Goal: Task Accomplishment & Management: Complete application form

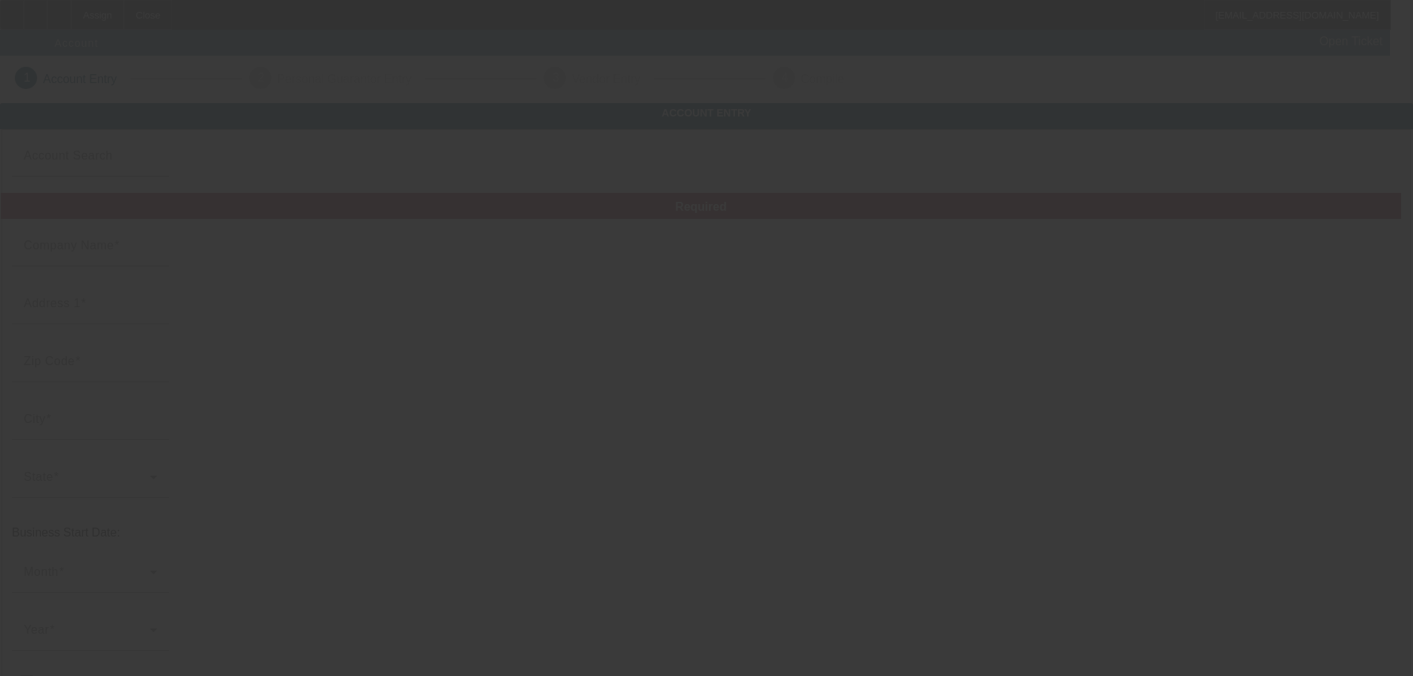
type input "Aeris Industries Inc"
type input "1171 N Fiesta Blvd"
type input "85233"
type input "[PERSON_NAME]"
type input "[PHONE_NUMBER]"
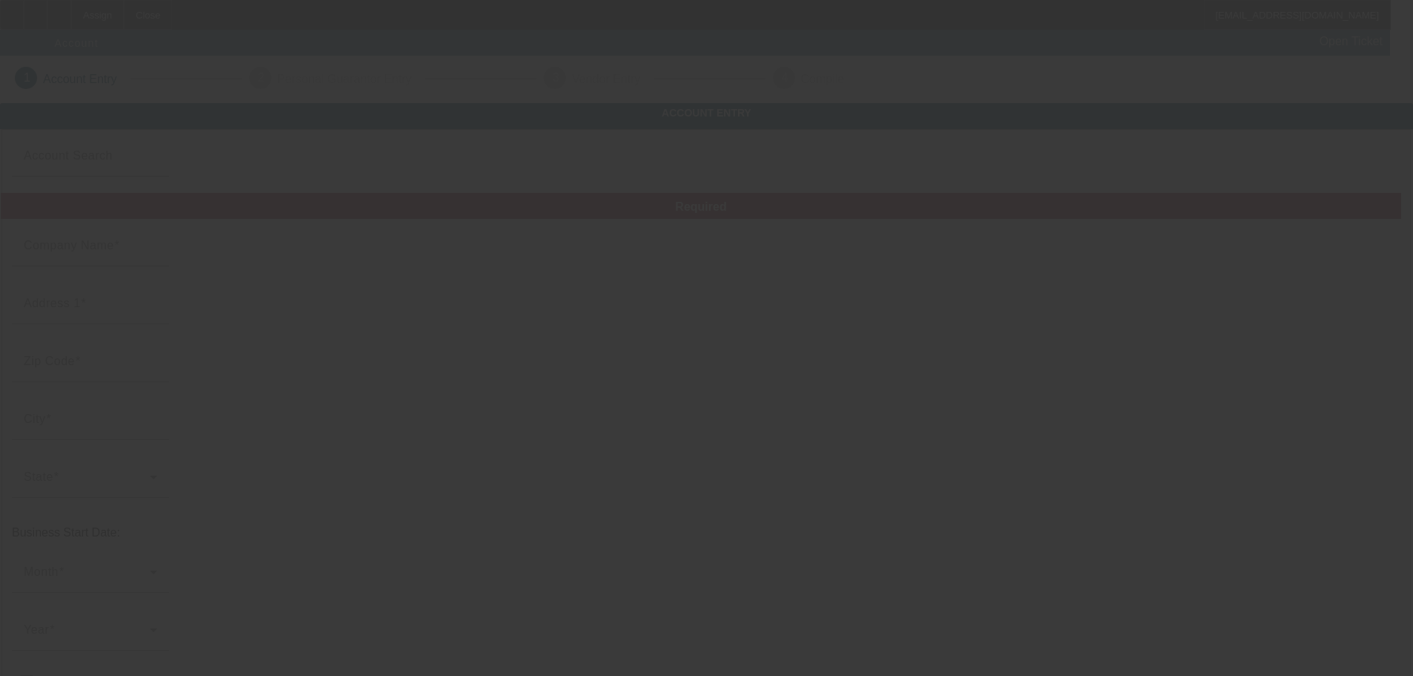
type input "Print Collective"
type input "Ste 4"
type input "brentklap@gmail.com"
type input "Maricopa"
type input "122330250"
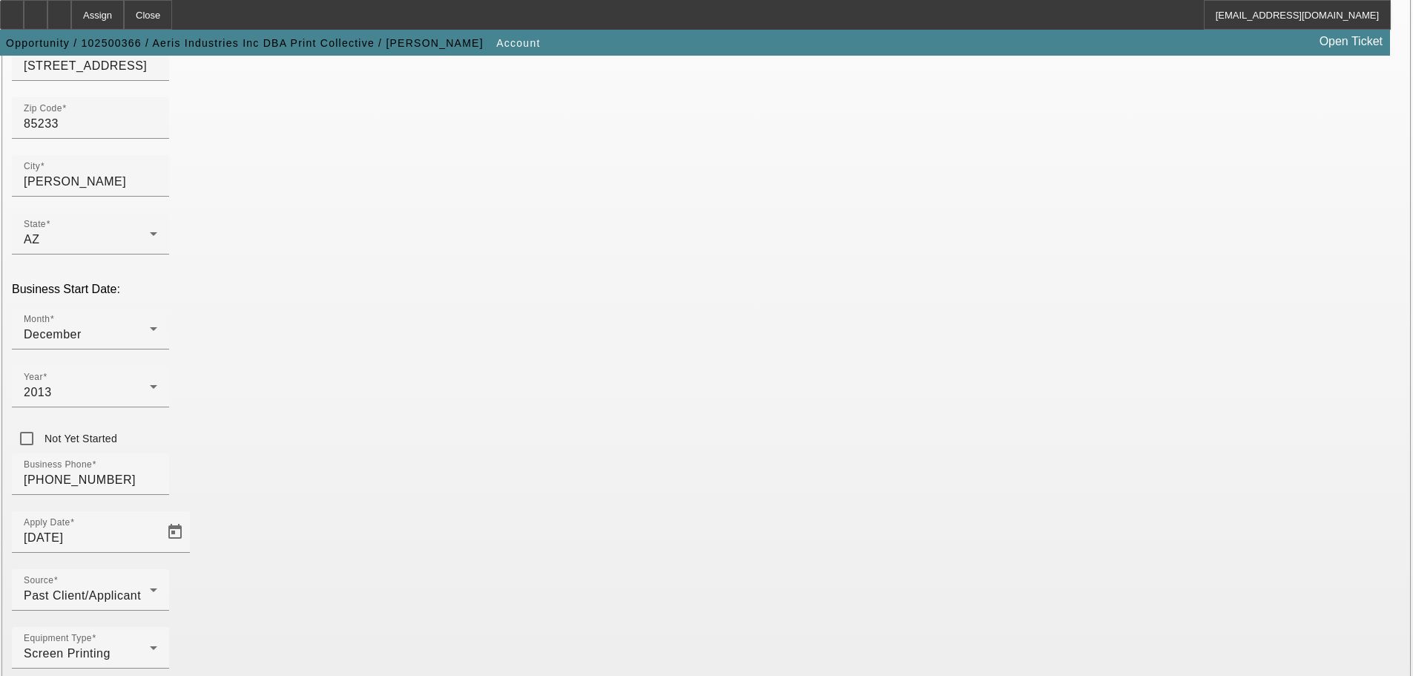
scroll to position [260, 0]
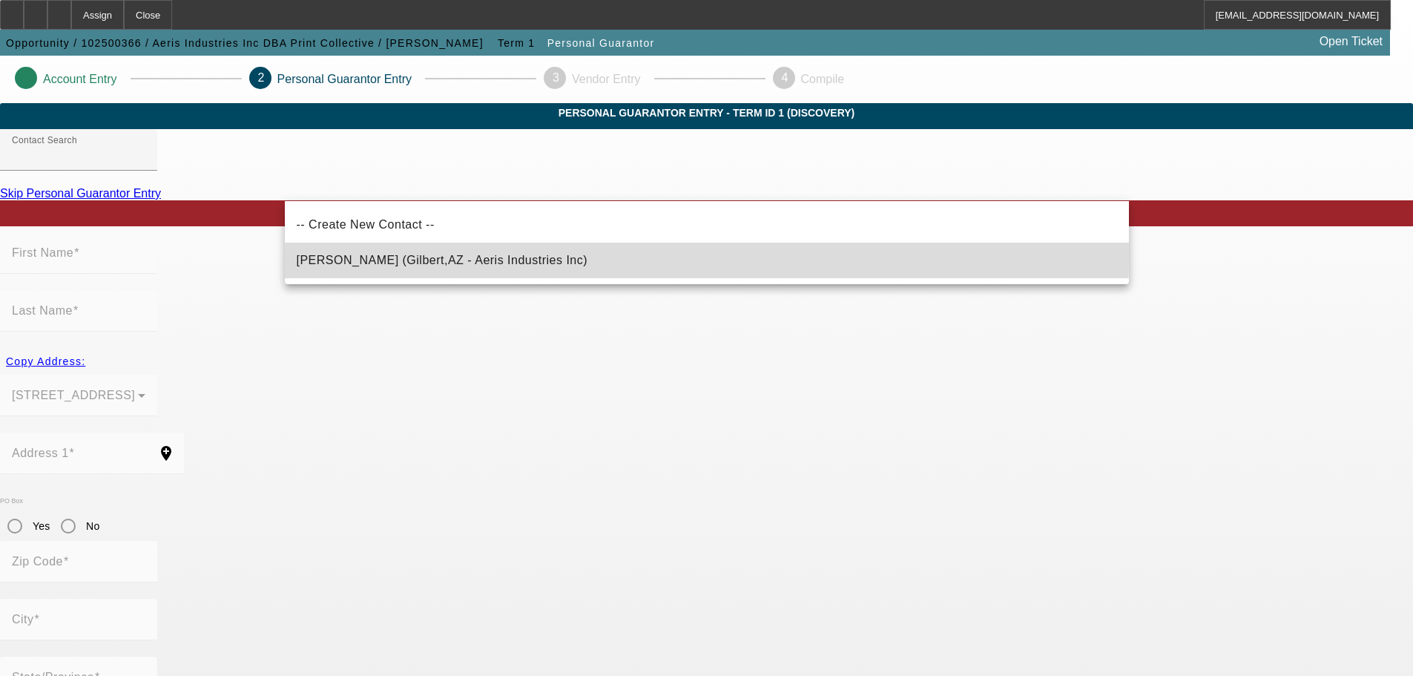
click at [455, 254] on span "Klaproth, Brent (Gilbert,AZ - Aeris Industries Inc)" at bounding box center [443, 261] width 292 height 18
type input "Klaproth, Brent (Gilbert,AZ - Aeris Industries Inc)"
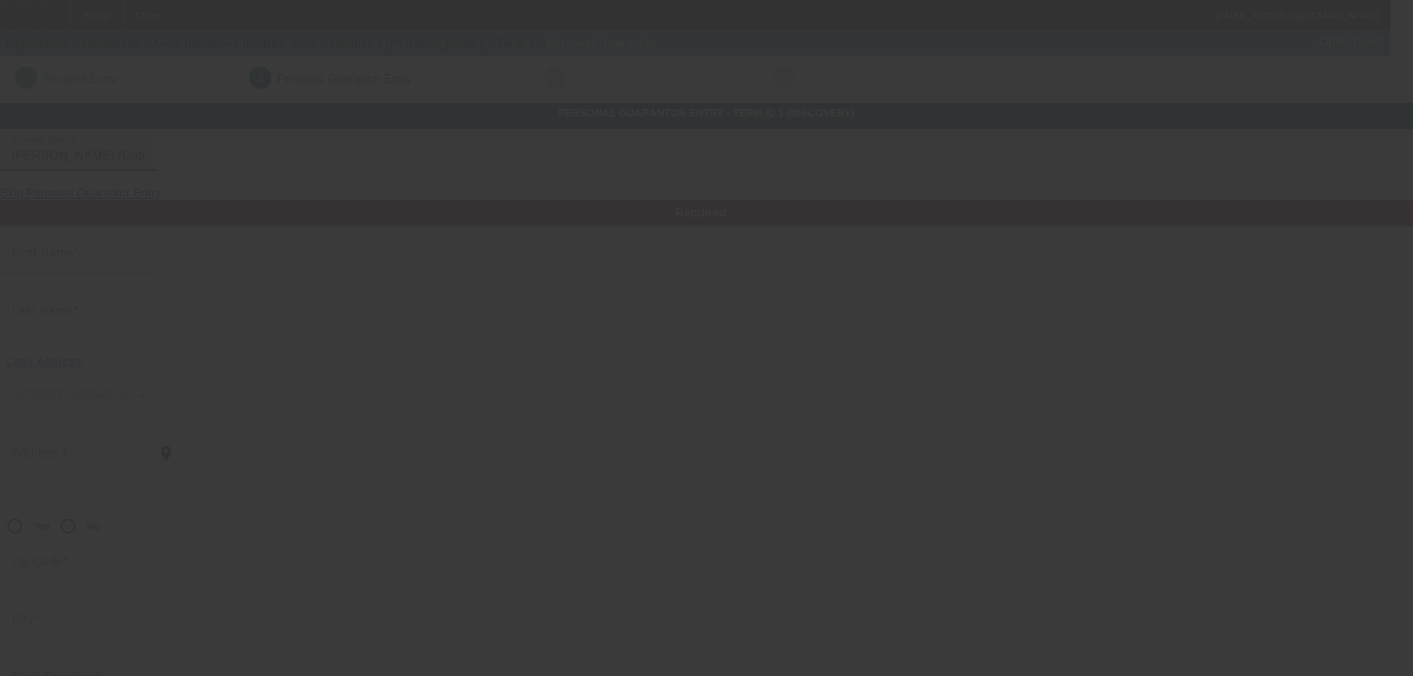
type input "Brent"
type input "Klaproth"
type input "4236 E. Cathy Dr"
radio input "true"
type input "85296"
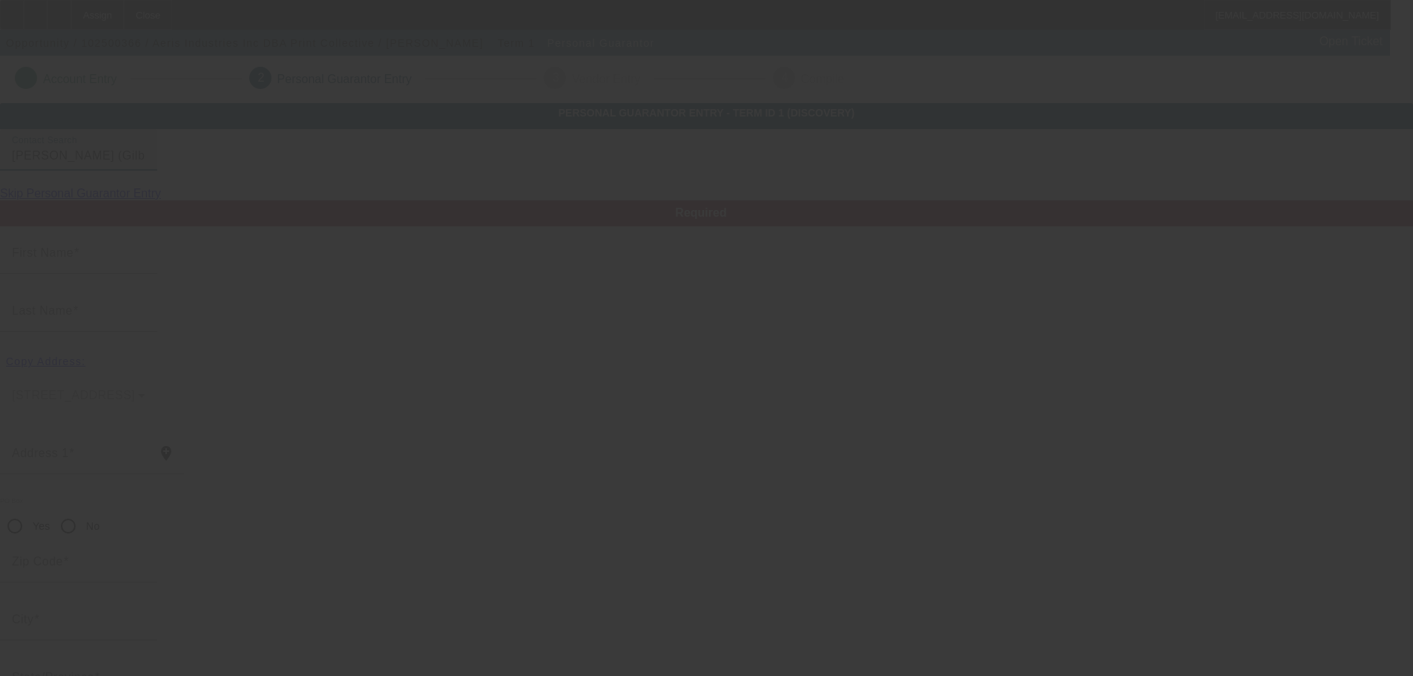
type input "[PERSON_NAME]"
type input "[PHONE_NUMBER]"
type input "529-61-0652"
type input "brentklap@gmail.com"
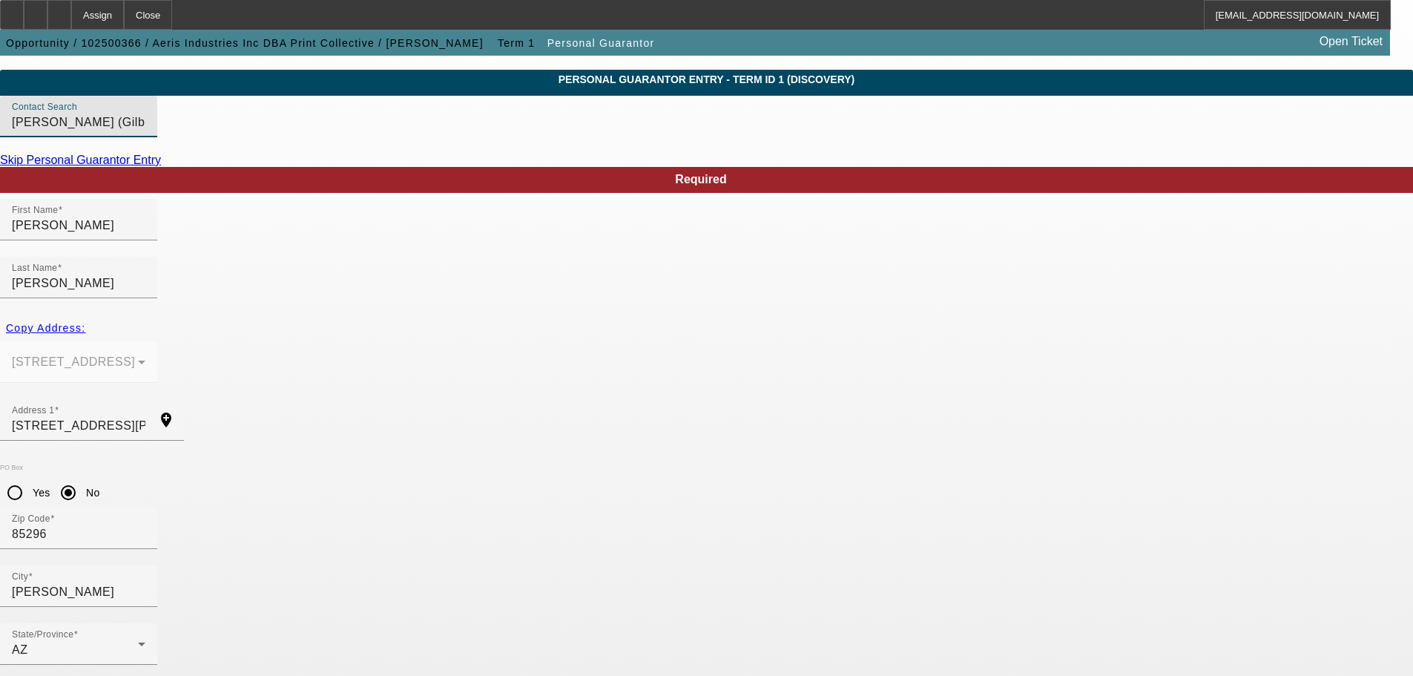
scroll to position [50, 0]
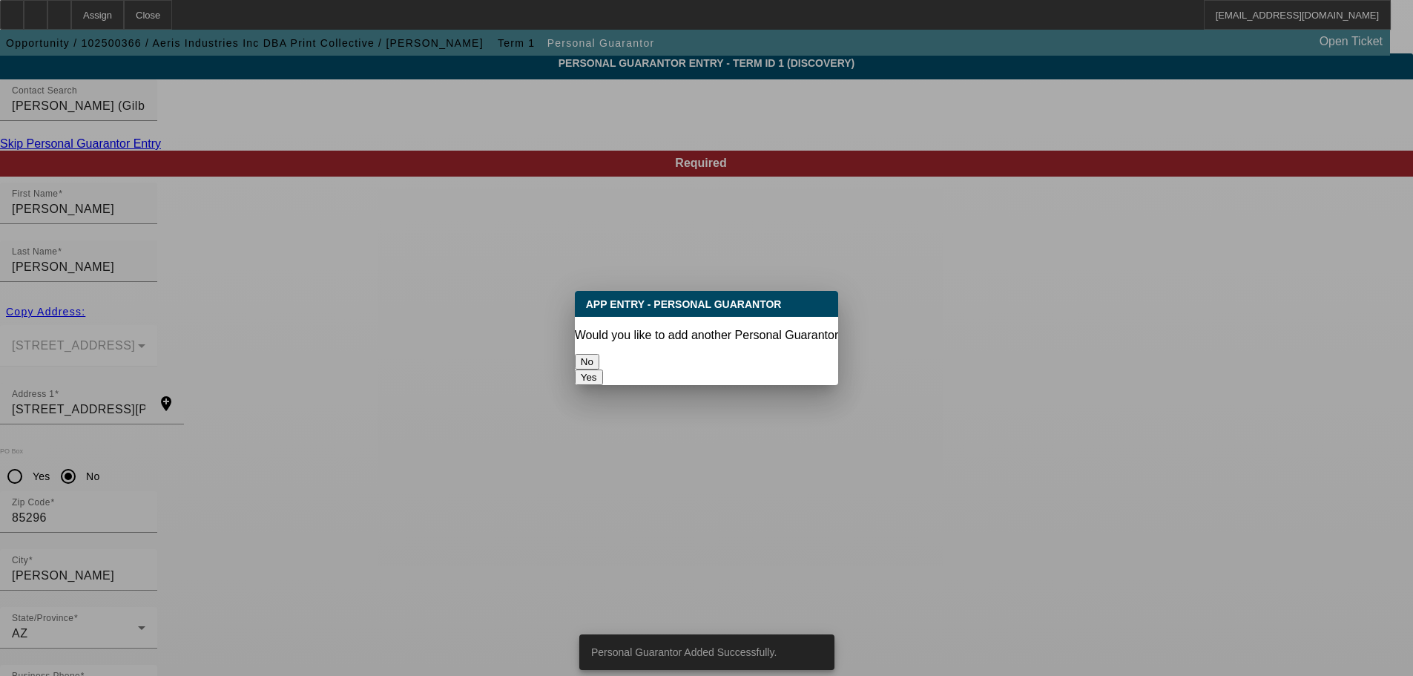
scroll to position [0, 0]
click at [599, 354] on button "No" at bounding box center [587, 362] width 24 height 16
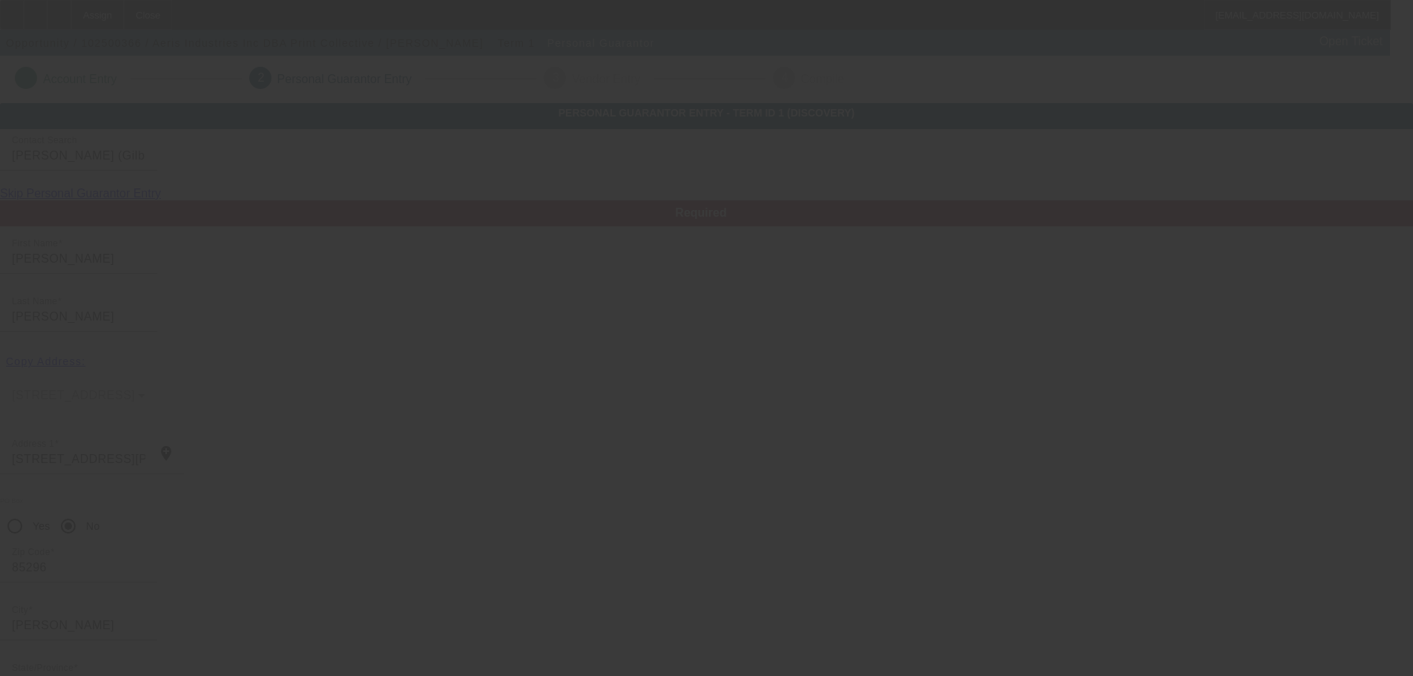
scroll to position [50, 0]
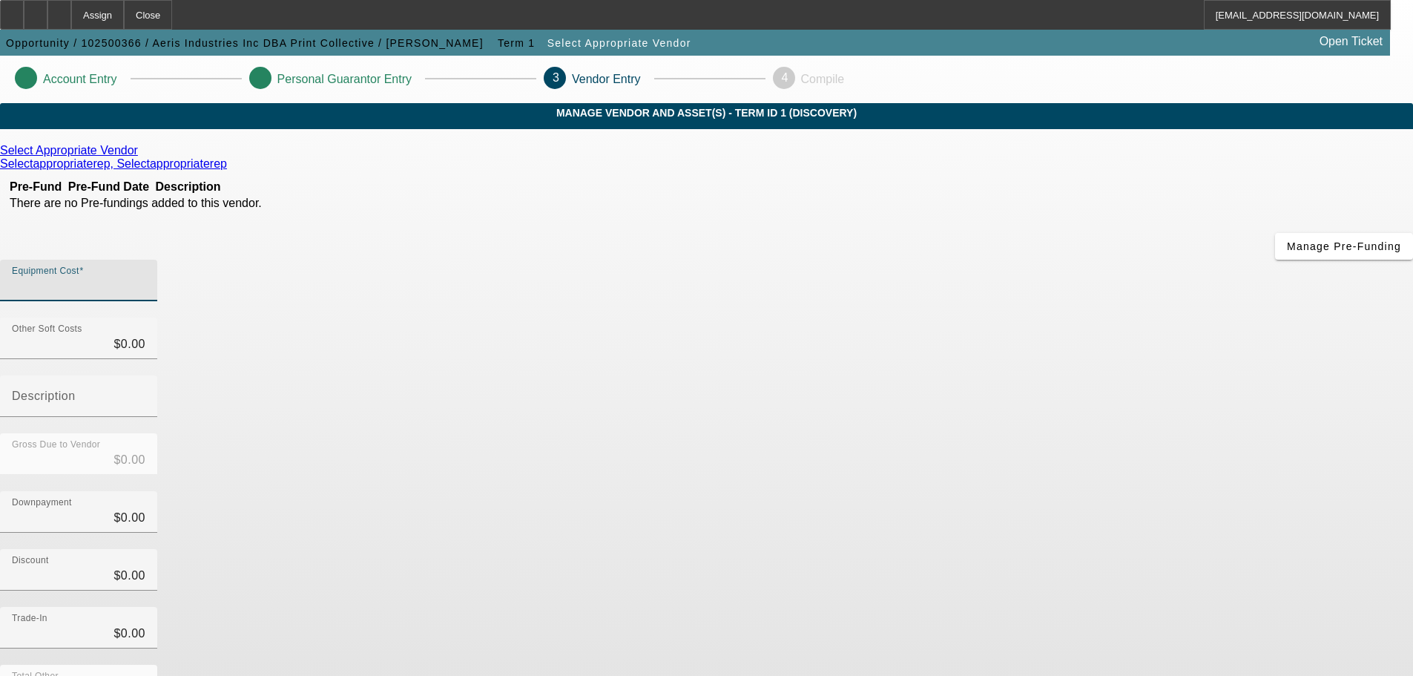
click at [145, 277] on input "Equipment Cost" at bounding box center [79, 286] width 134 height 18
type input "5"
type input "$5.00"
type input "50"
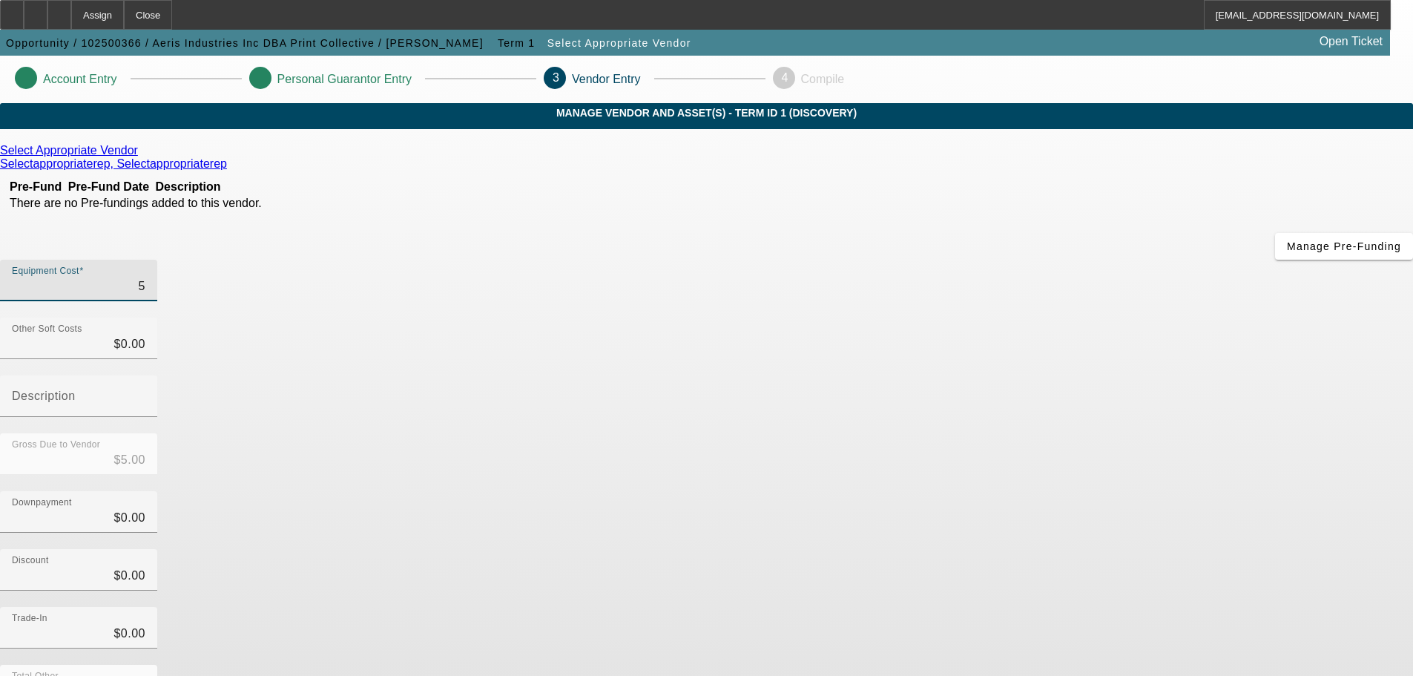
type input "$50.00"
type input "500"
type input "$500.00"
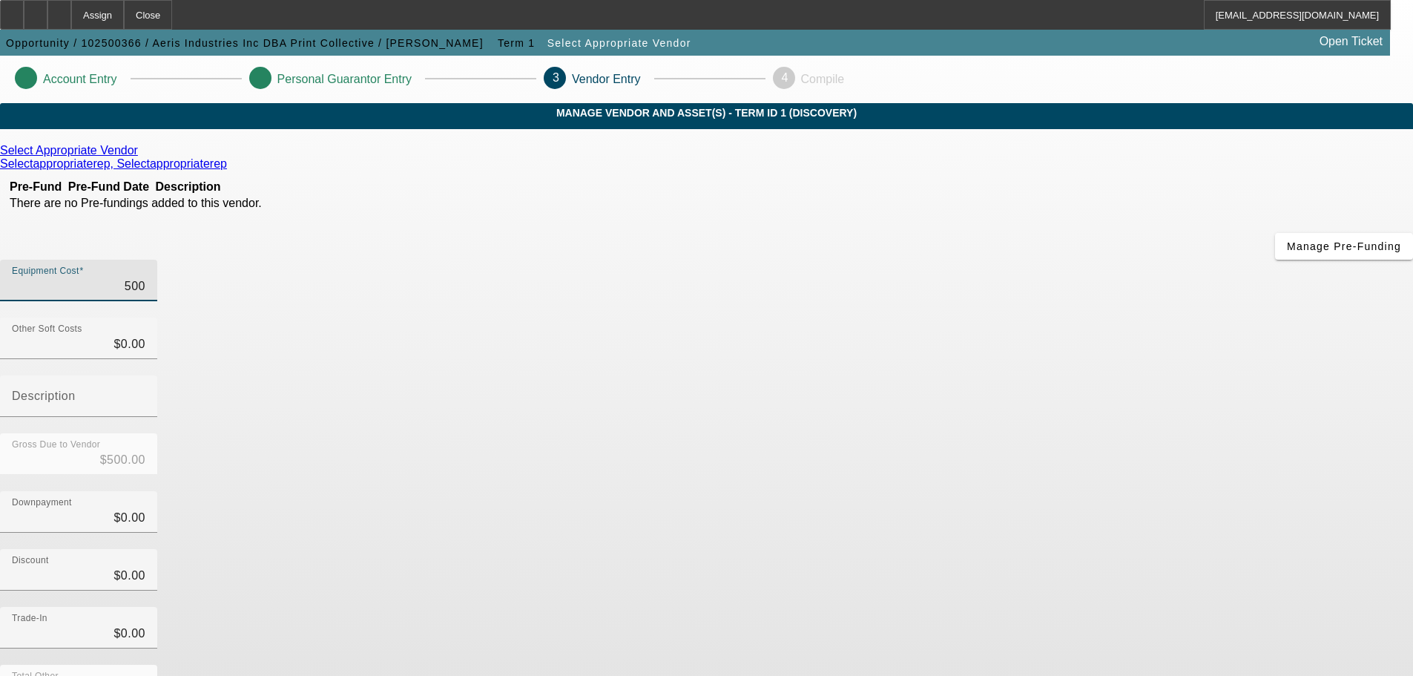
type input "5000"
type input "$5,000.00"
type input "50000"
type input "$50,000.00"
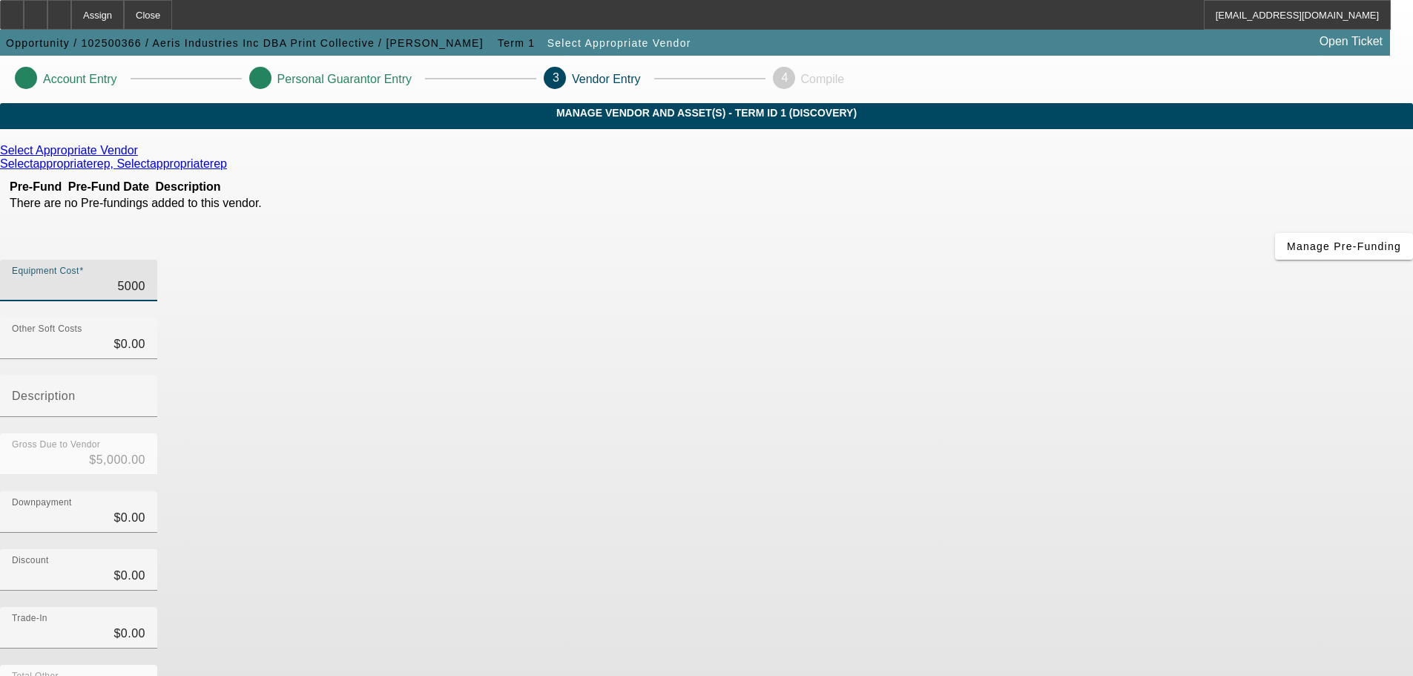
type input "$50,000.00"
click at [1056, 491] on div "Downpayment $0.00" at bounding box center [706, 520] width 1413 height 58
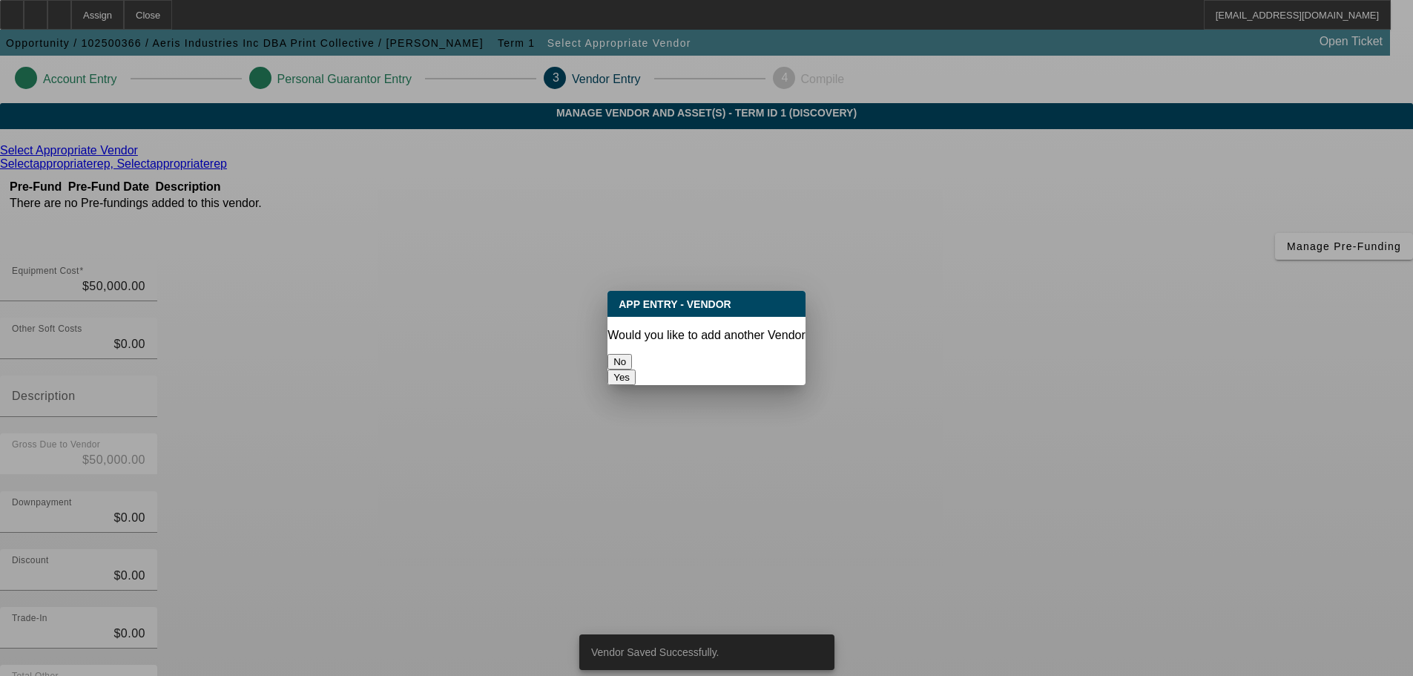
click at [632, 362] on button "No" at bounding box center [620, 362] width 24 height 16
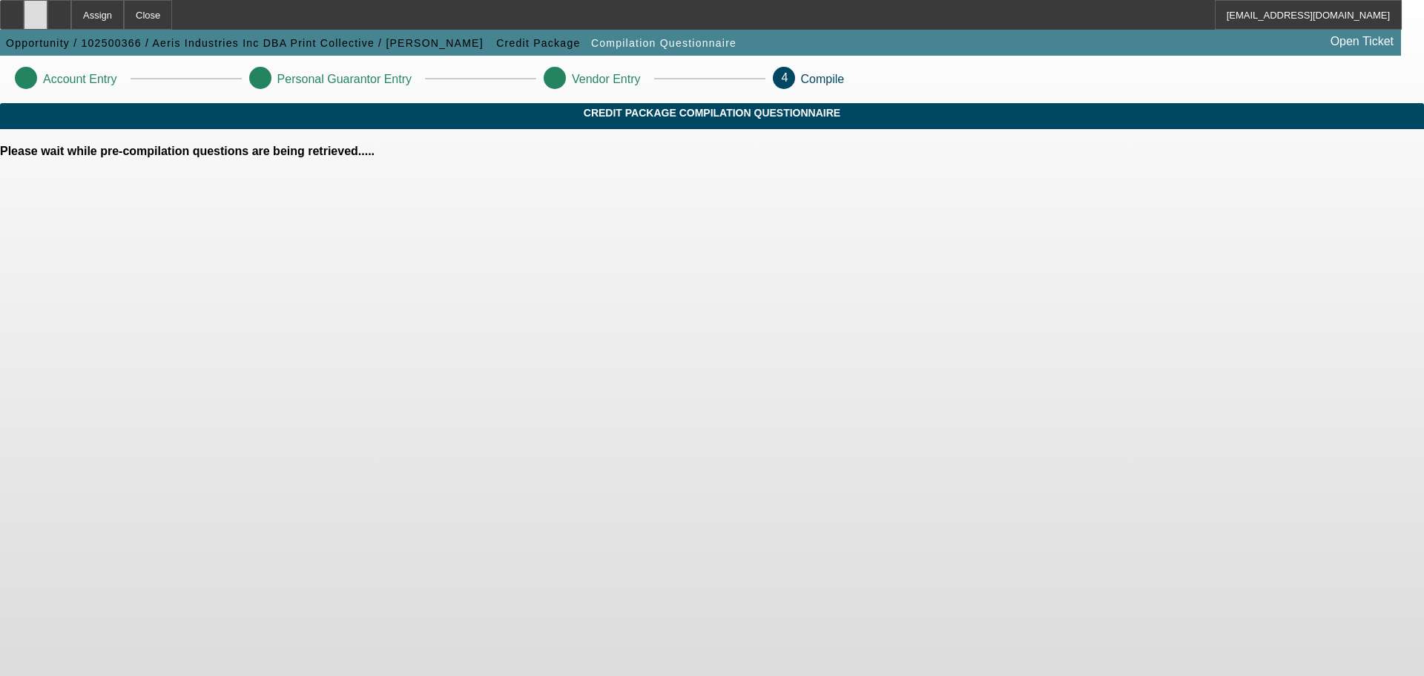
click at [36, 10] on icon at bounding box center [36, 10] width 0 height 0
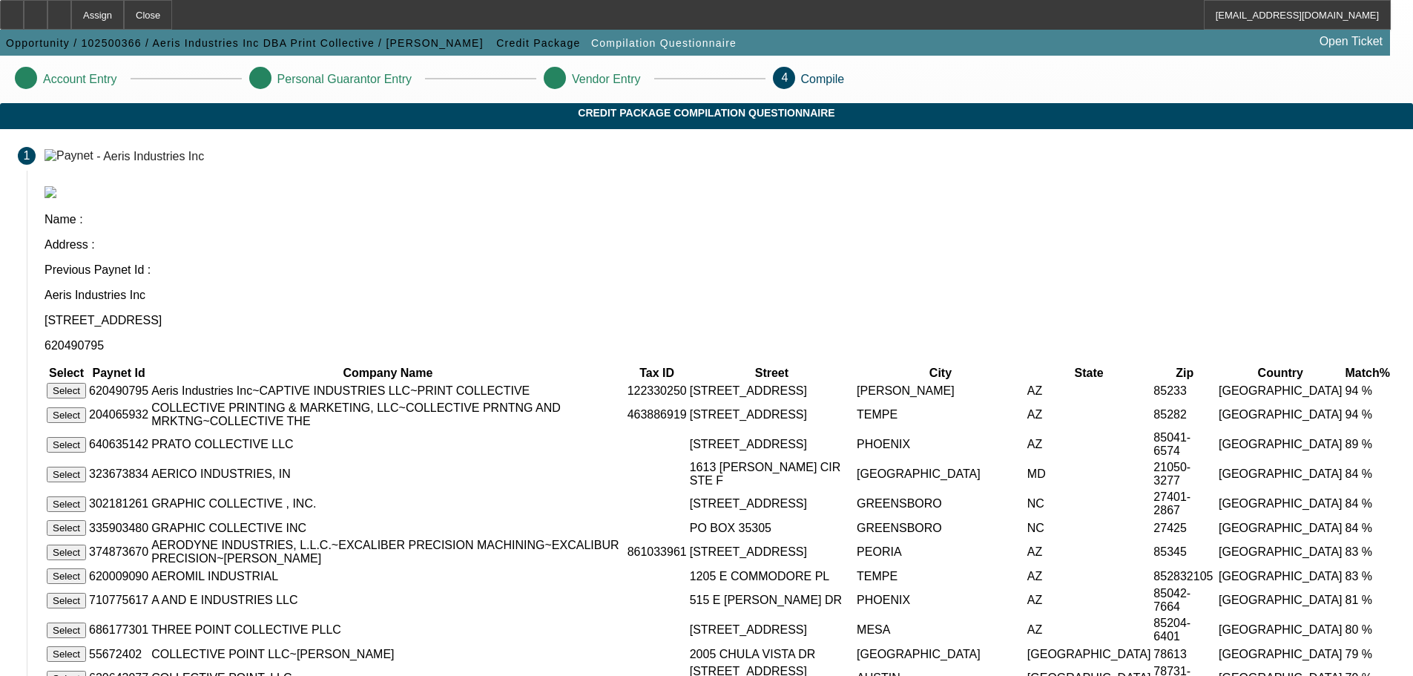
click at [86, 383] on button "Select" at bounding box center [66, 391] width 39 height 16
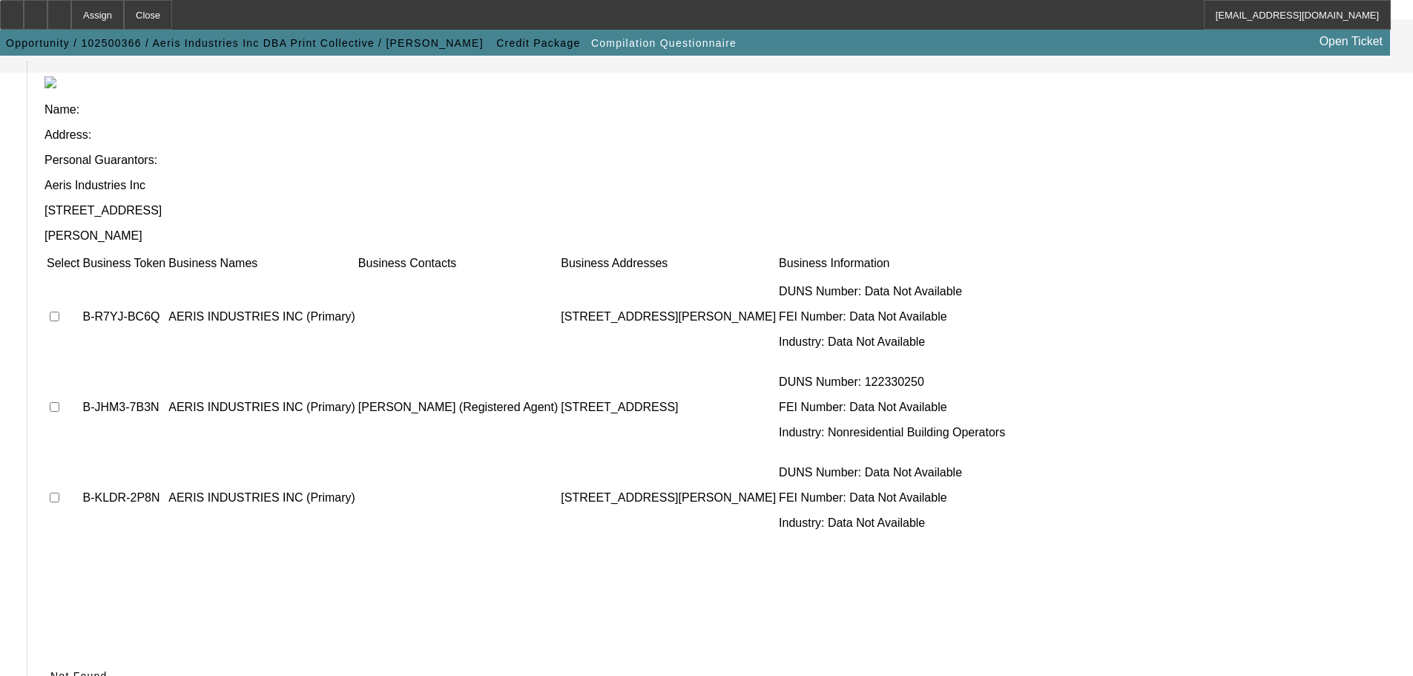
scroll to position [145, 0]
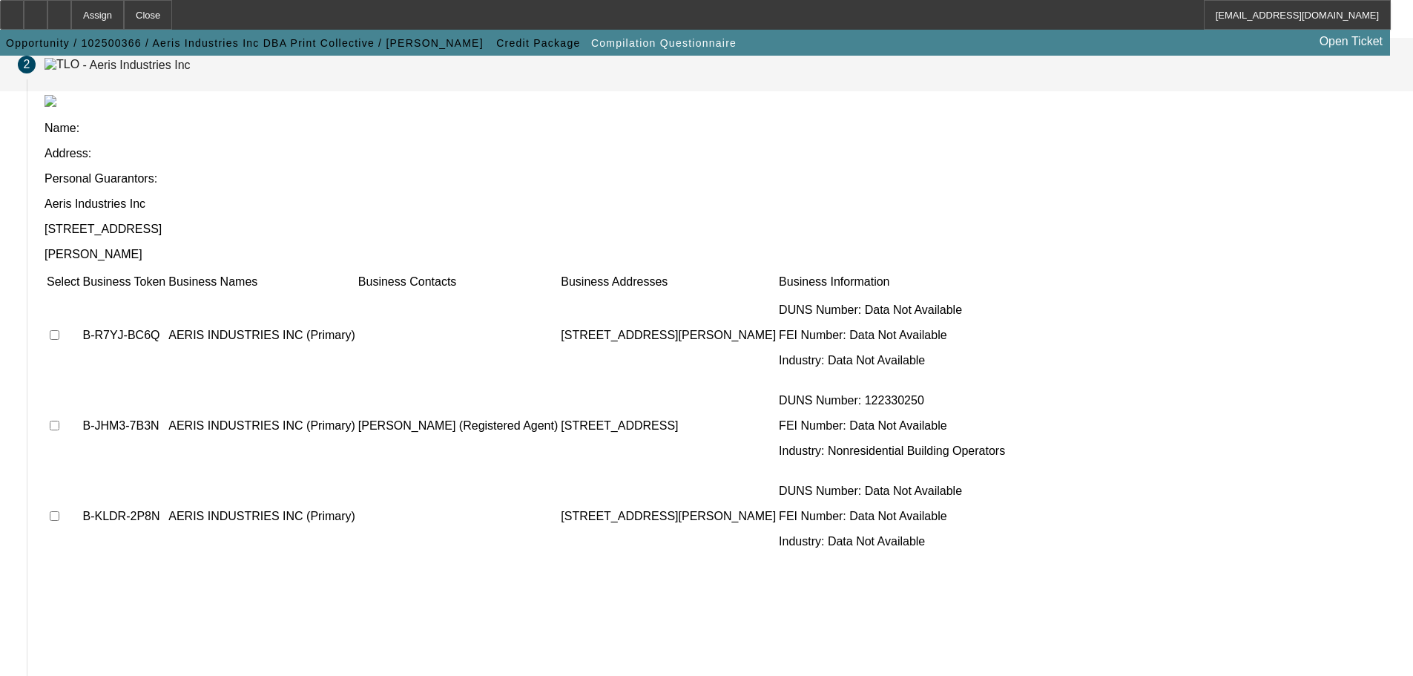
click at [80, 291] on td at bounding box center [63, 335] width 34 height 89
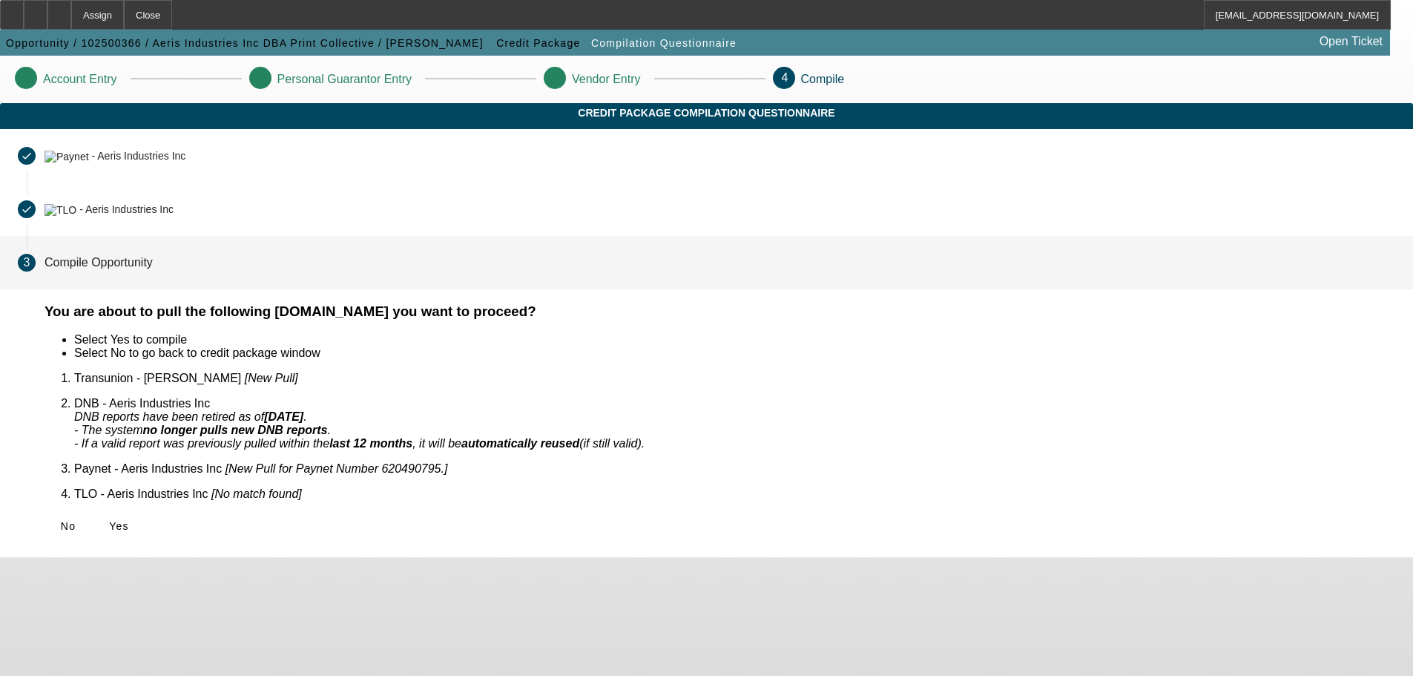
scroll to position [0, 0]
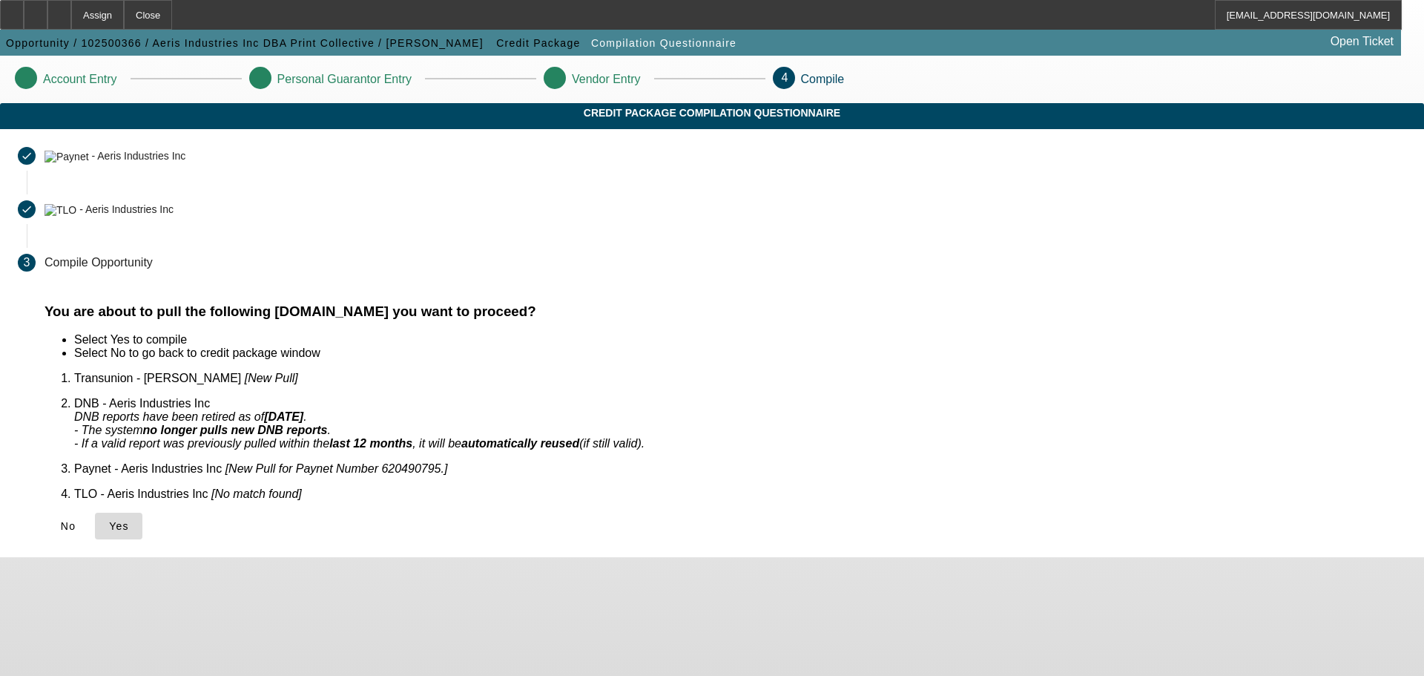
drag, startPoint x: 384, startPoint y: 508, endPoint x: 365, endPoint y: 490, distance: 25.7
click at [109, 520] on icon at bounding box center [109, 526] width 0 height 12
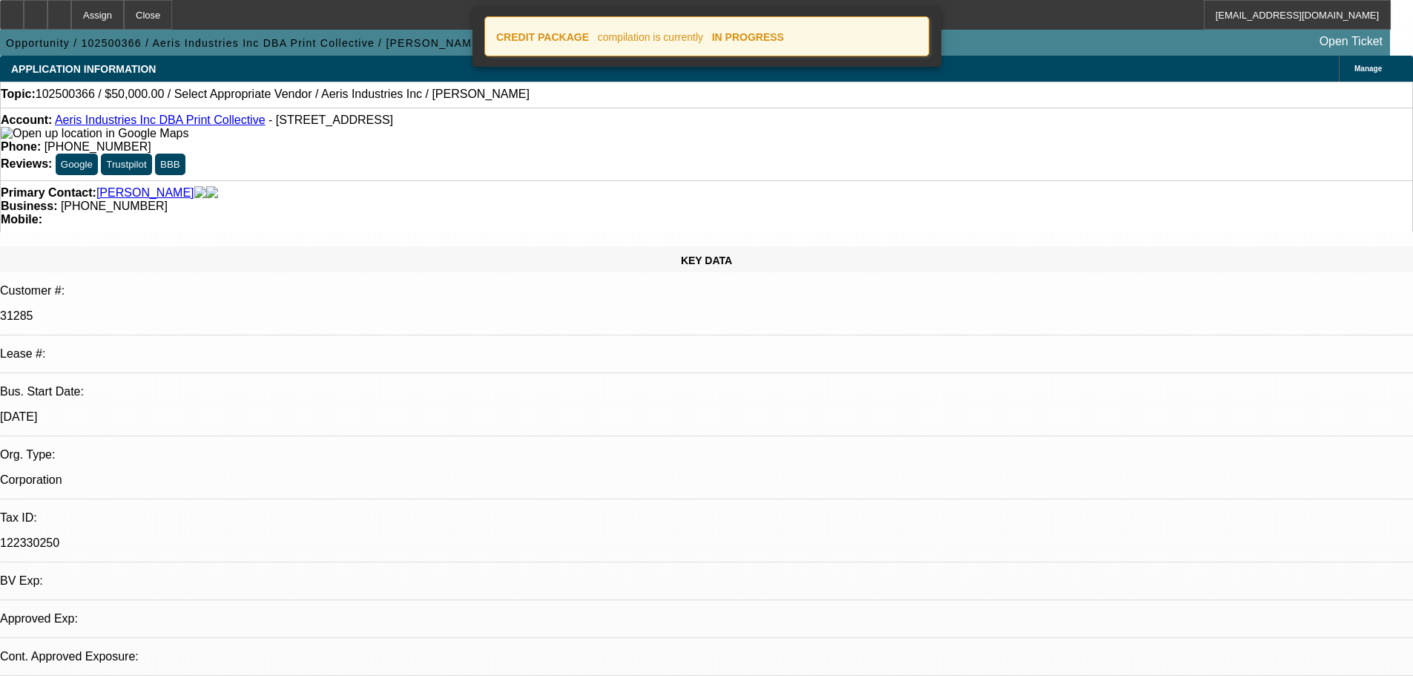
select select "0"
select select "2"
select select "0.1"
select select "4"
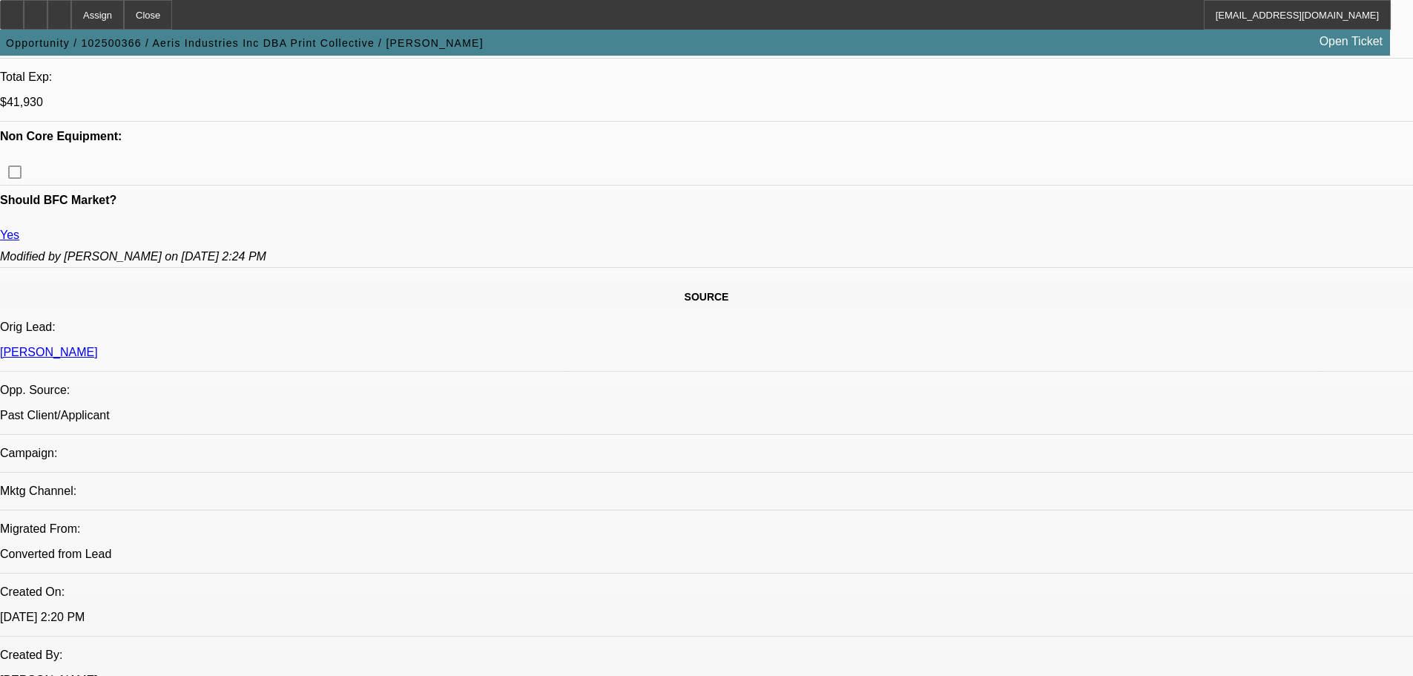
scroll to position [816, 0]
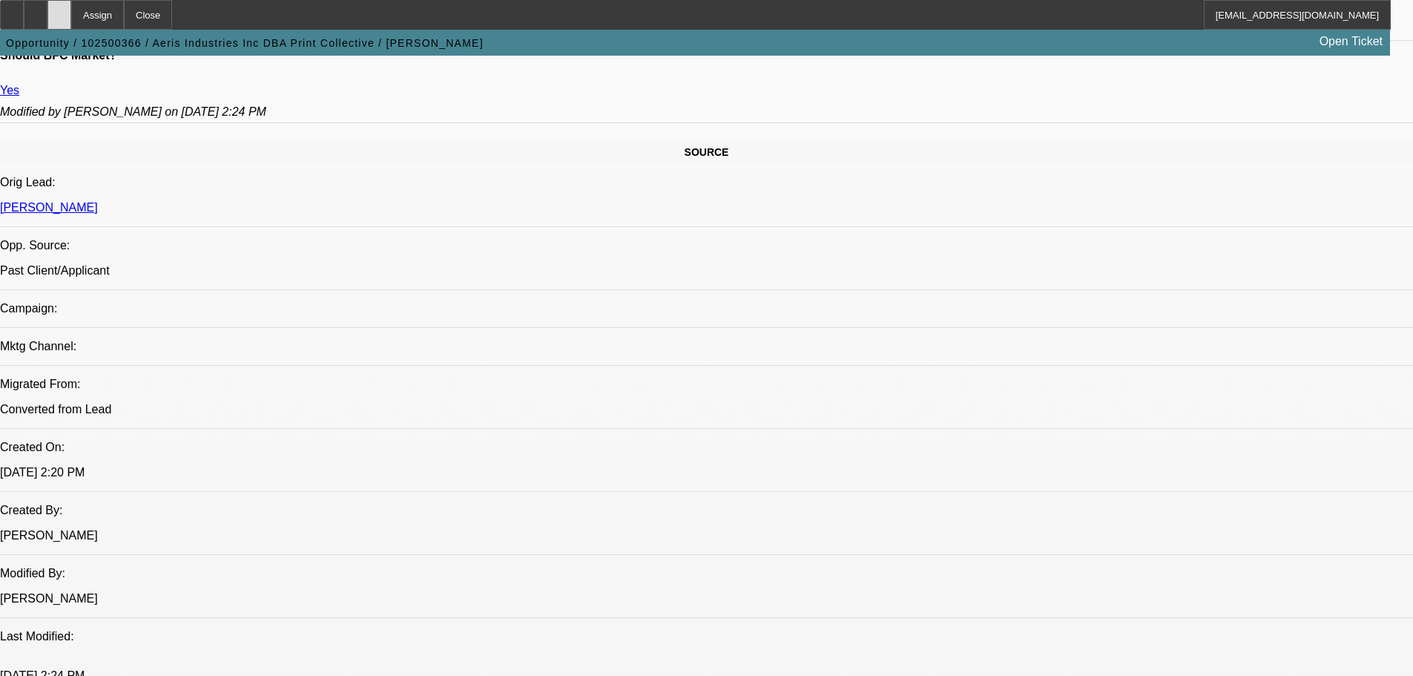
click at [71, 22] on div at bounding box center [59, 15] width 24 height 30
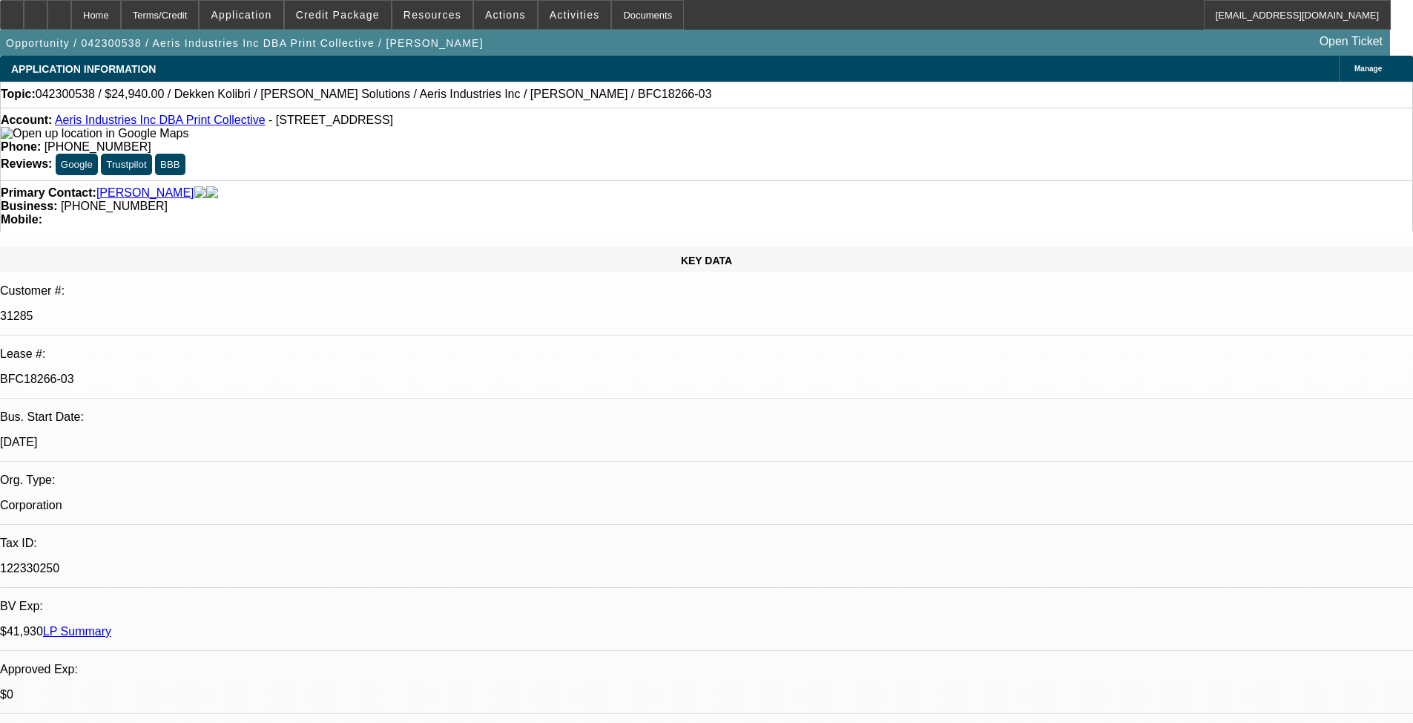
click at [343, 19] on span "Credit Package" at bounding box center [338, 15] width 84 height 12
select select "0"
select select "2"
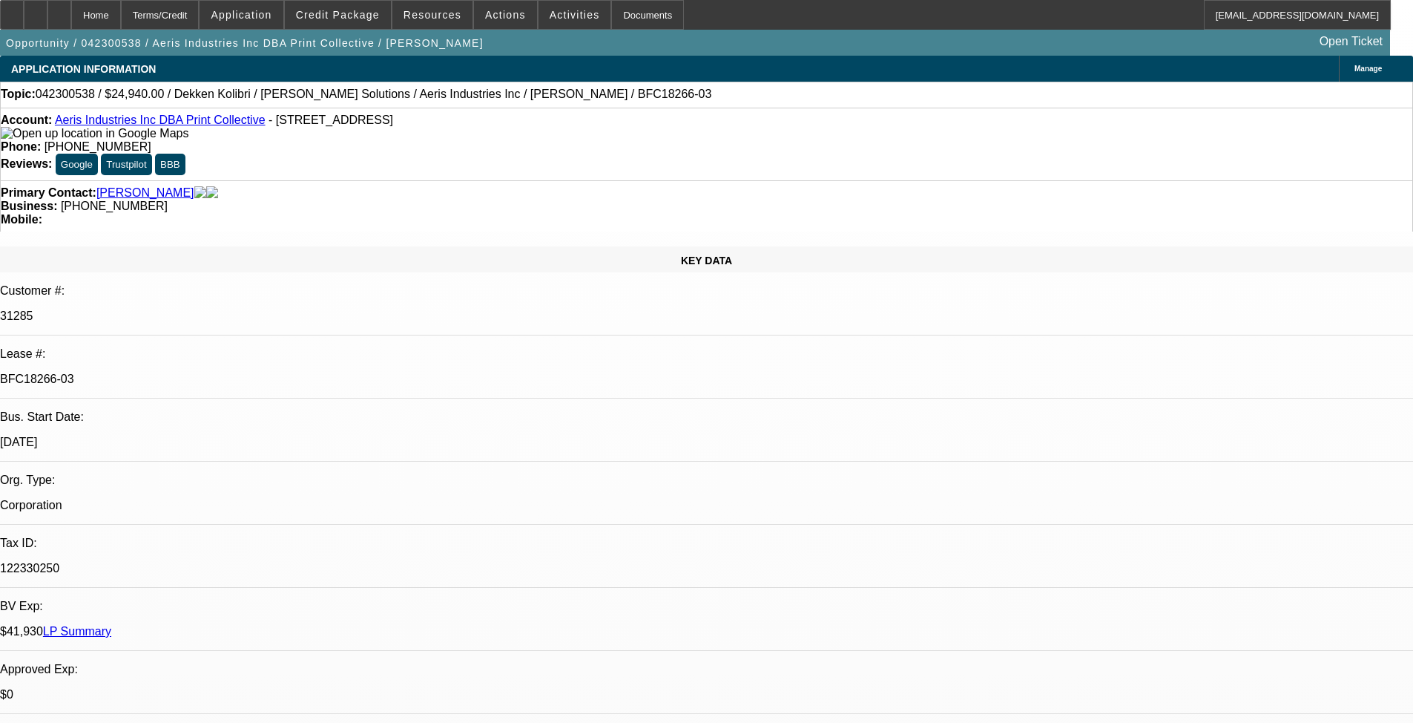
select select "0"
select select "2"
select select "0"
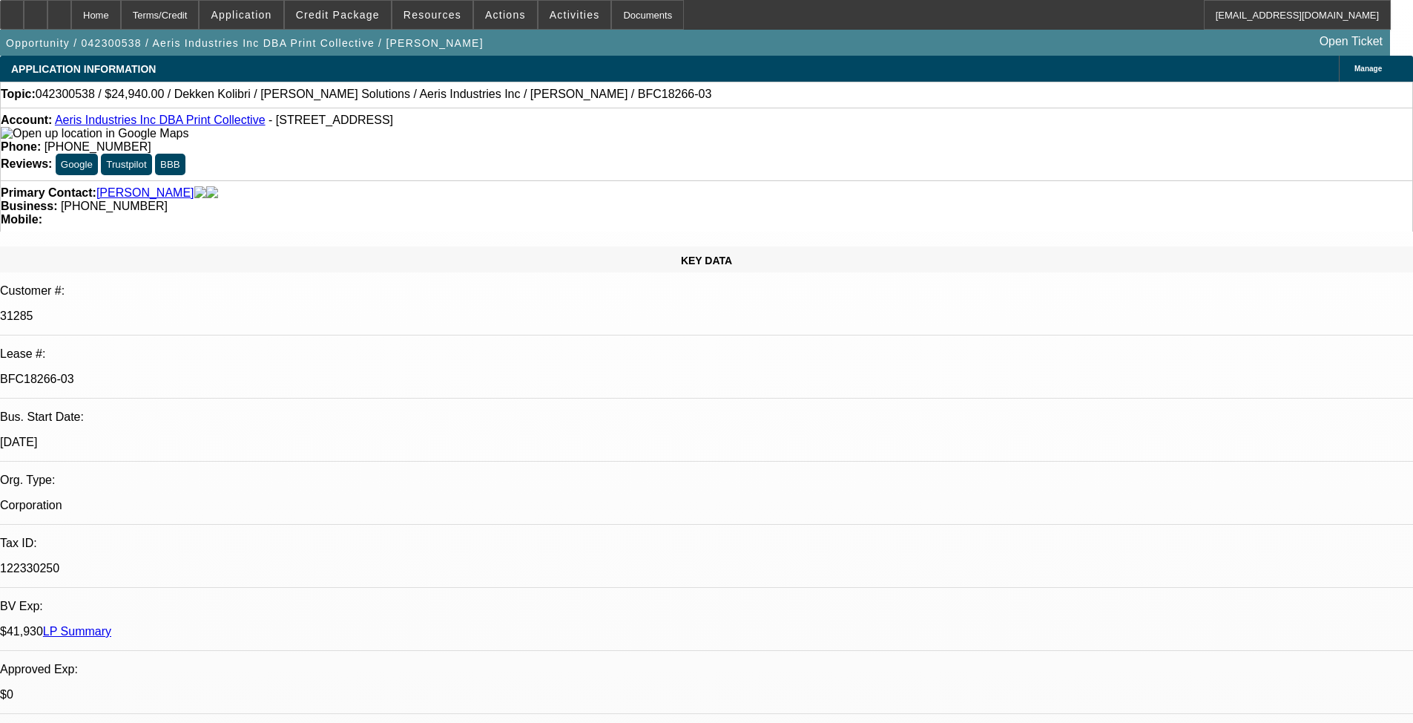
select select "0"
select select "2"
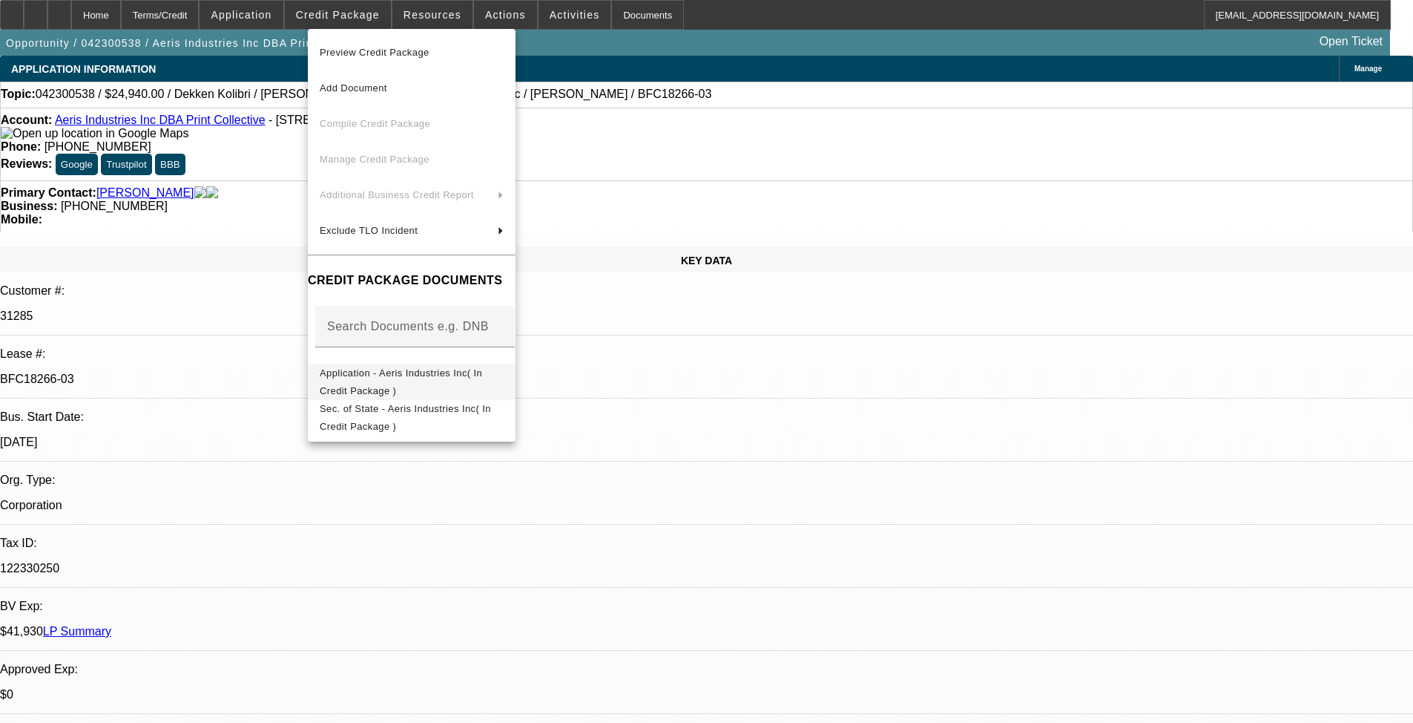
click at [405, 383] on span "Application - Aeris Industries Inc( In Credit Package )" at bounding box center [412, 382] width 184 height 36
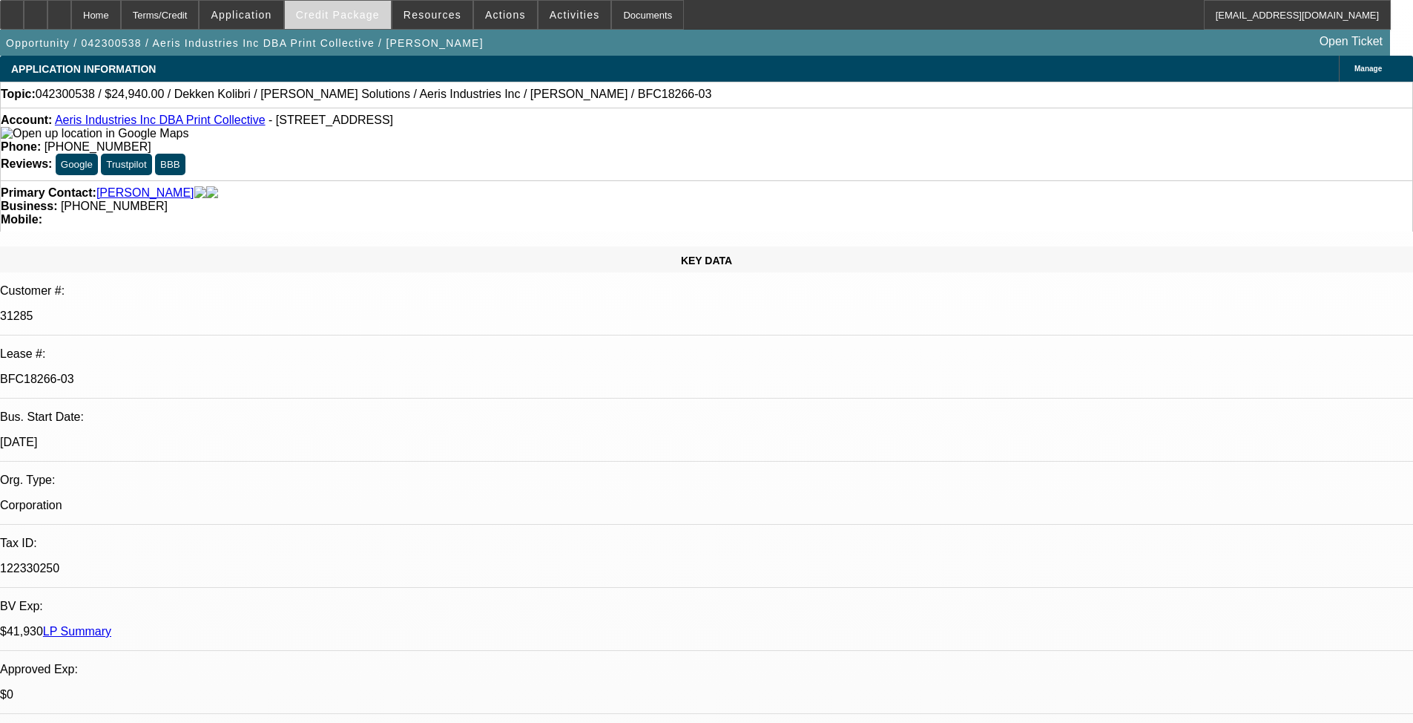
click at [320, 14] on span "Credit Package" at bounding box center [338, 15] width 84 height 12
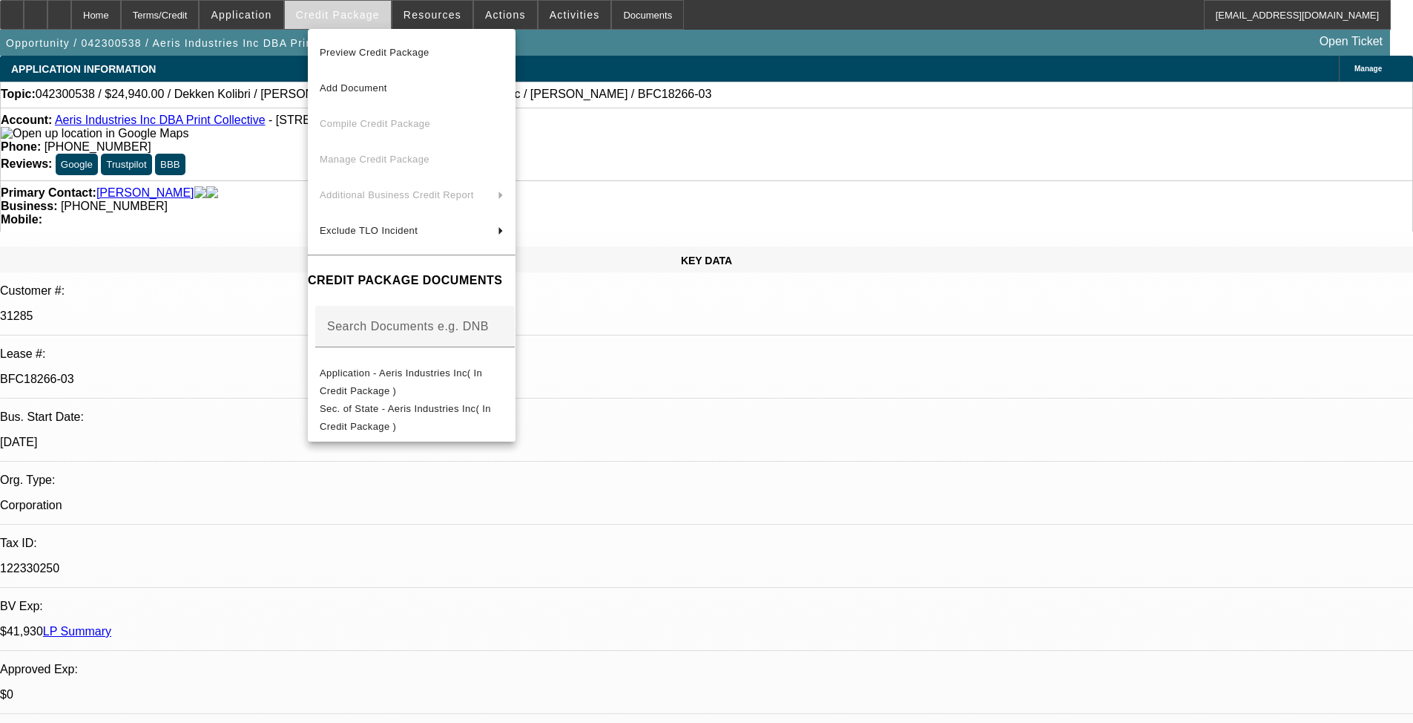
click at [320, 14] on div at bounding box center [706, 361] width 1413 height 723
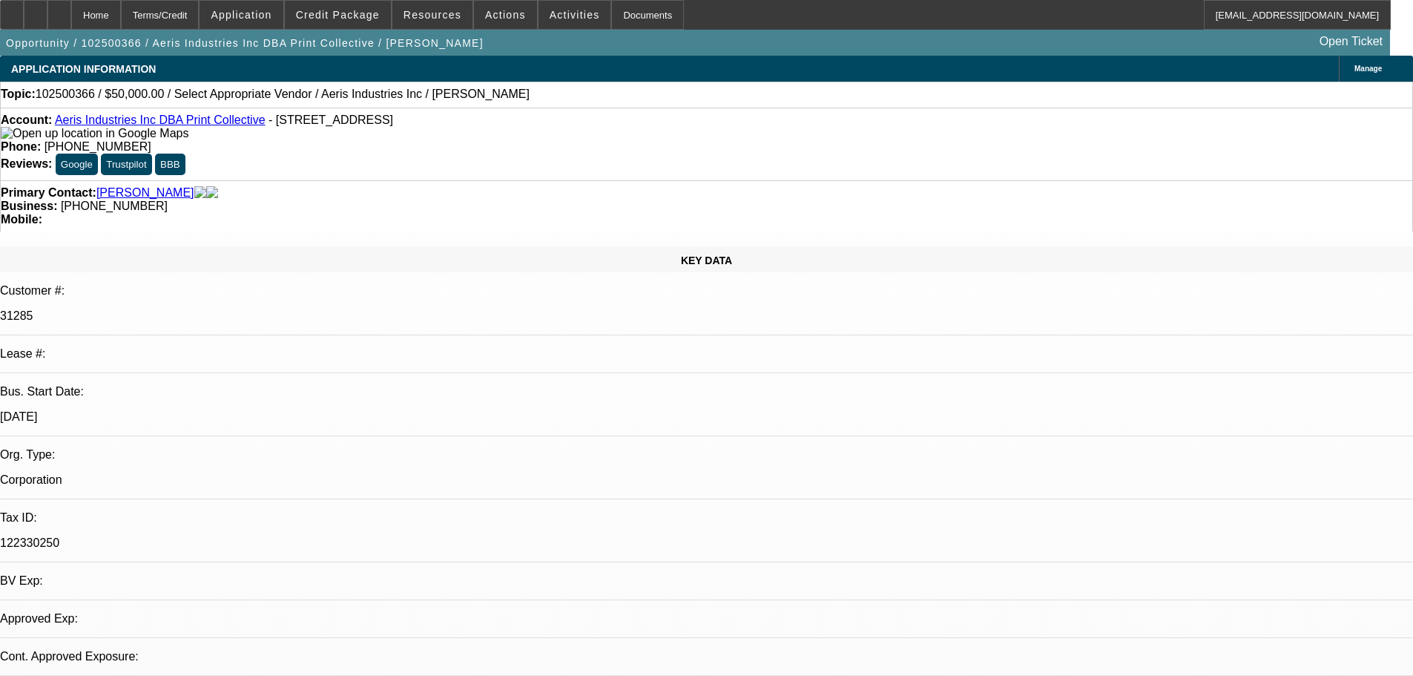
select select "0"
select select "2"
select select "0.1"
select select "4"
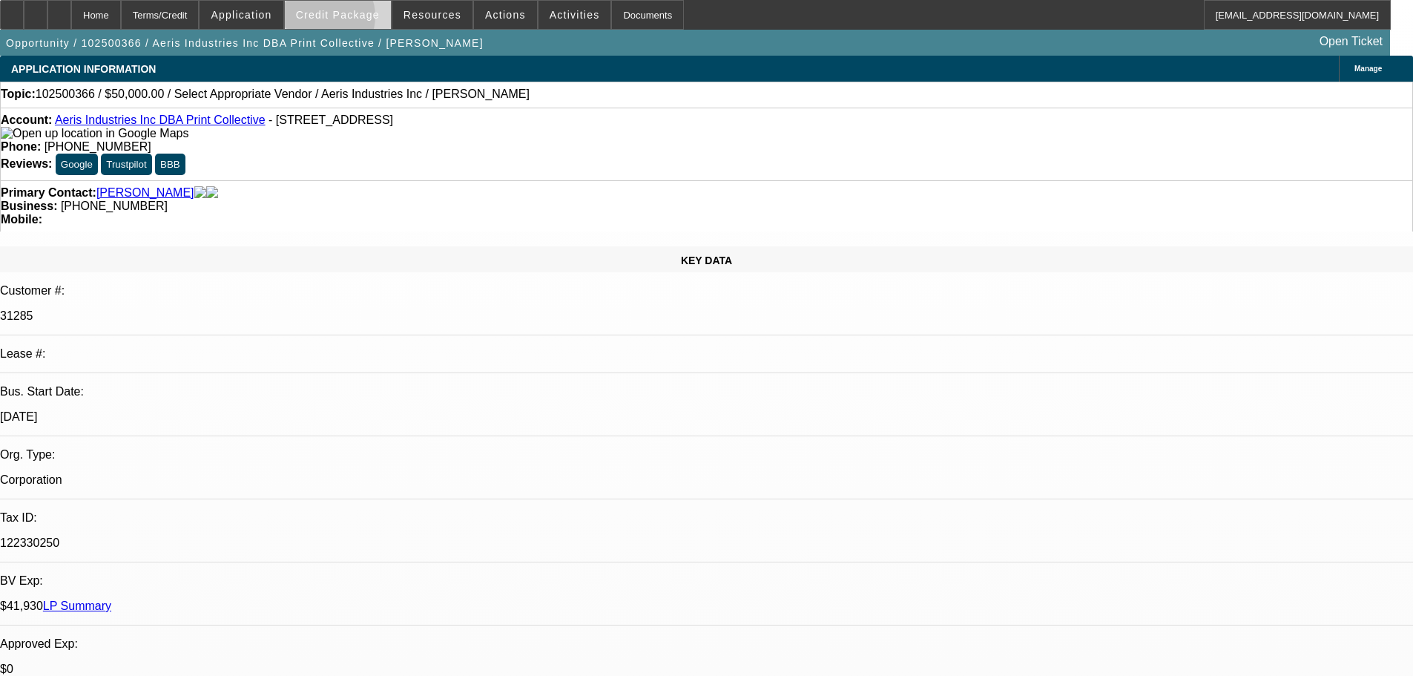
click at [344, 20] on span "Credit Package" at bounding box center [338, 15] width 84 height 12
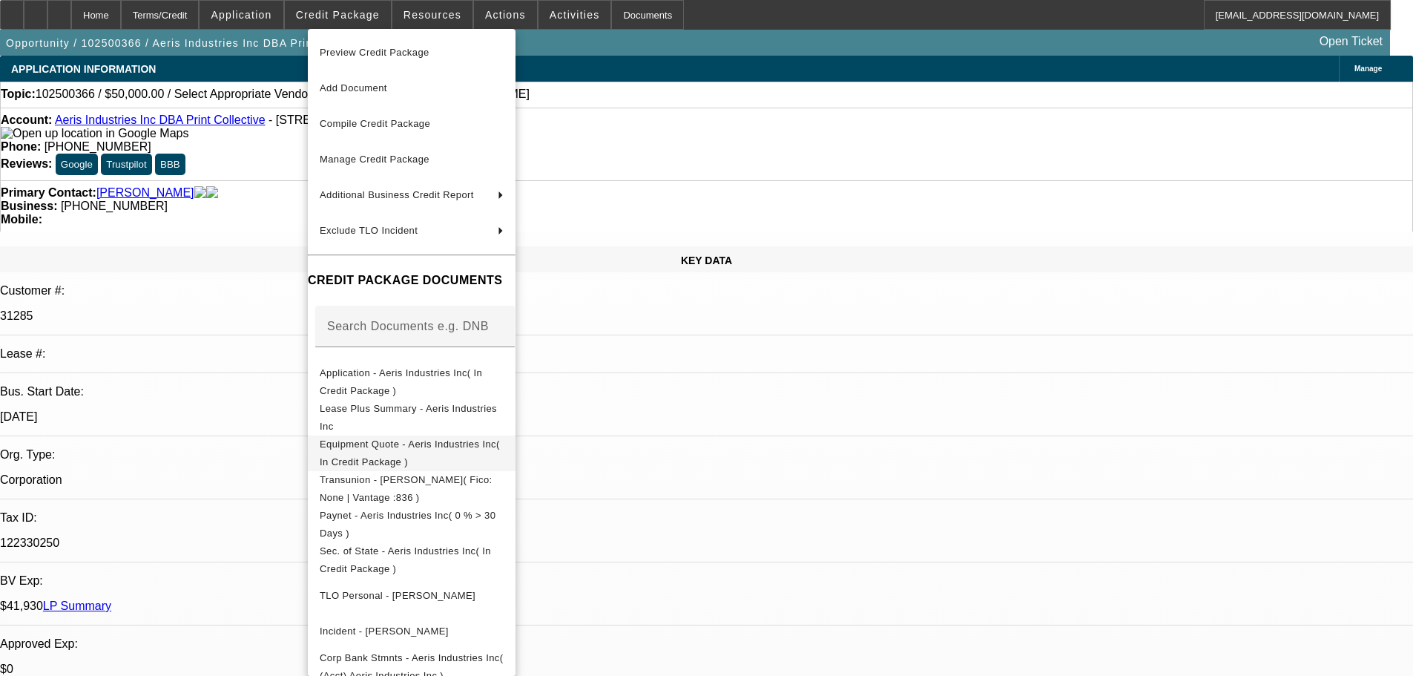
click at [433, 442] on span "Equipment Quote - Aeris Industries Inc( In Credit Package )" at bounding box center [412, 454] width 184 height 36
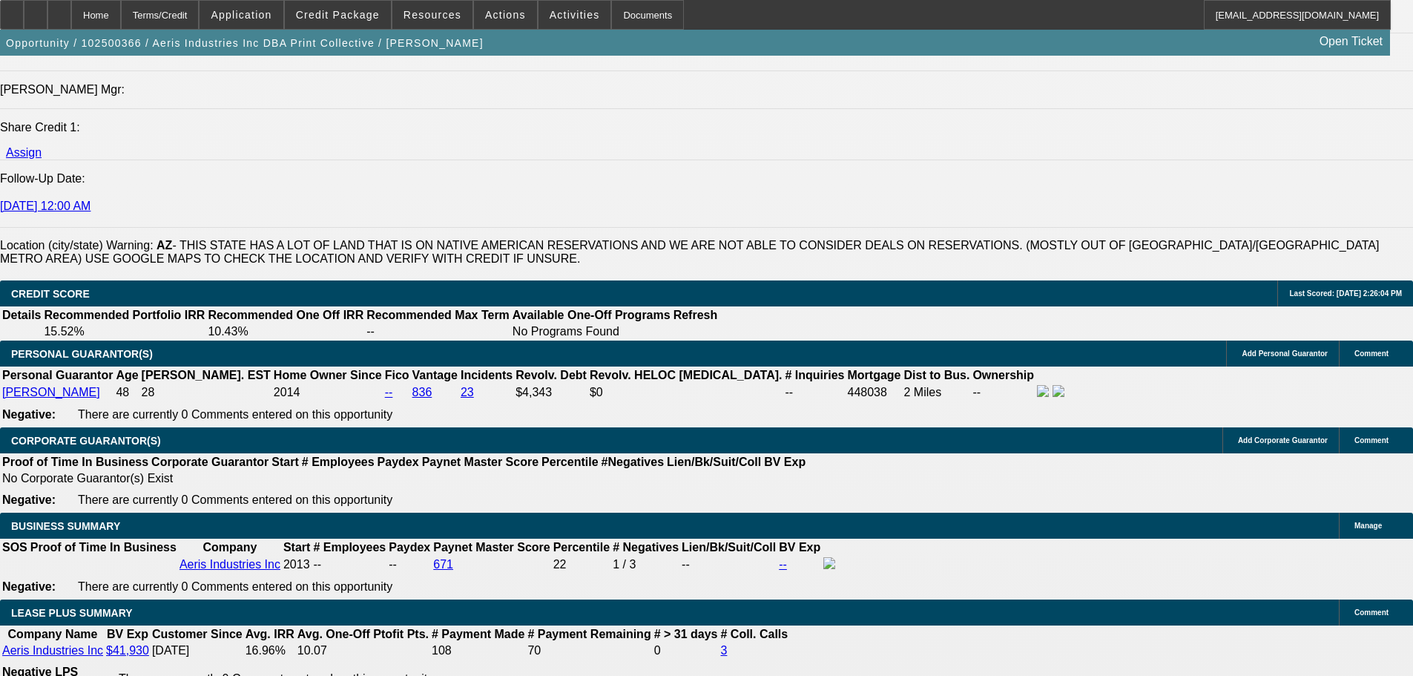
scroll to position [2226, 0]
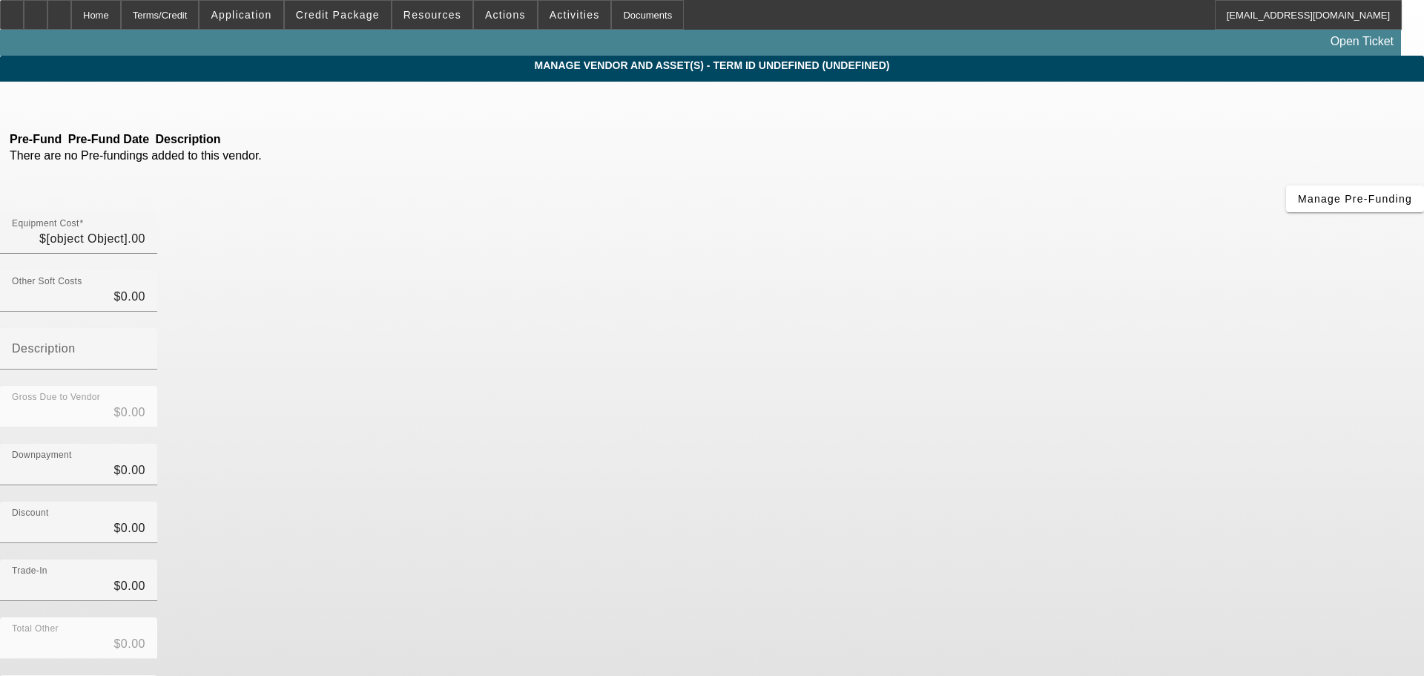
type input "$50,000.00"
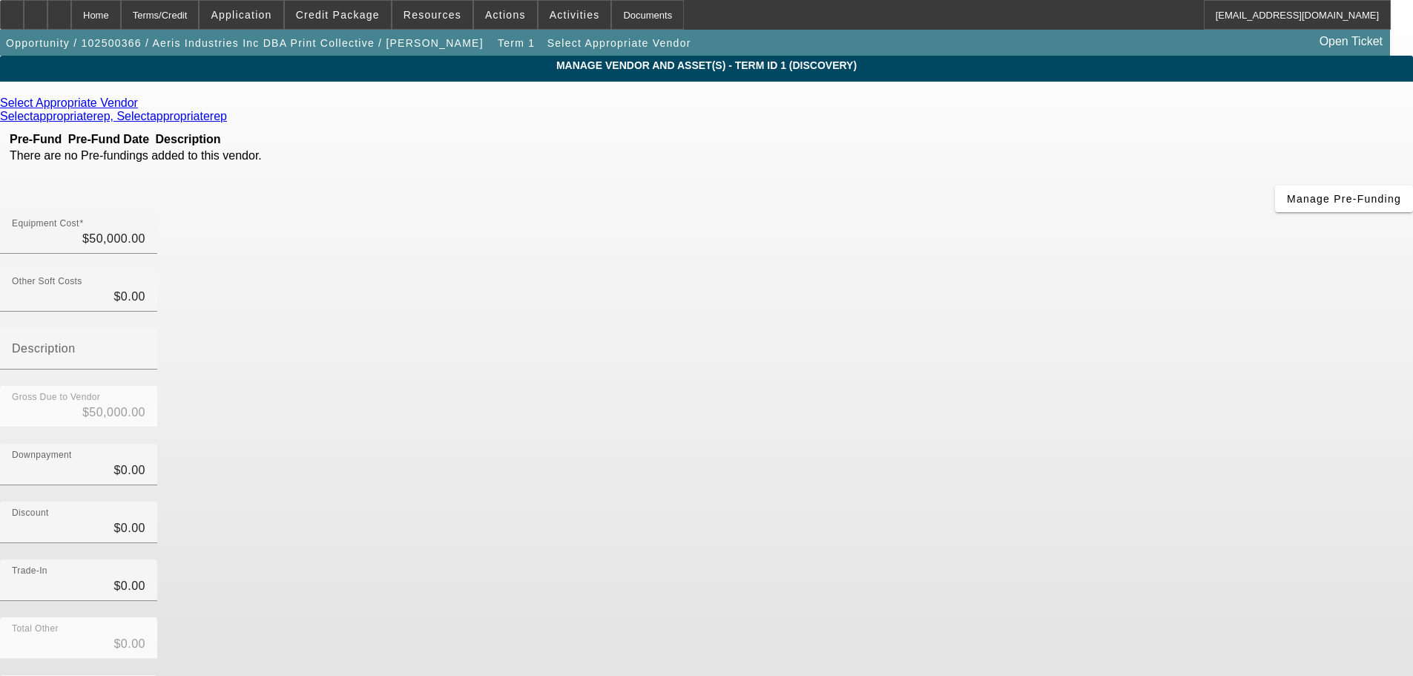
click at [142, 108] on icon at bounding box center [142, 102] width 0 height 13
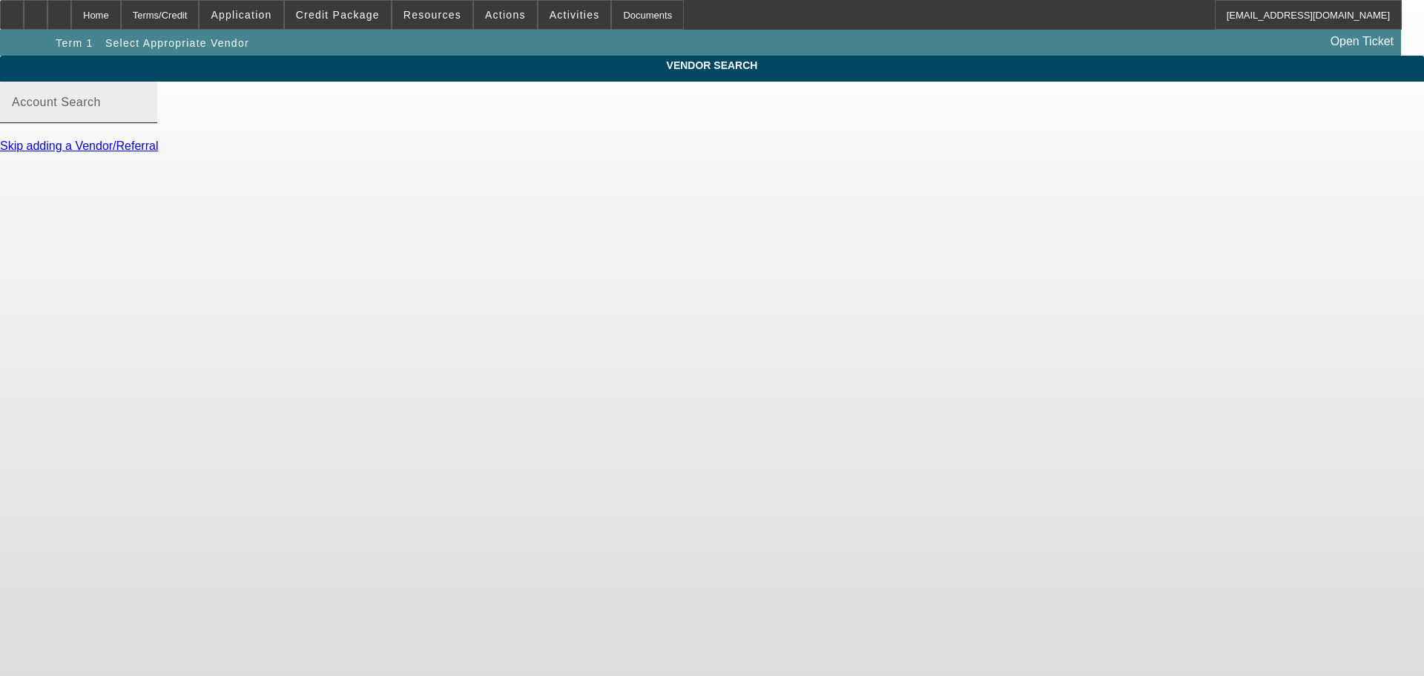
click at [145, 123] on div "Account Search" at bounding box center [79, 103] width 134 height 42
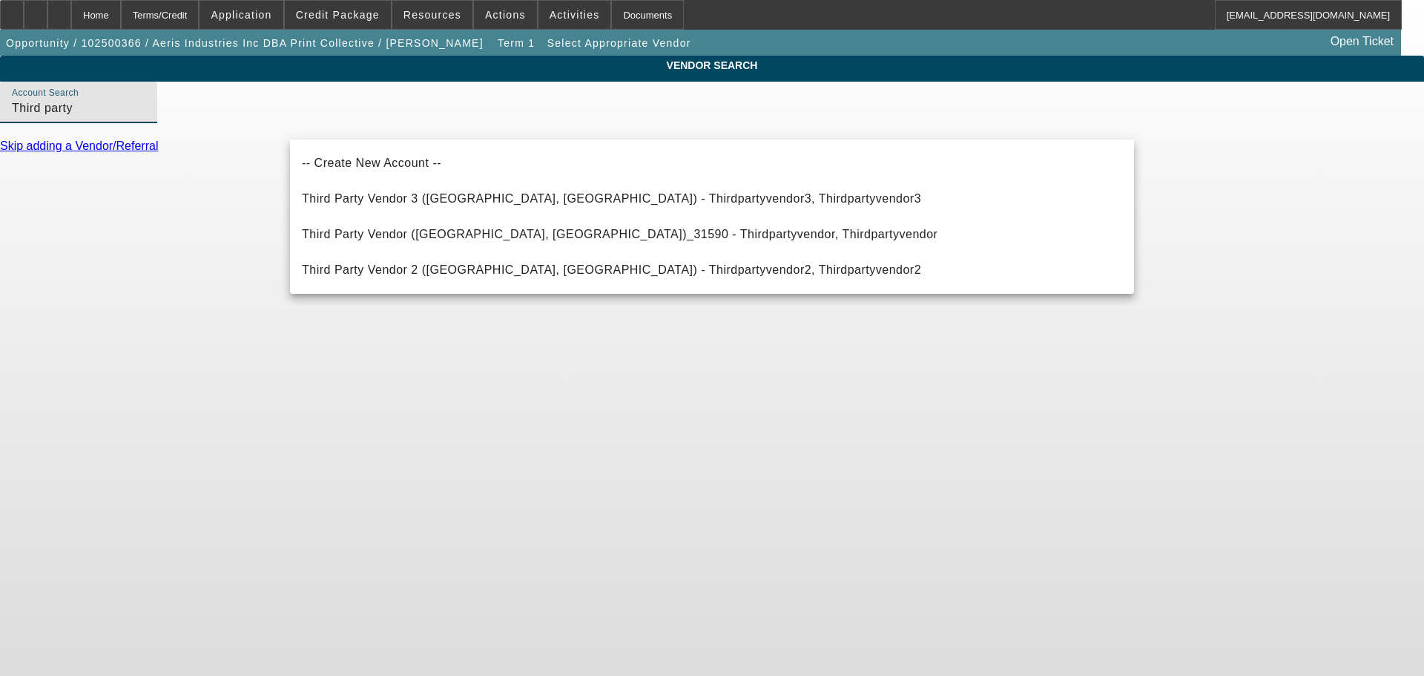
click at [458, 199] on span "Third Party Vendor 3 (Northbrook, IL) - Thirdpartyvendor3, Thirdpartyvendor3" at bounding box center [612, 198] width 620 height 13
type input "Third Party Vendor 3 (Northbrook, IL) - Thirdpartyvendor3, Thirdpartyvendor3"
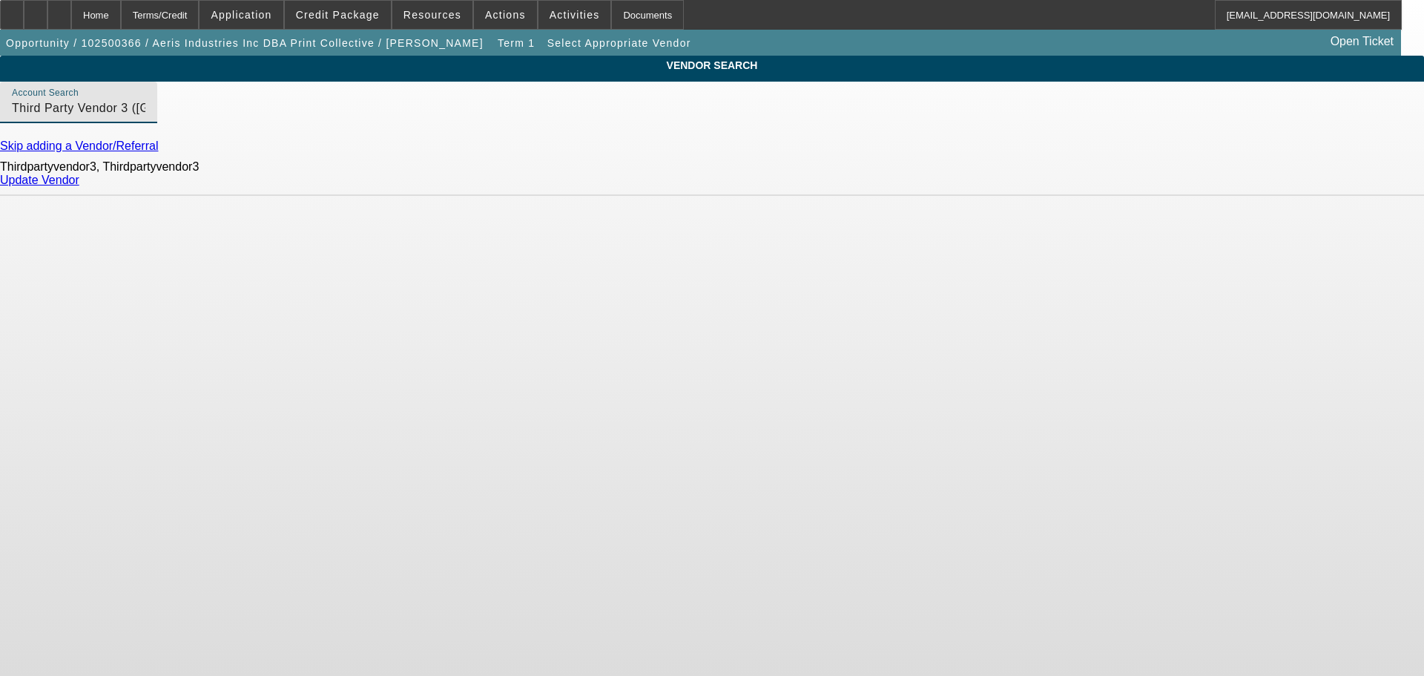
click at [79, 186] on link "Update Vendor" at bounding box center [39, 180] width 79 height 13
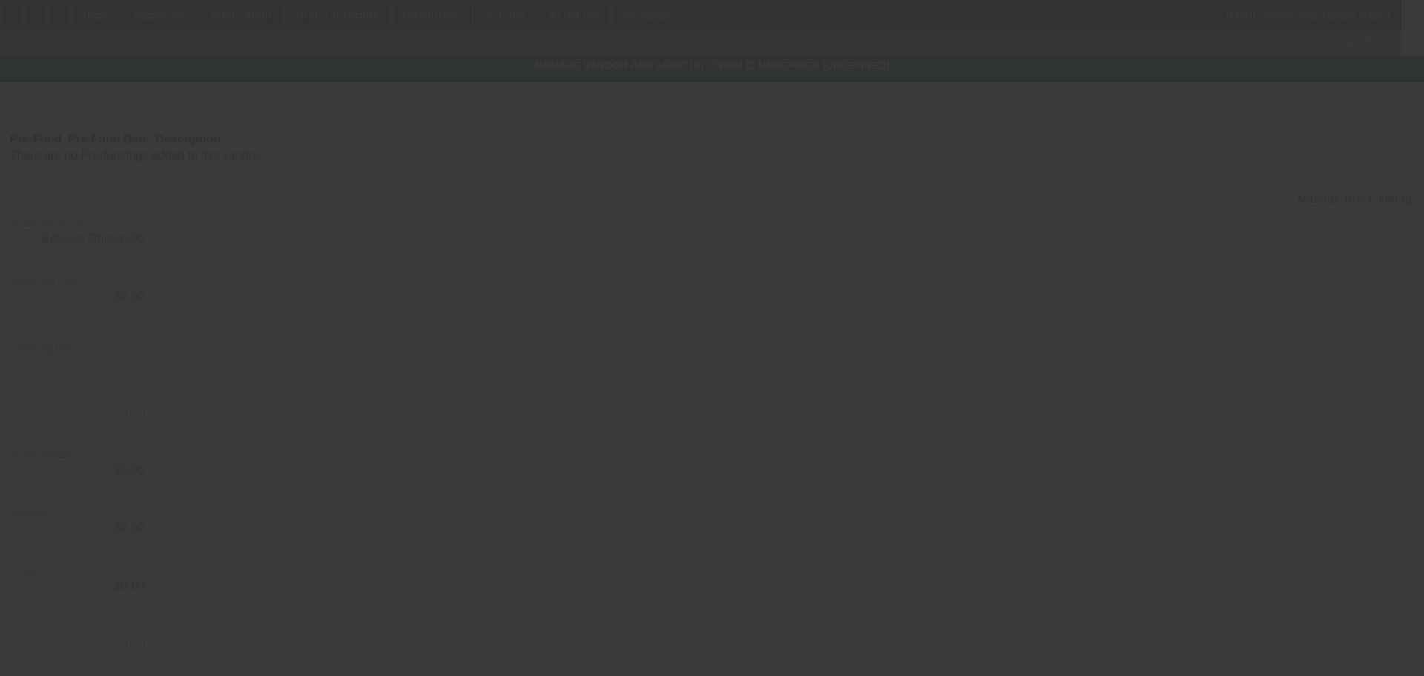
type input "$50,000.00"
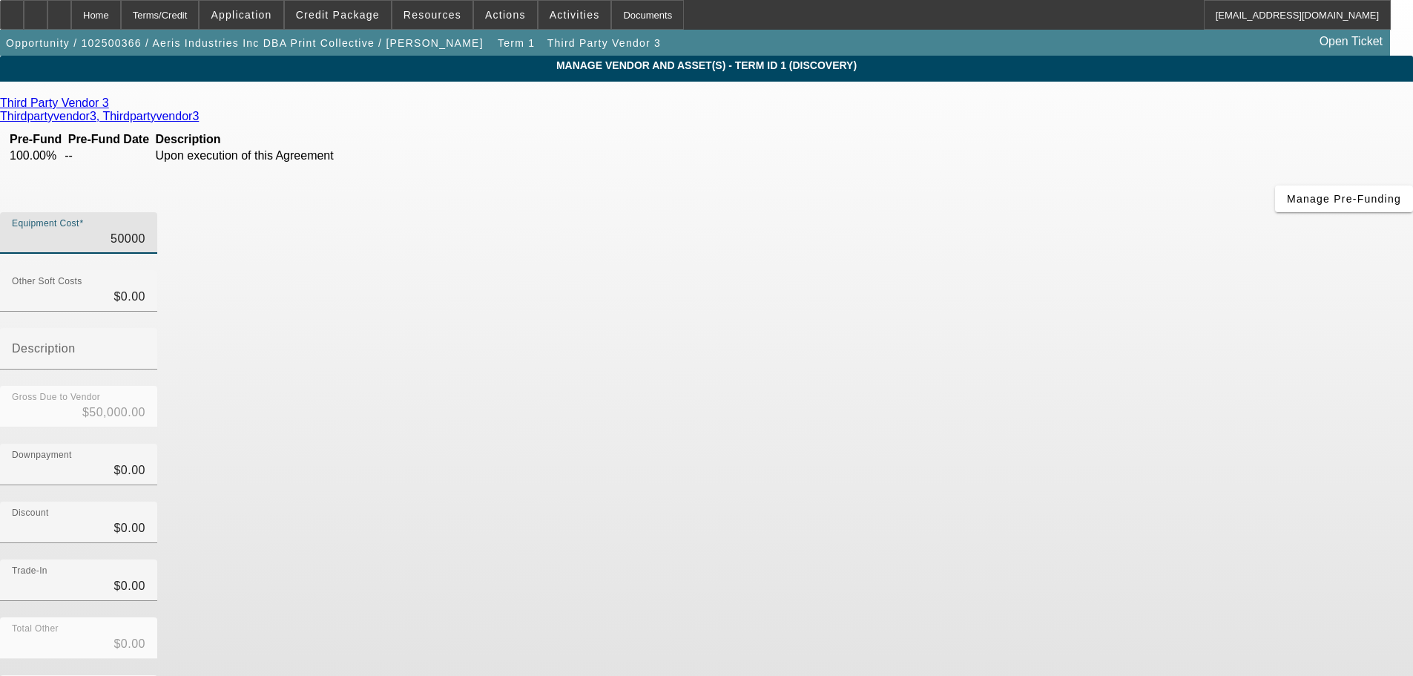
drag, startPoint x: 844, startPoint y: 128, endPoint x: 1103, endPoint y: 106, distance: 260.6
click at [1101, 212] on div "Equipment Cost 50000" at bounding box center [706, 241] width 1413 height 58
type input "3"
type input "$3.00"
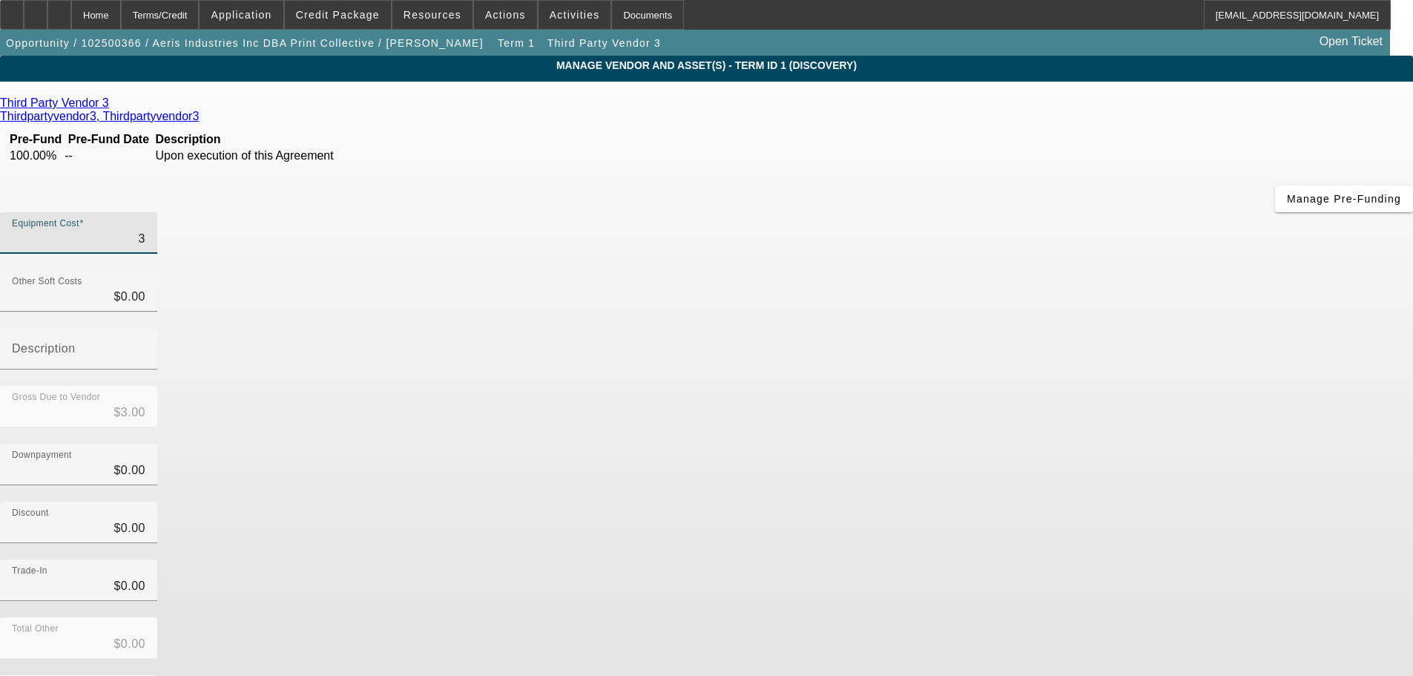
type input "32"
type input "$32.00"
type input "320"
type input "$320.00"
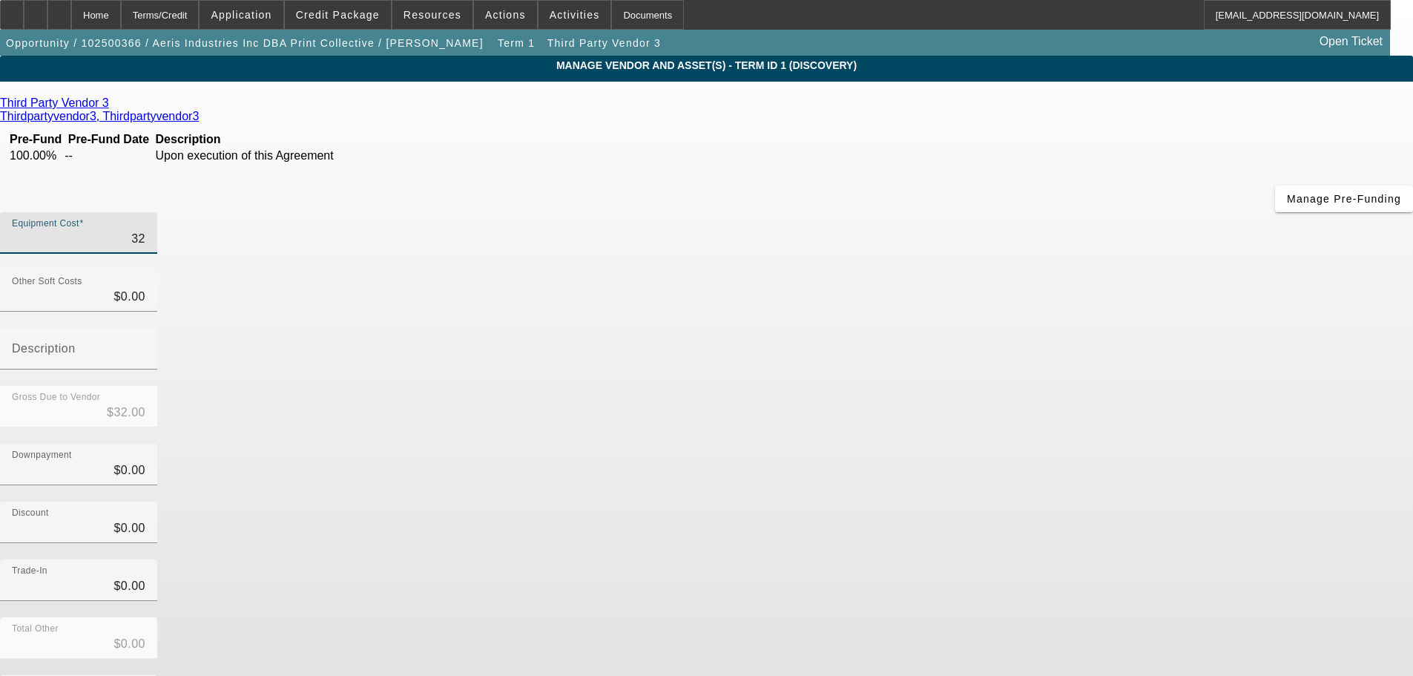
type input "$320.00"
type input "3200"
type input "$3,200.00"
type input "32000"
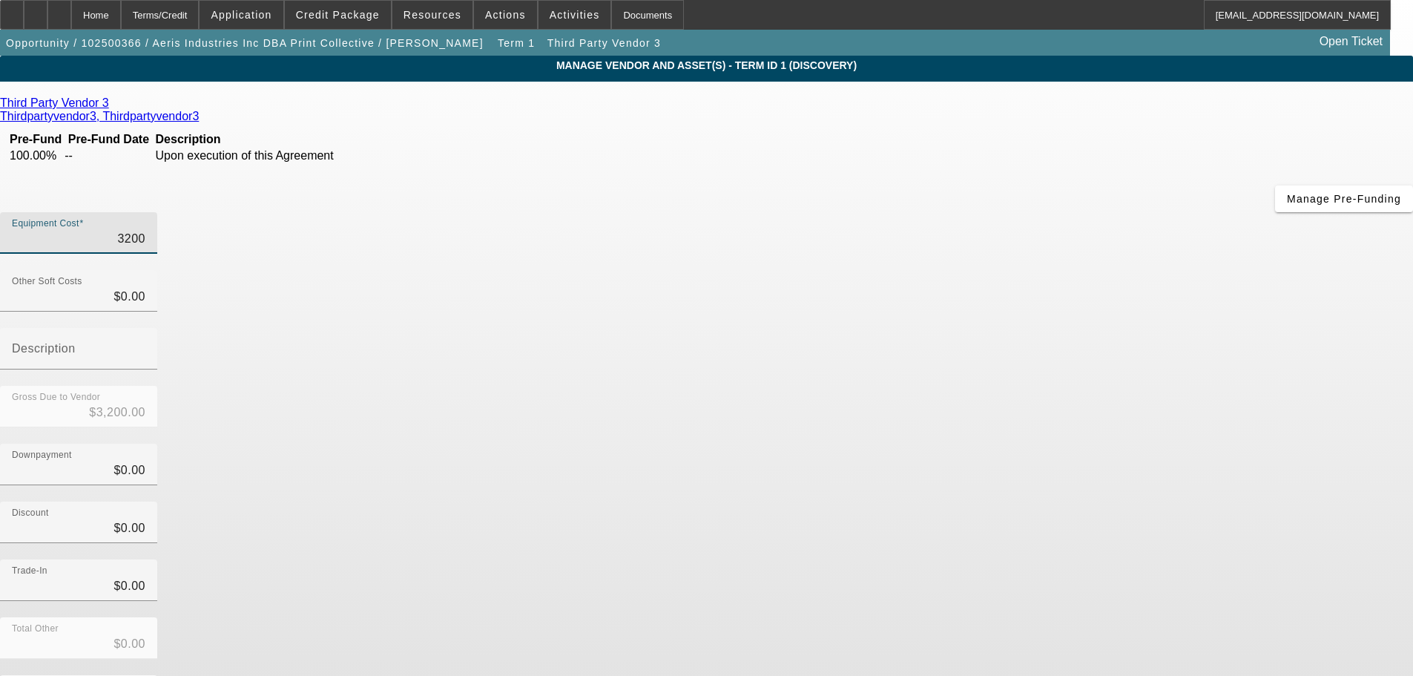
type input "$32,000.00"
click at [1046, 502] on div "Discount $0.00" at bounding box center [706, 531] width 1413 height 58
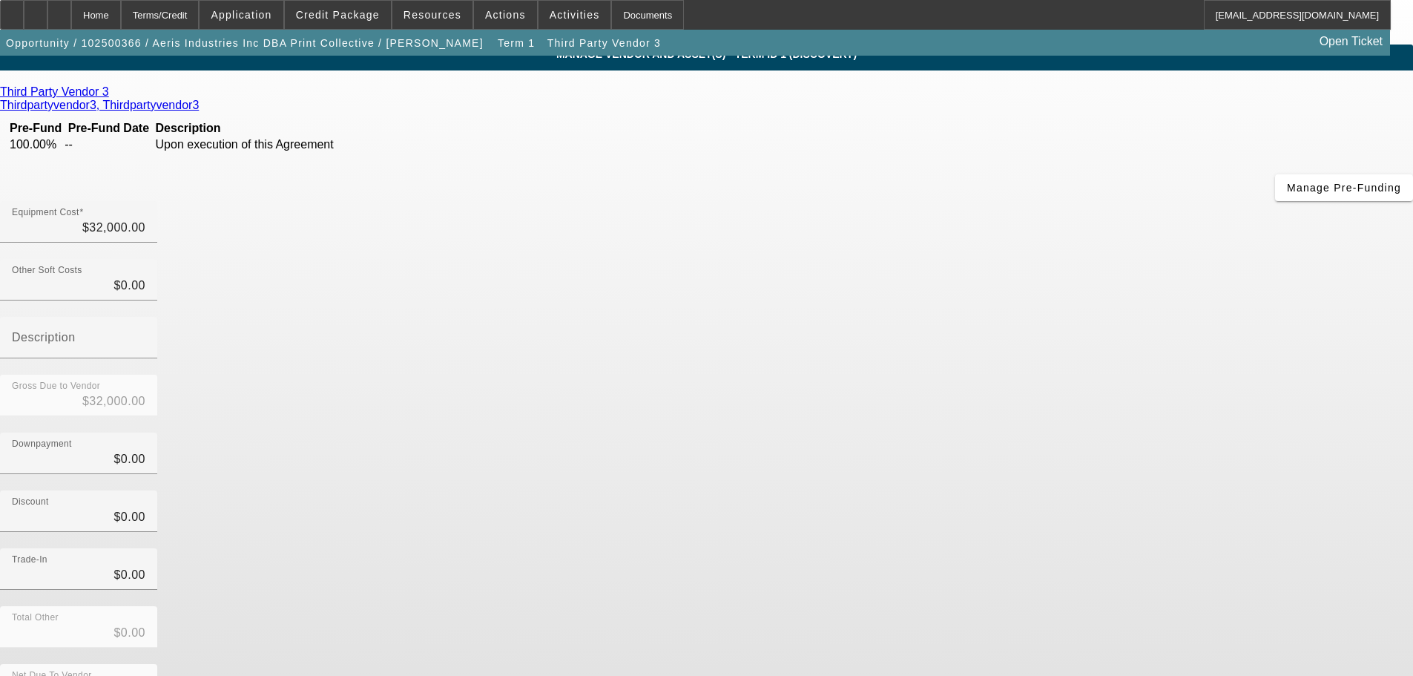
scroll to position [14, 0]
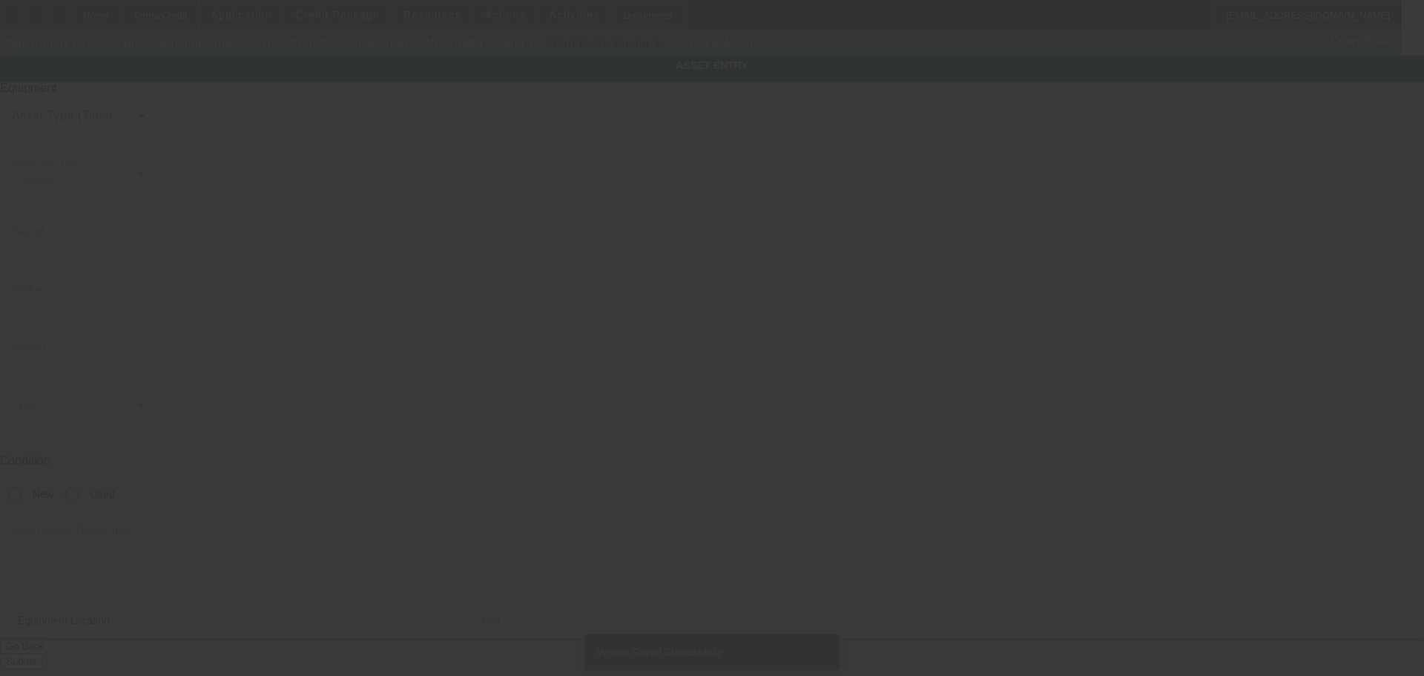
type input "1171 N Fiesta Blvd"
type input "Ste 4"
type input "Gilbert"
type input "85233"
type input "Maricopa"
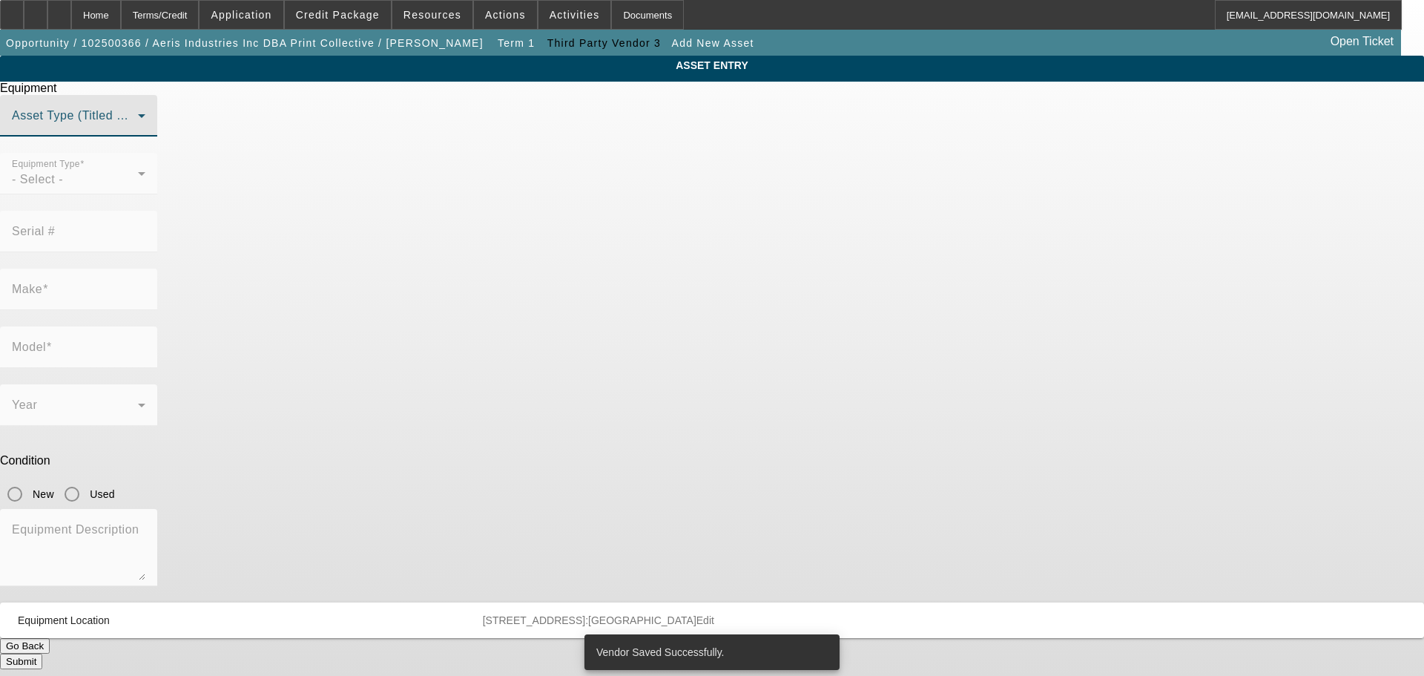
click at [138, 131] on span at bounding box center [75, 122] width 126 height 18
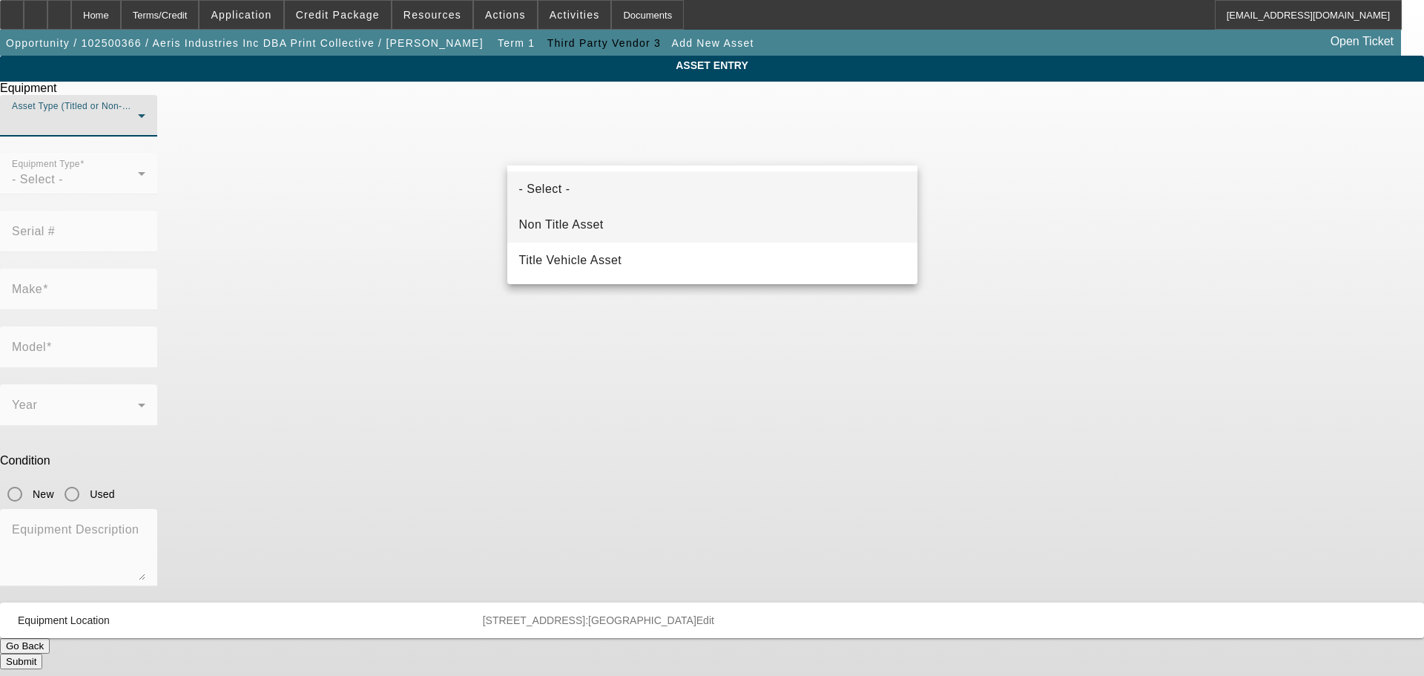
click at [597, 228] on span "Non Title Asset" at bounding box center [561, 225] width 85 height 18
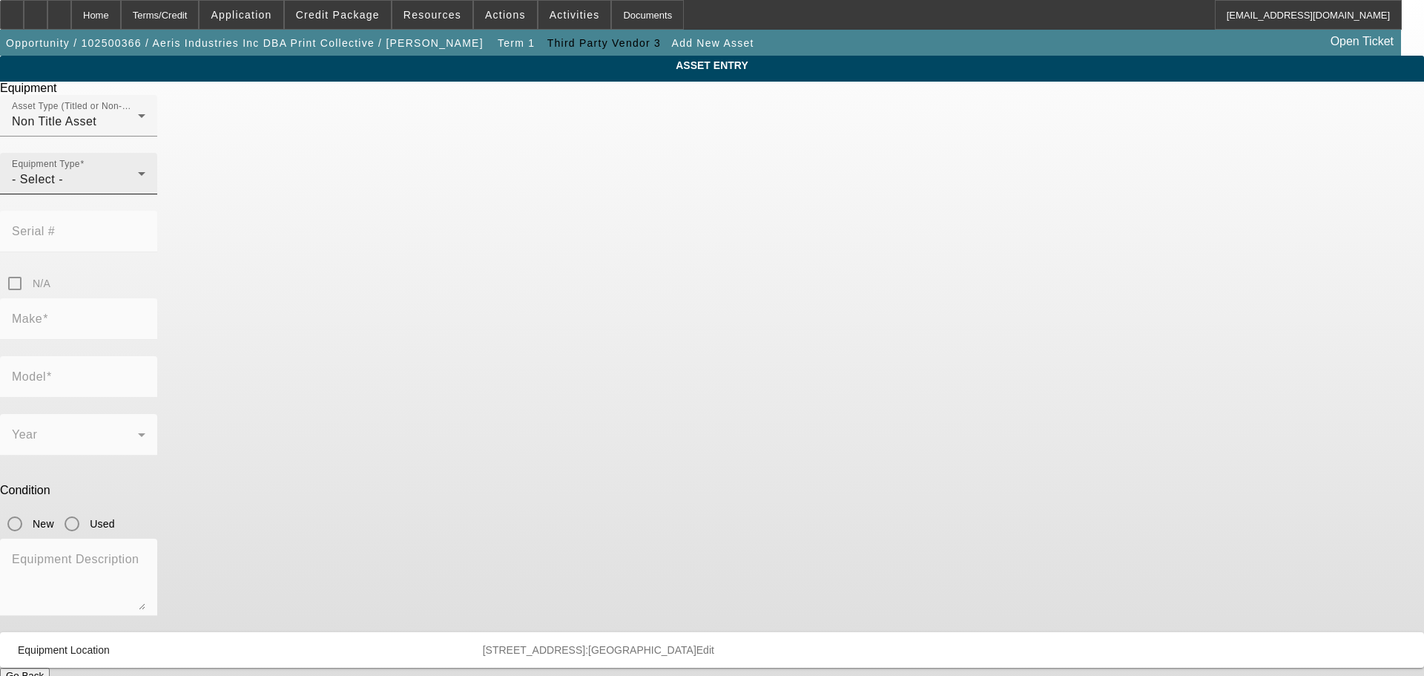
click at [63, 185] on span "- Select -" at bounding box center [37, 179] width 51 height 13
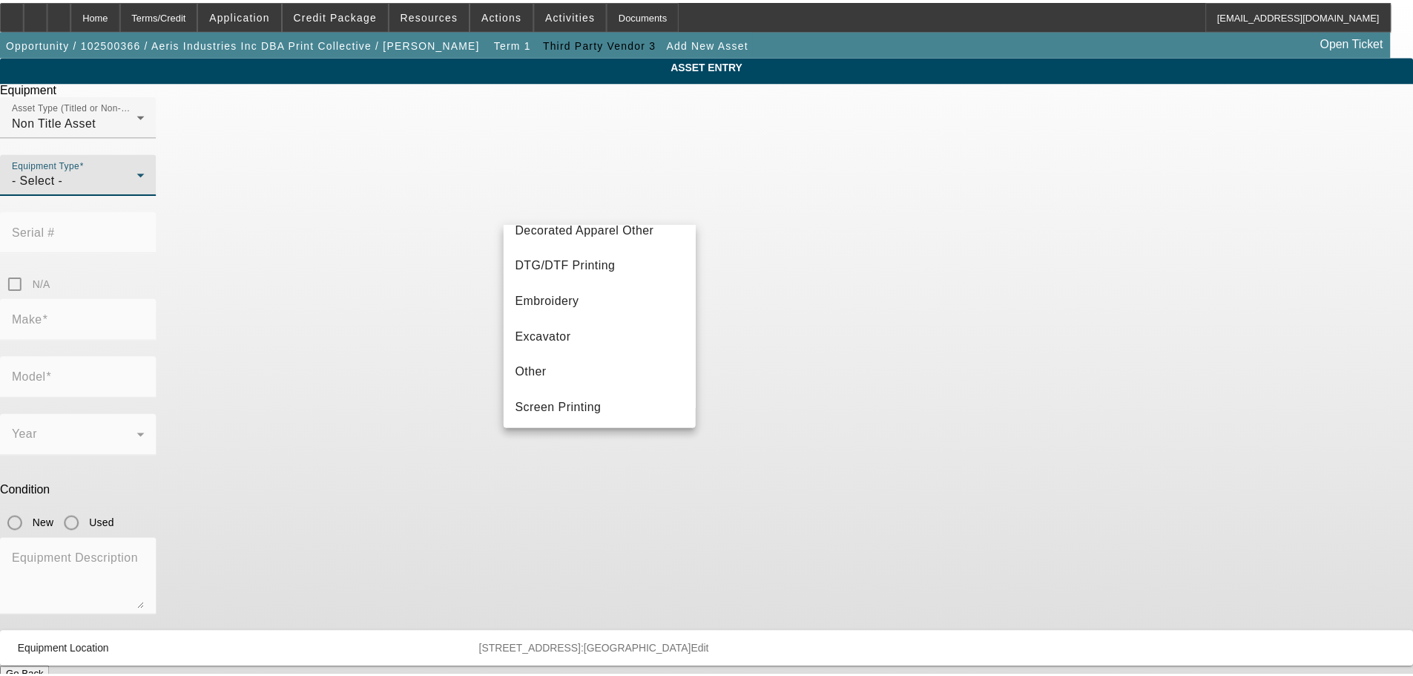
scroll to position [223, 0]
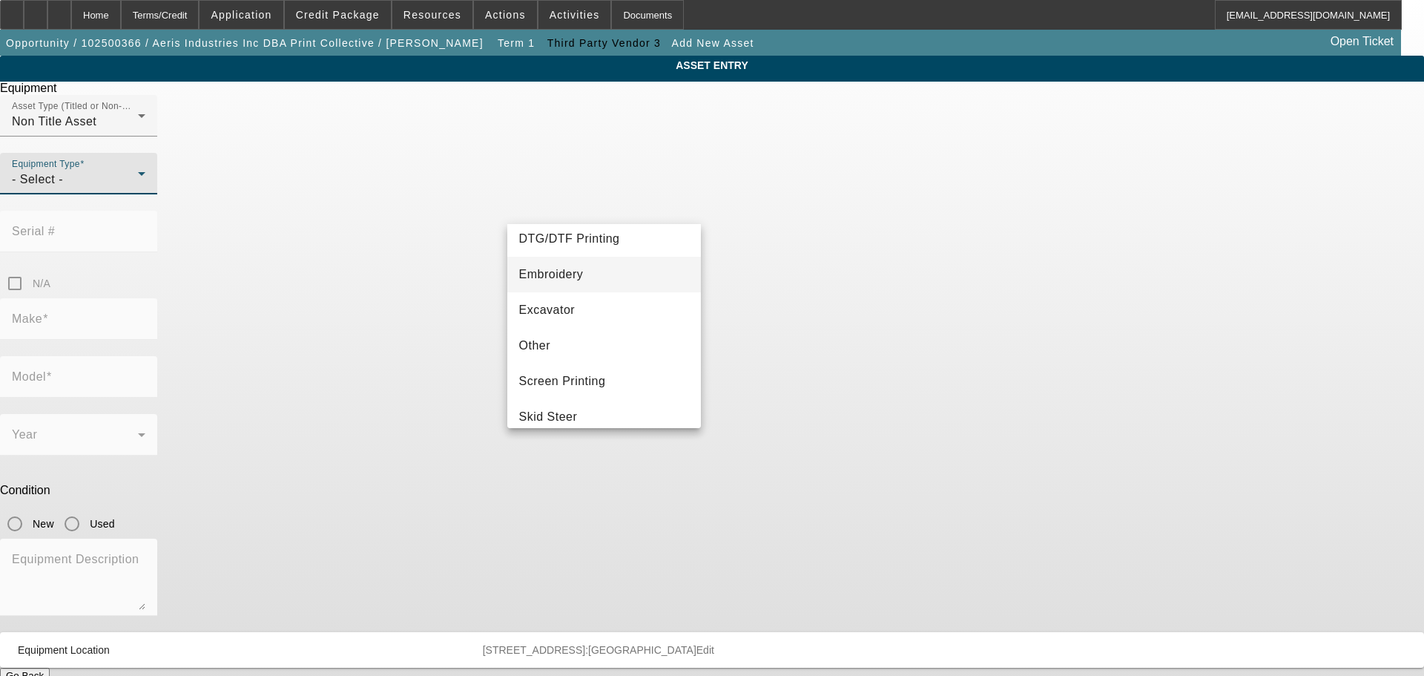
click at [573, 277] on span "Embroidery" at bounding box center [551, 275] width 65 height 18
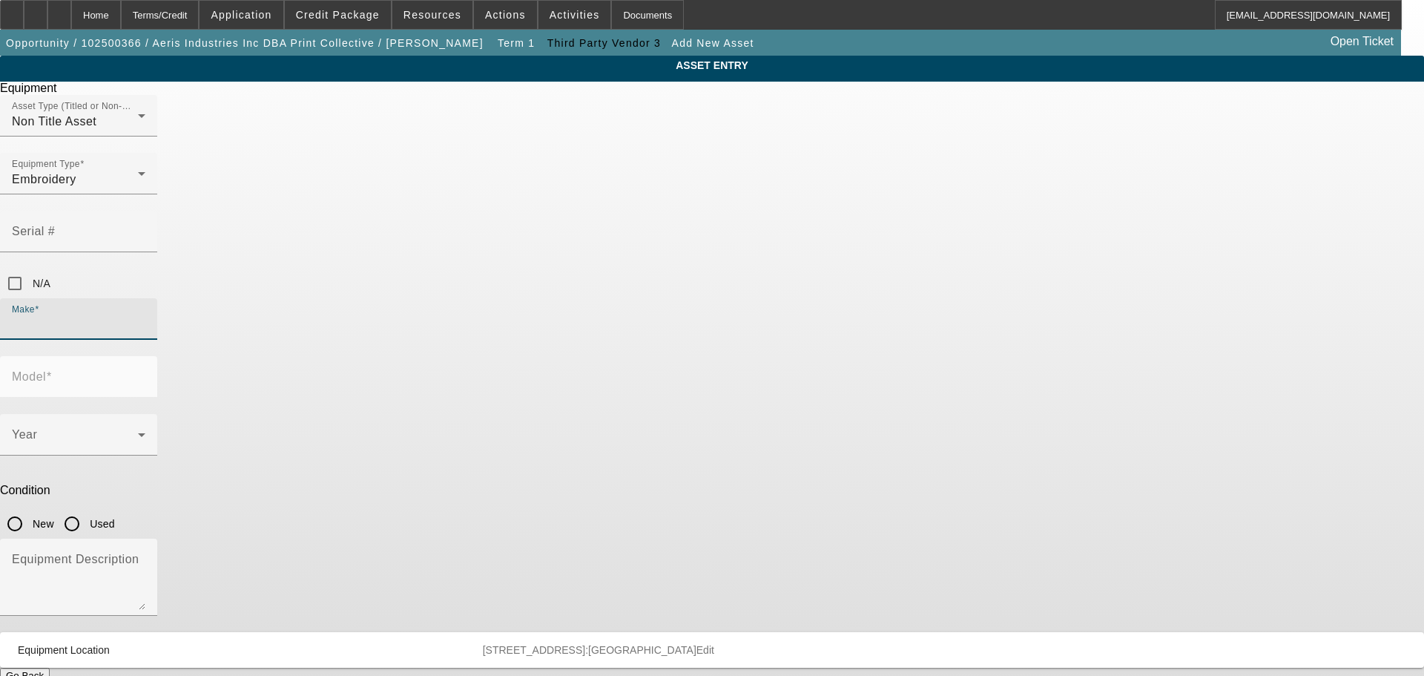
click at [145, 316] on input "Make" at bounding box center [79, 325] width 134 height 18
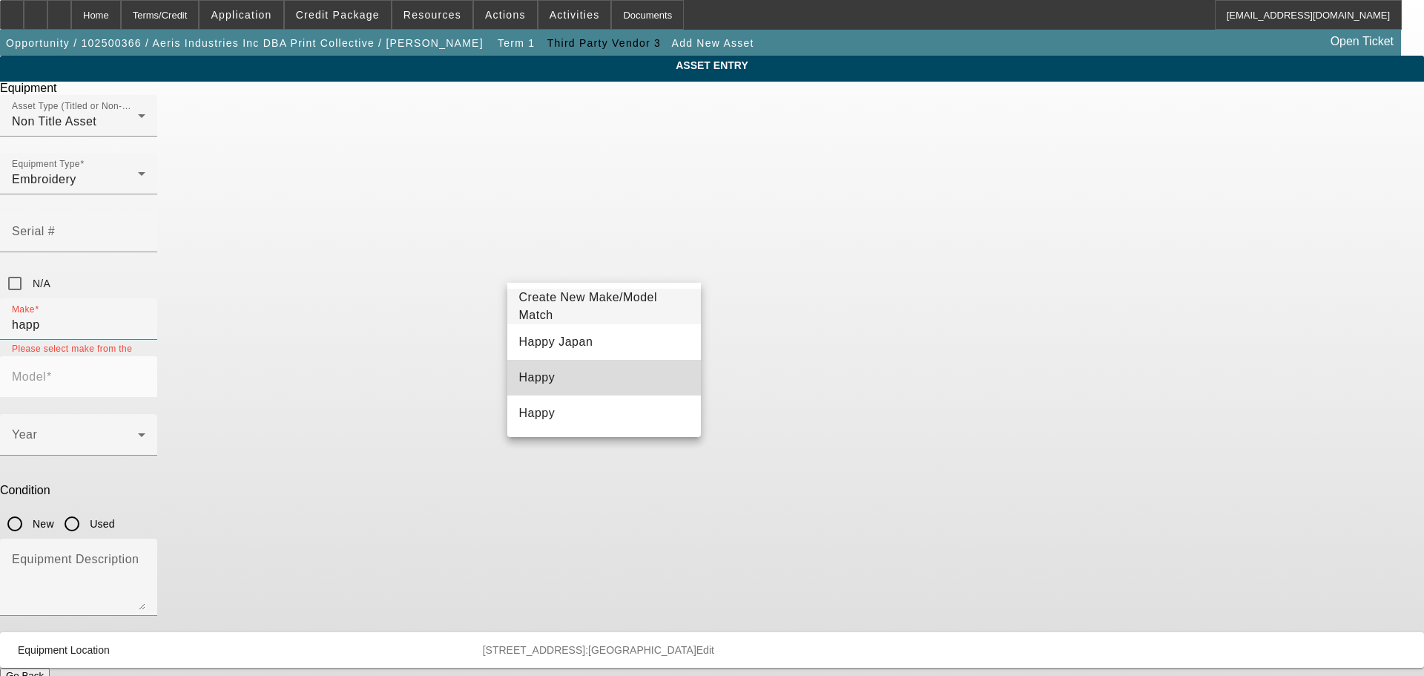
click at [555, 370] on mat-option "Happy" at bounding box center [604, 378] width 194 height 36
type input "Happy"
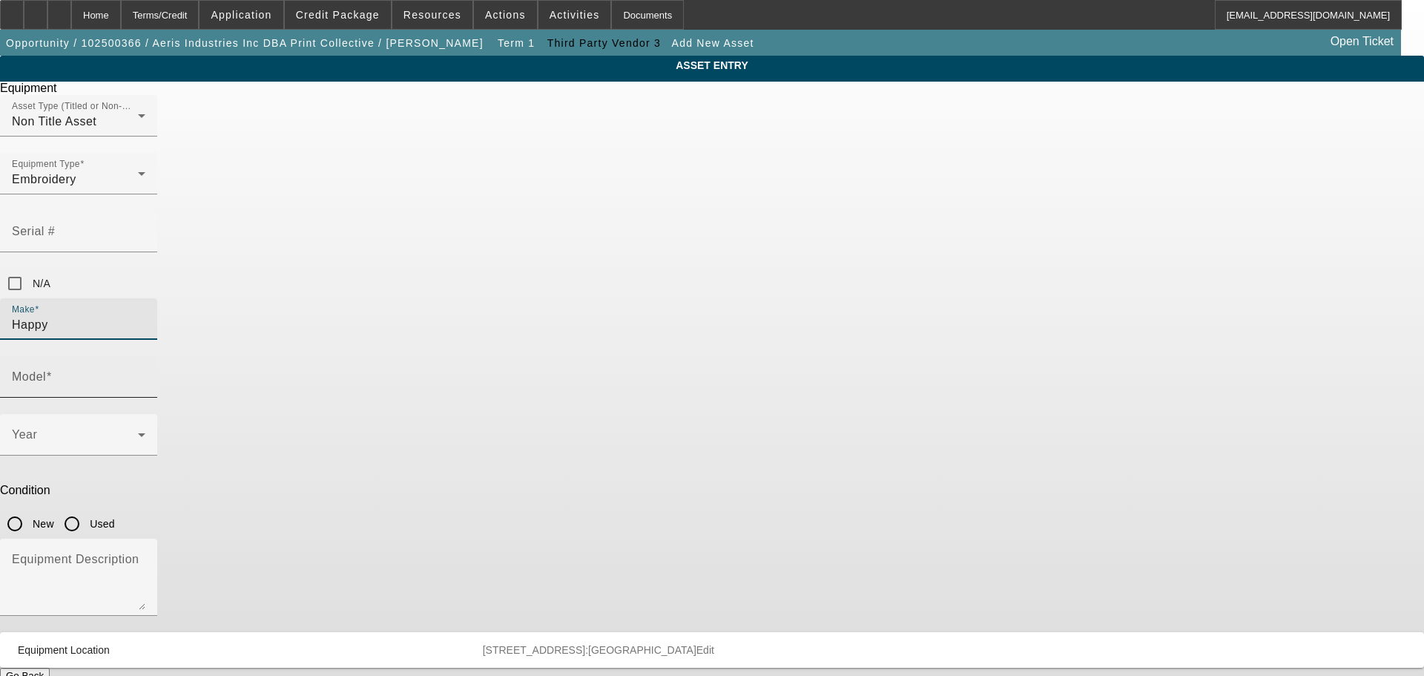
click at [145, 356] on div "Model" at bounding box center [79, 377] width 134 height 42
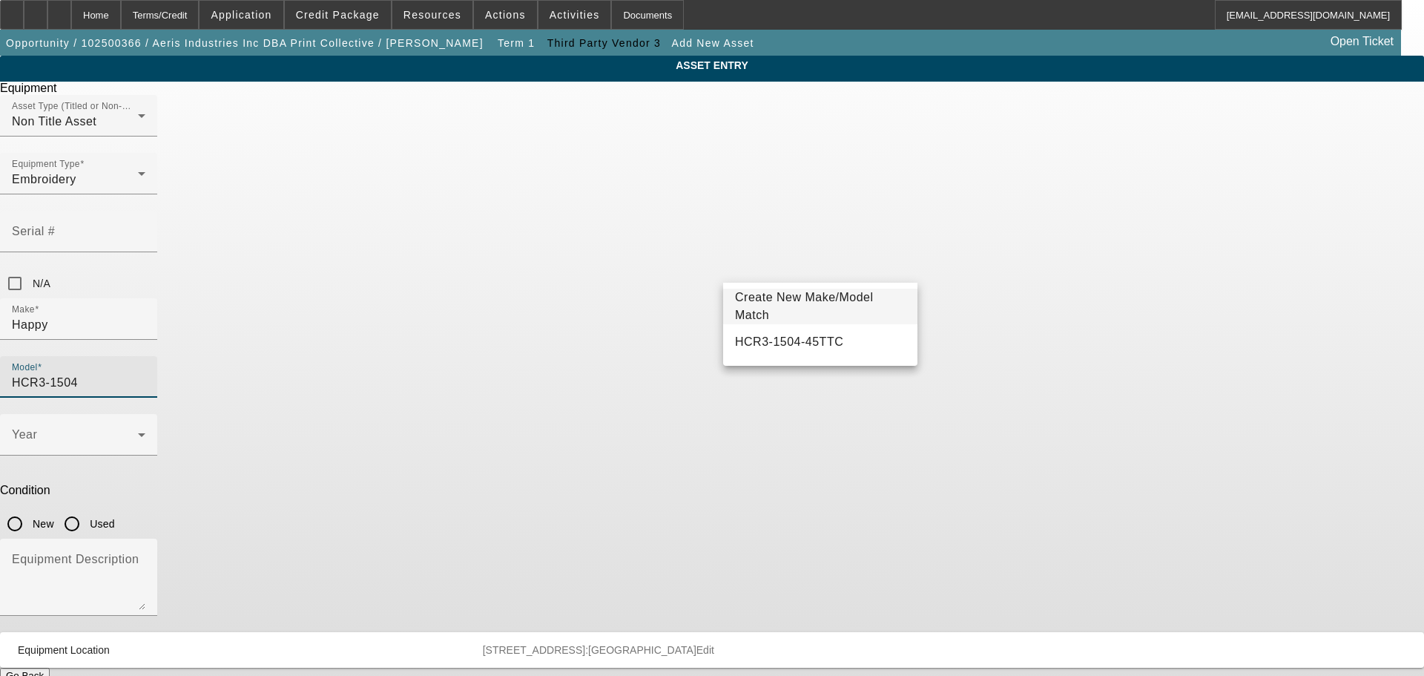
type input "HCR3-1504"
click at [806, 298] on span "Create New Make/Model Match" at bounding box center [820, 307] width 171 height 36
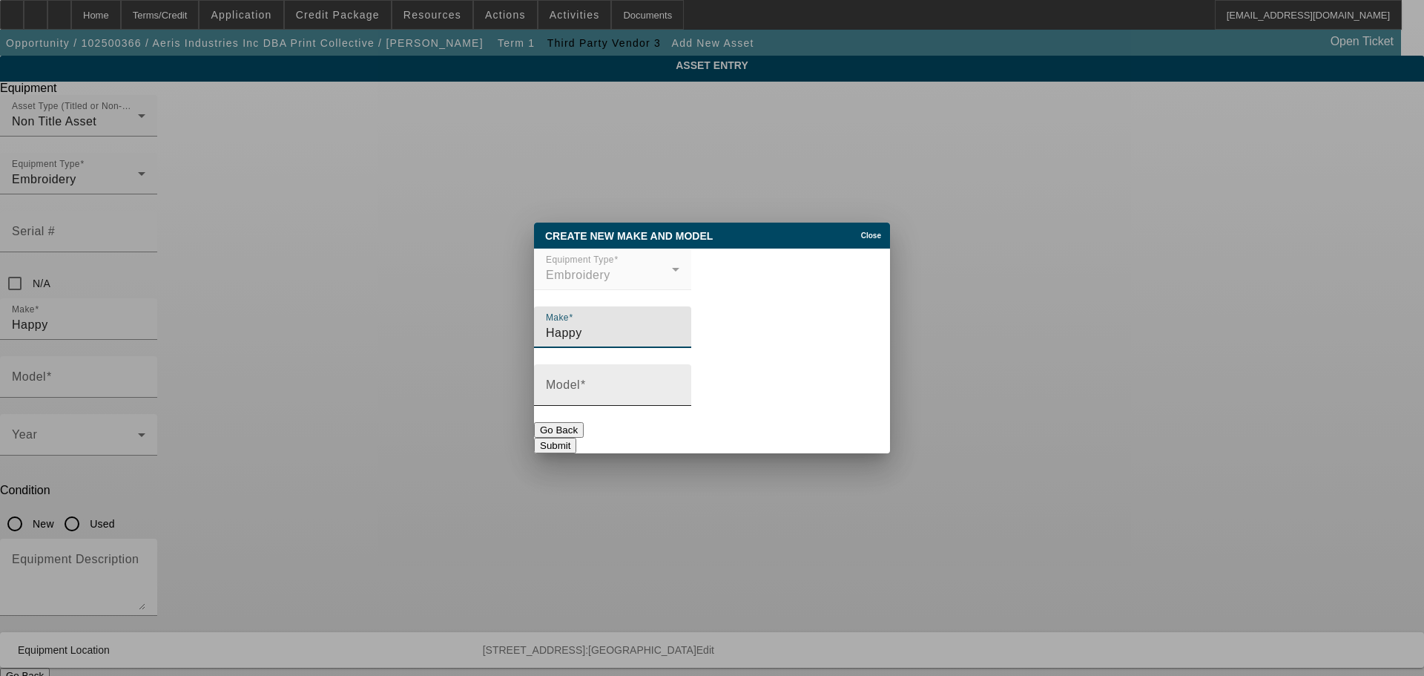
click at [680, 379] on div "Model" at bounding box center [613, 385] width 134 height 42
type input "HCR3-1504"
click at [576, 438] on button "Submit" at bounding box center [555, 446] width 42 height 16
type input "HCR3-1504"
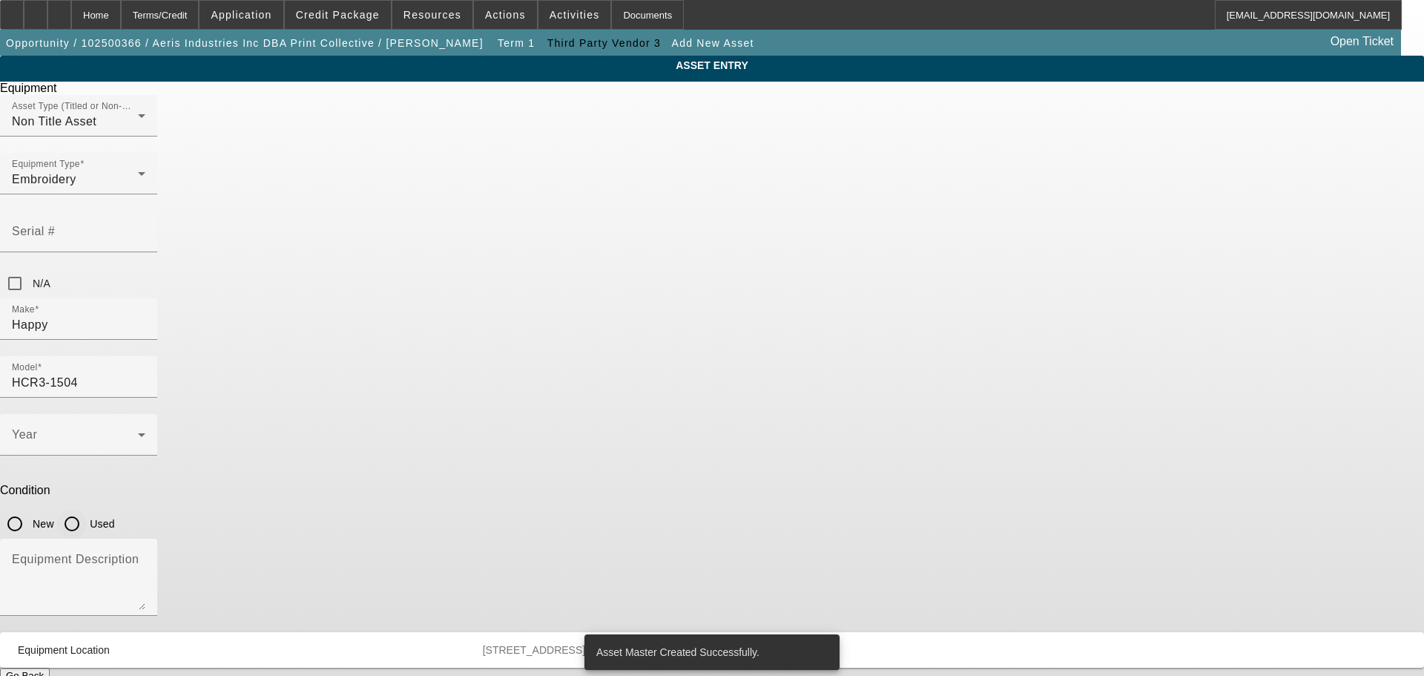
click at [87, 509] on input "Used" at bounding box center [72, 524] width 30 height 30
radio input "true"
click at [138, 432] on span at bounding box center [75, 441] width 126 height 18
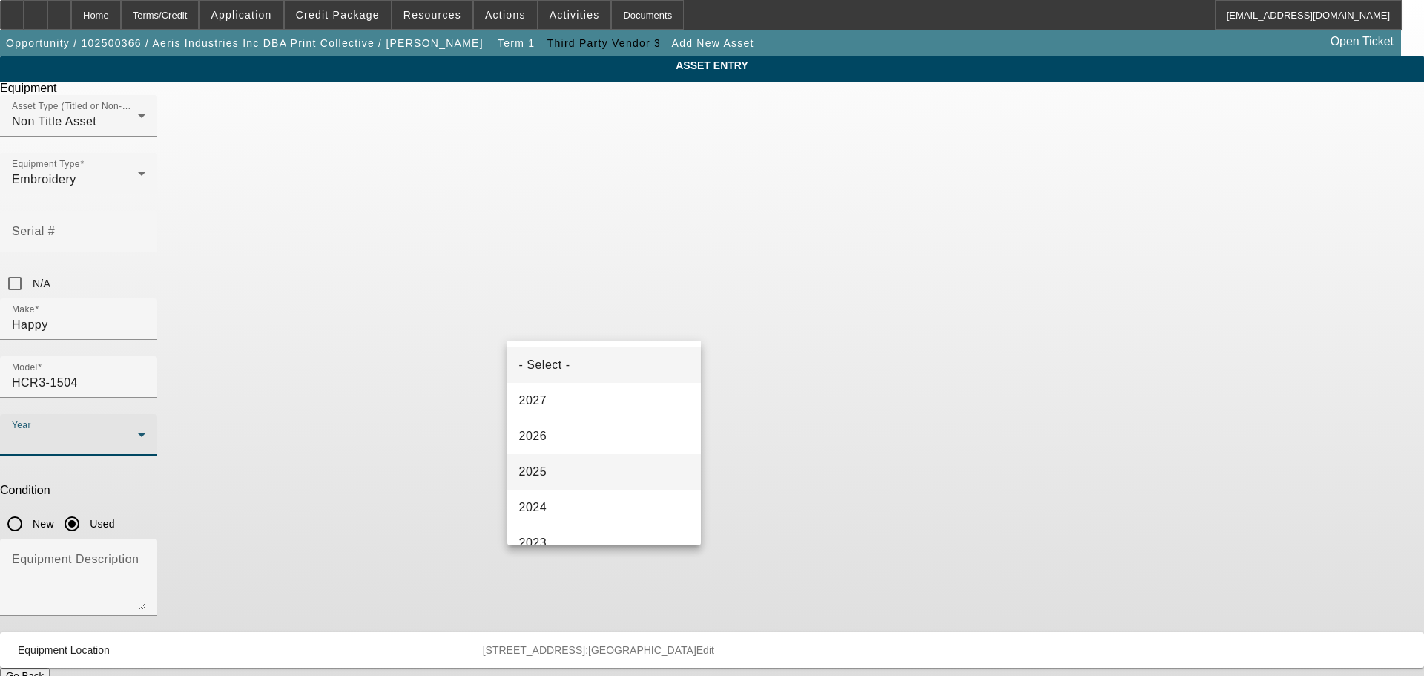
click at [562, 467] on mat-option "2025" at bounding box center [604, 472] width 194 height 36
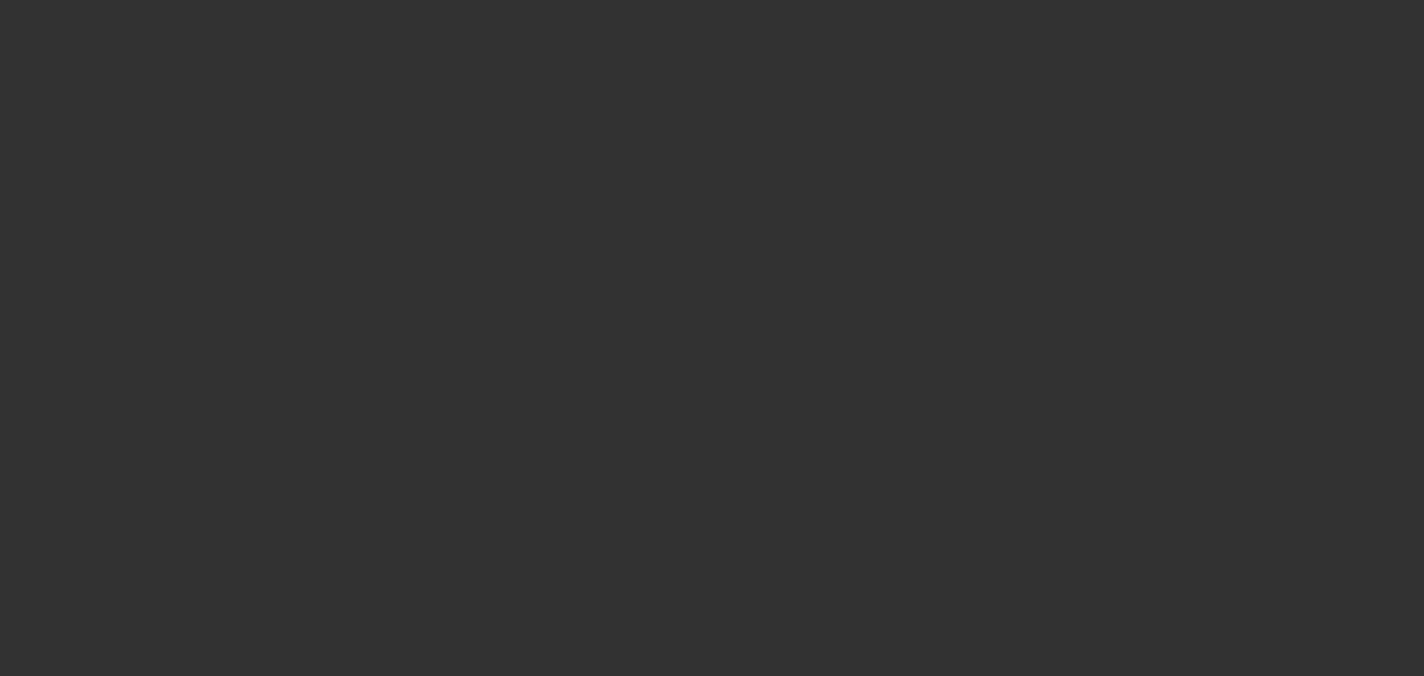
type input "$32,000.00"
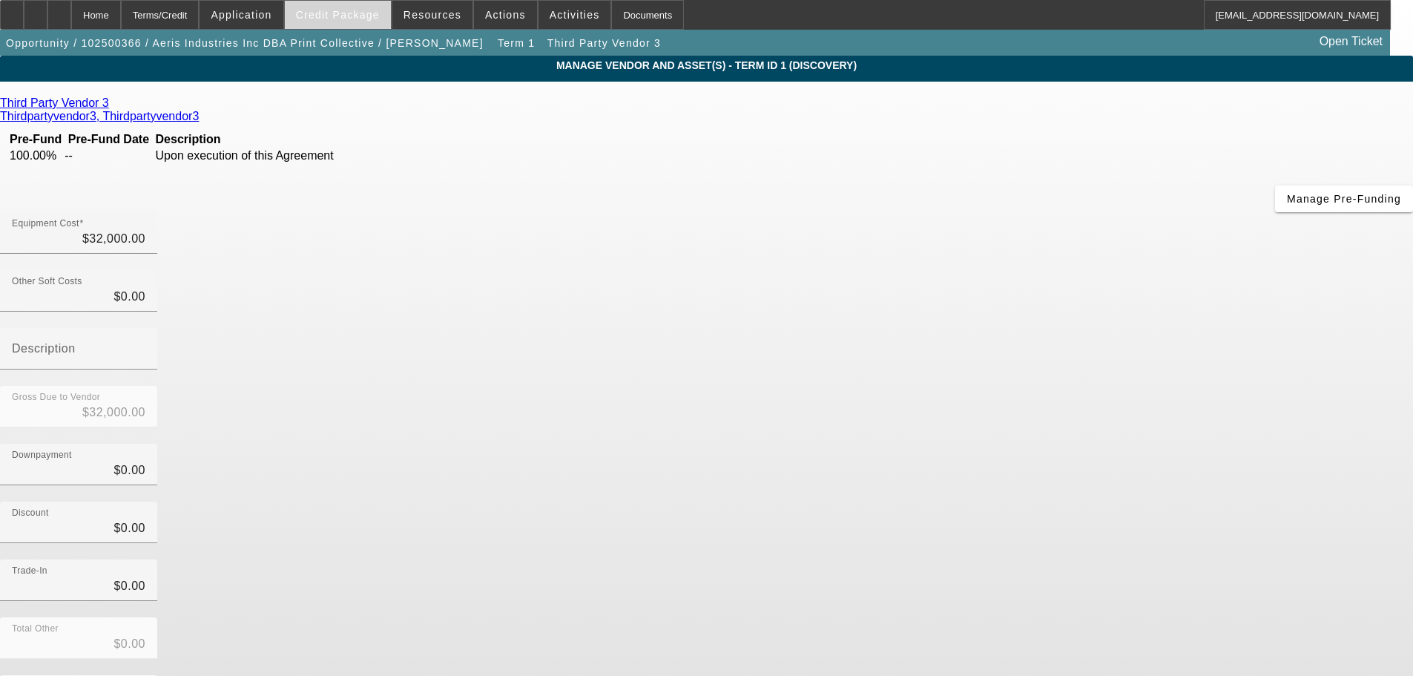
click at [370, 20] on span "Credit Package" at bounding box center [338, 15] width 84 height 12
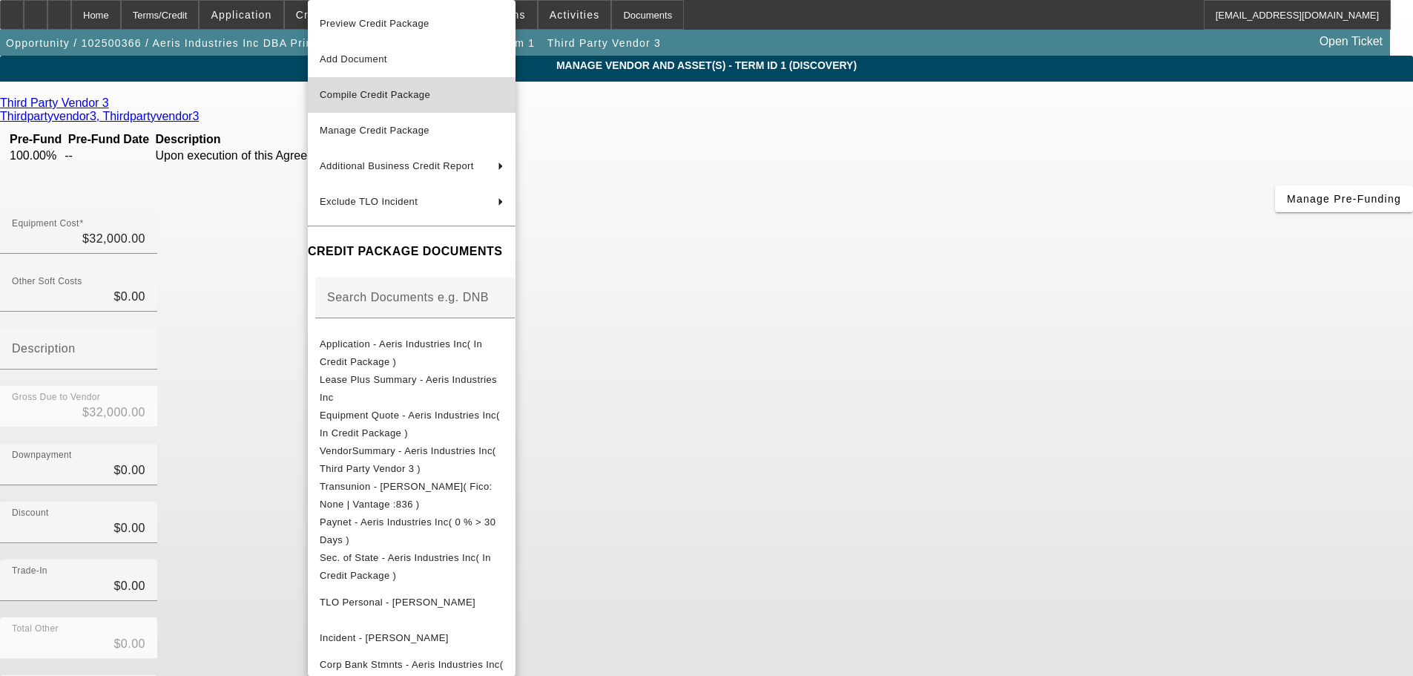
click at [392, 93] on span "Compile Credit Package" at bounding box center [375, 94] width 111 height 11
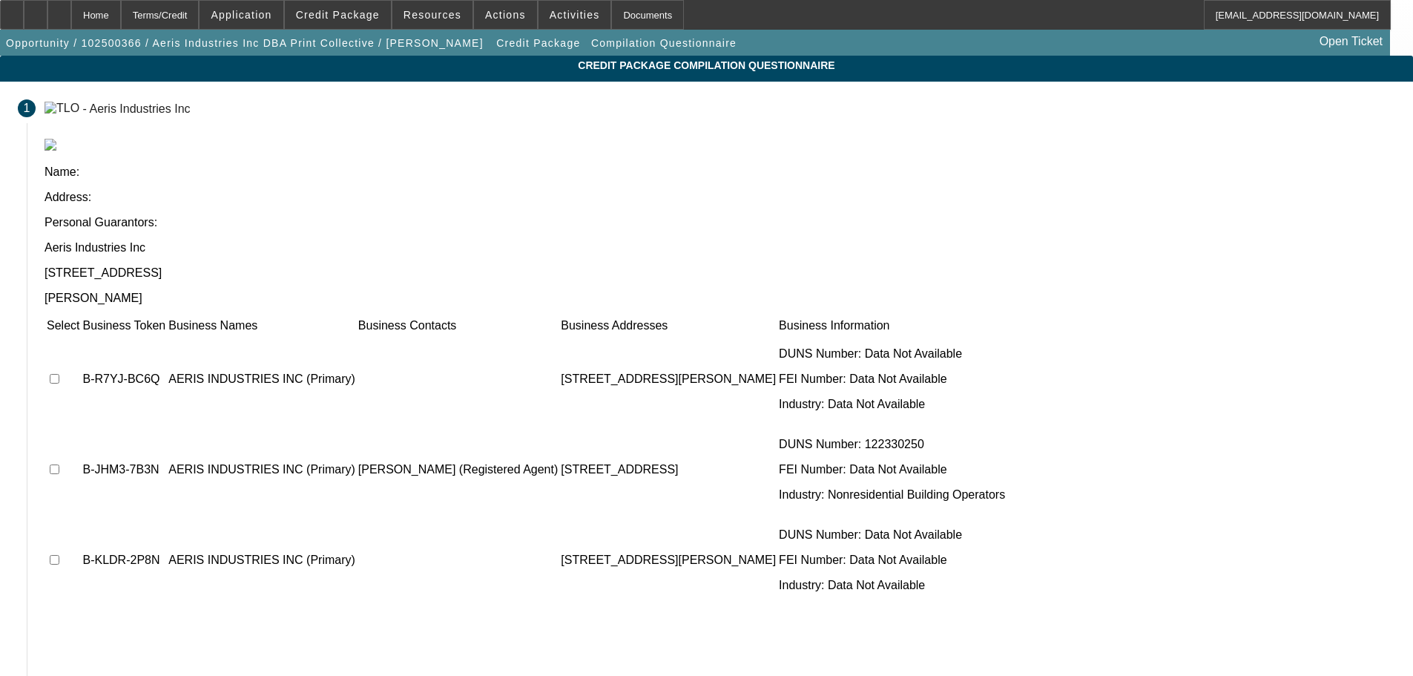
click at [59, 374] on input "checkbox" at bounding box center [55, 379] width 10 height 10
checkbox input "true"
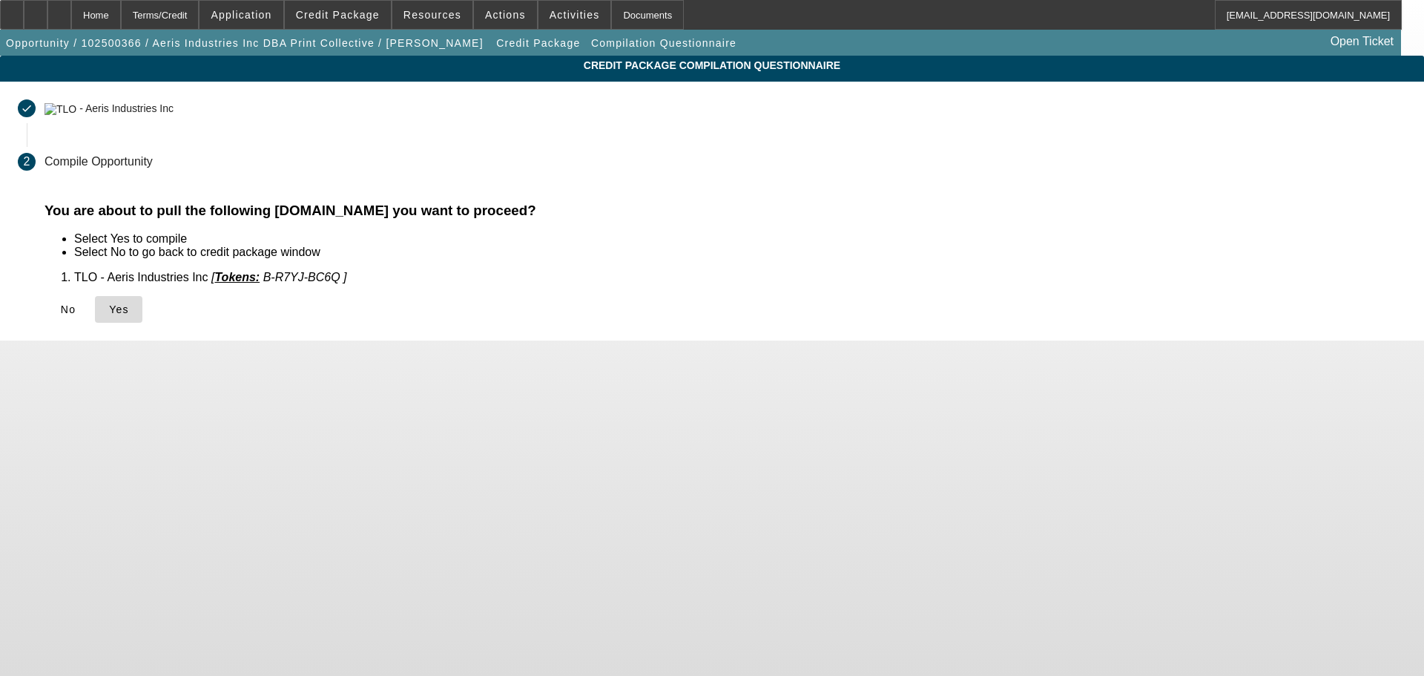
click at [109, 309] on icon at bounding box center [109, 309] width 0 height 12
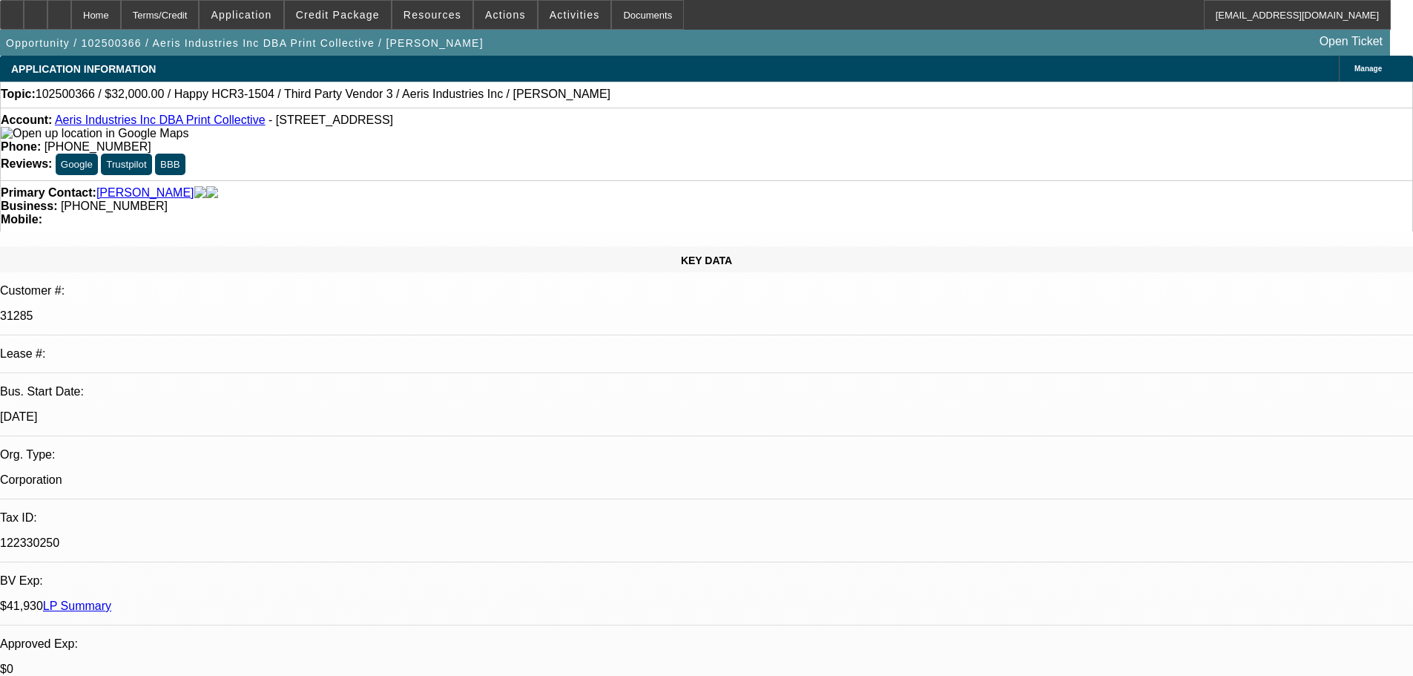
select select "0"
select select "2"
select select "0.1"
select select "4"
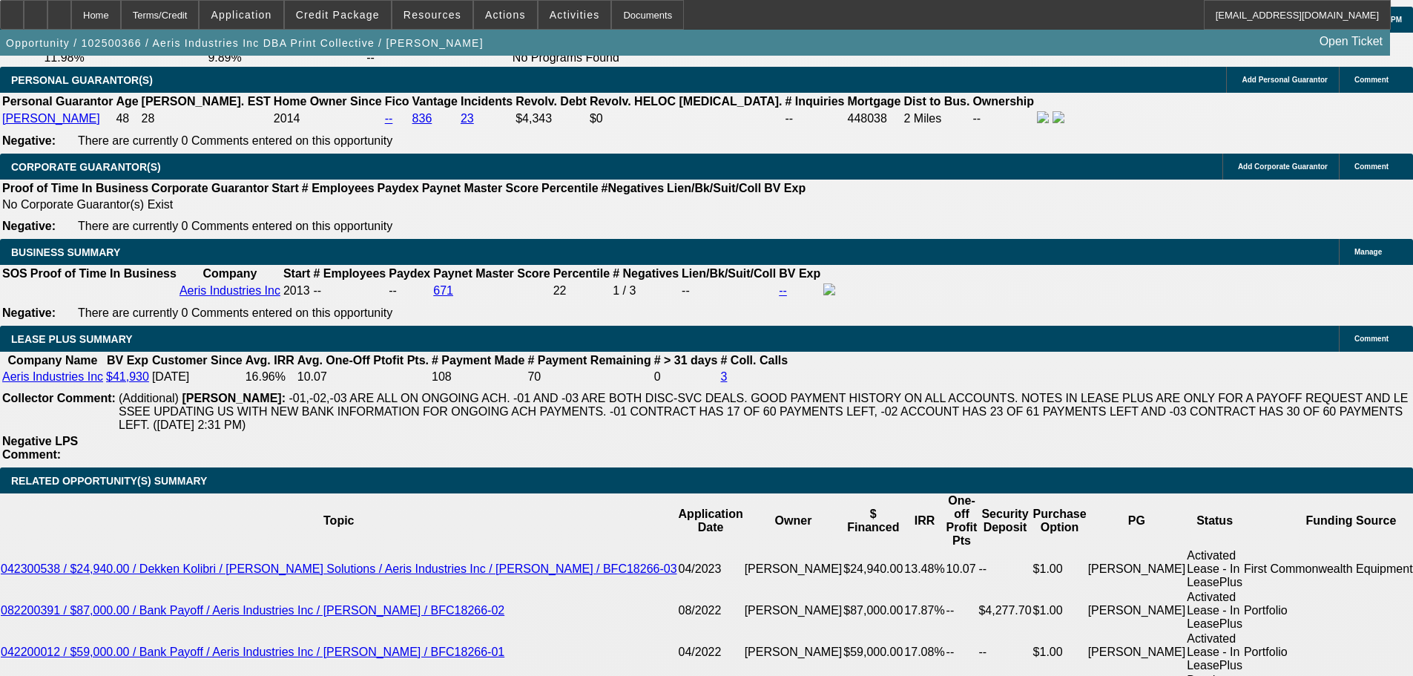
scroll to position [2448, 0]
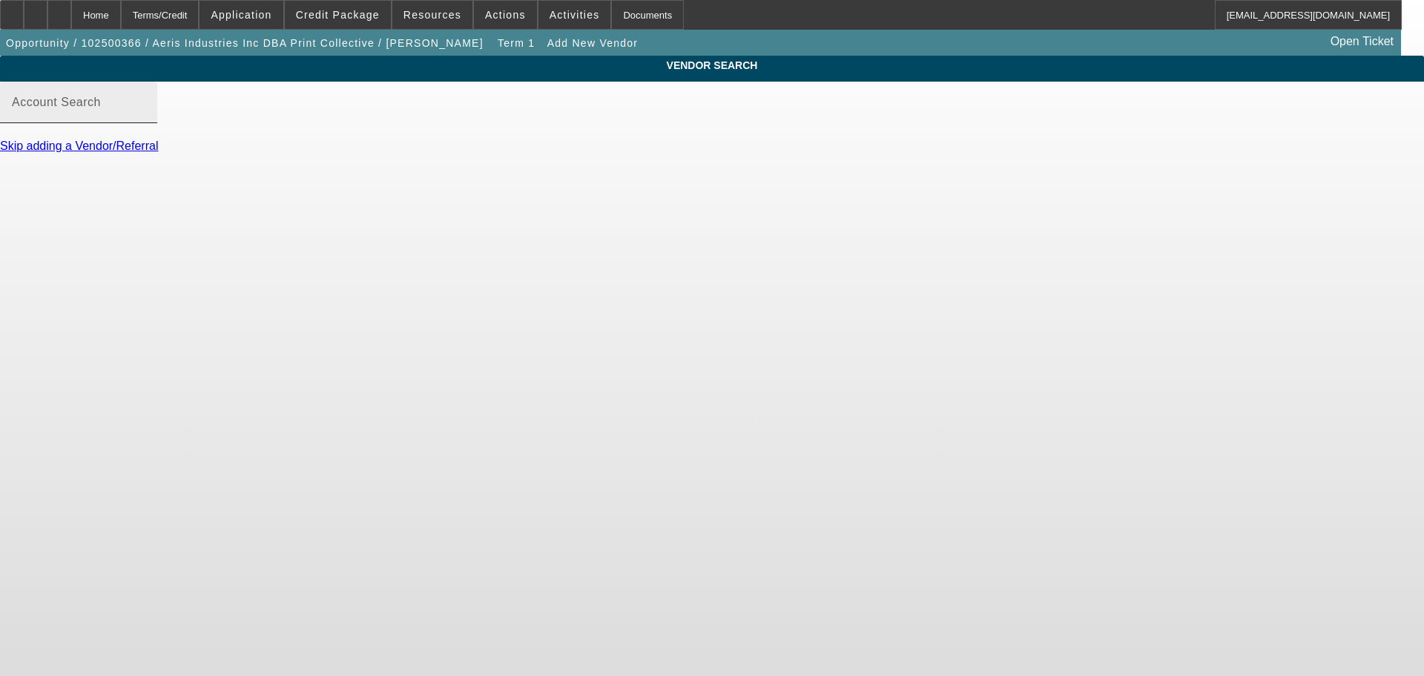
click at [101, 108] on mat-label "Account Search" at bounding box center [56, 102] width 89 height 13
click at [145, 117] on input "Account Search" at bounding box center [79, 108] width 134 height 18
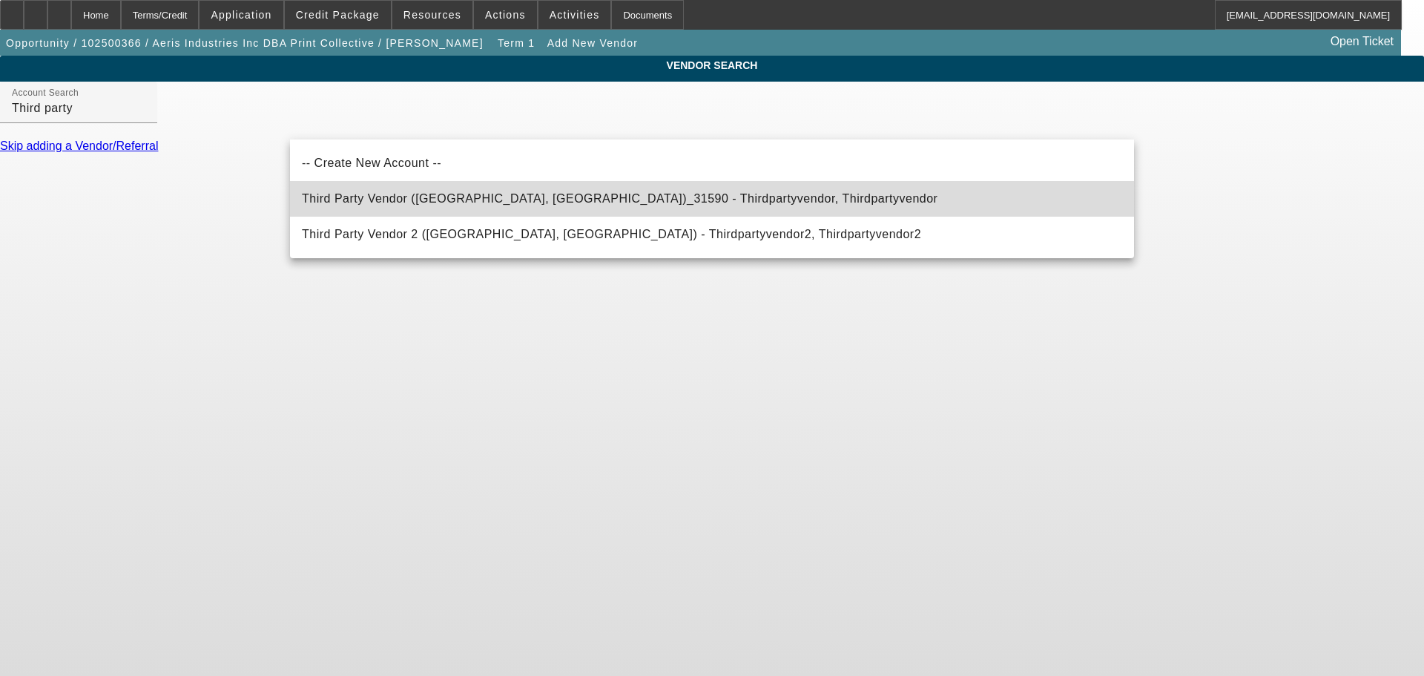
click at [382, 193] on span "Third Party Vendor (Northbrook, IL)_31590 - Thirdpartyvendor, Thirdpartyvendor" at bounding box center [620, 199] width 636 height 18
type input "Third Party Vendor (Northbrook, IL)_31590 - Thirdpartyvendor, Thirdpartyvendor"
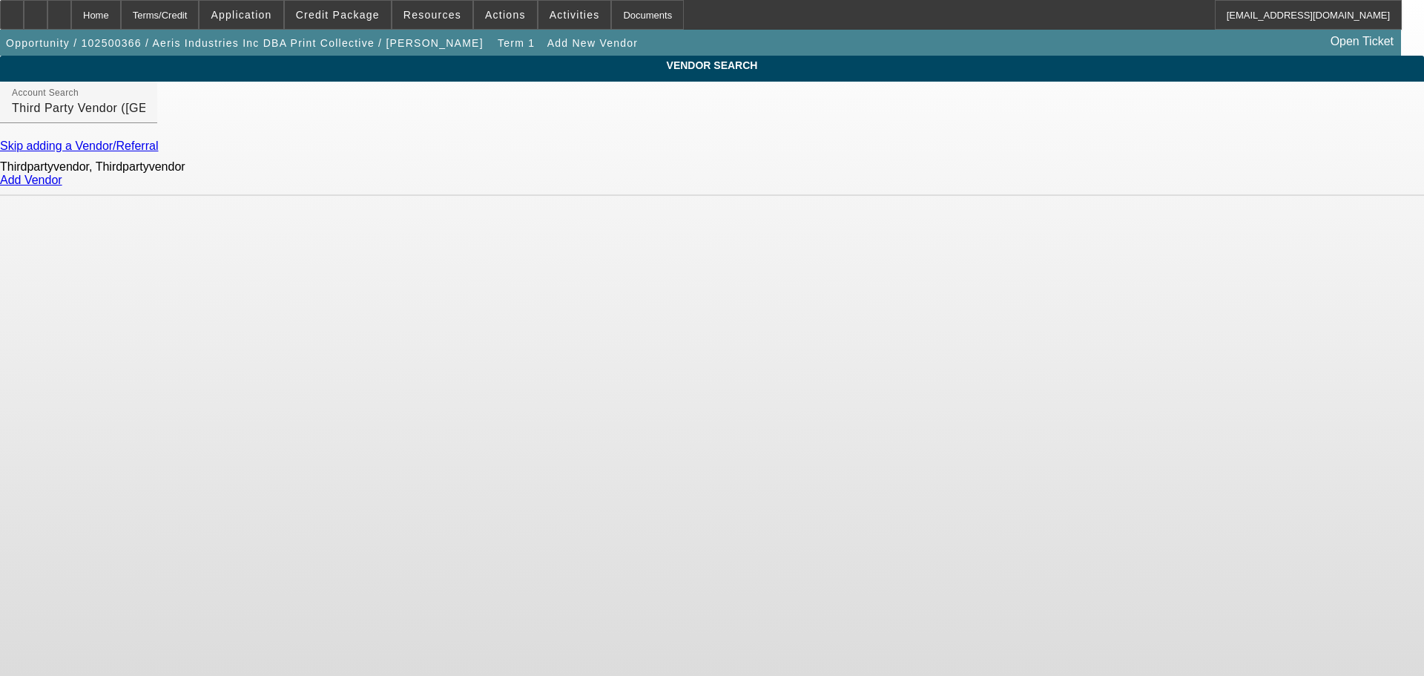
click at [62, 186] on link "Add Vendor" at bounding box center [31, 180] width 62 height 13
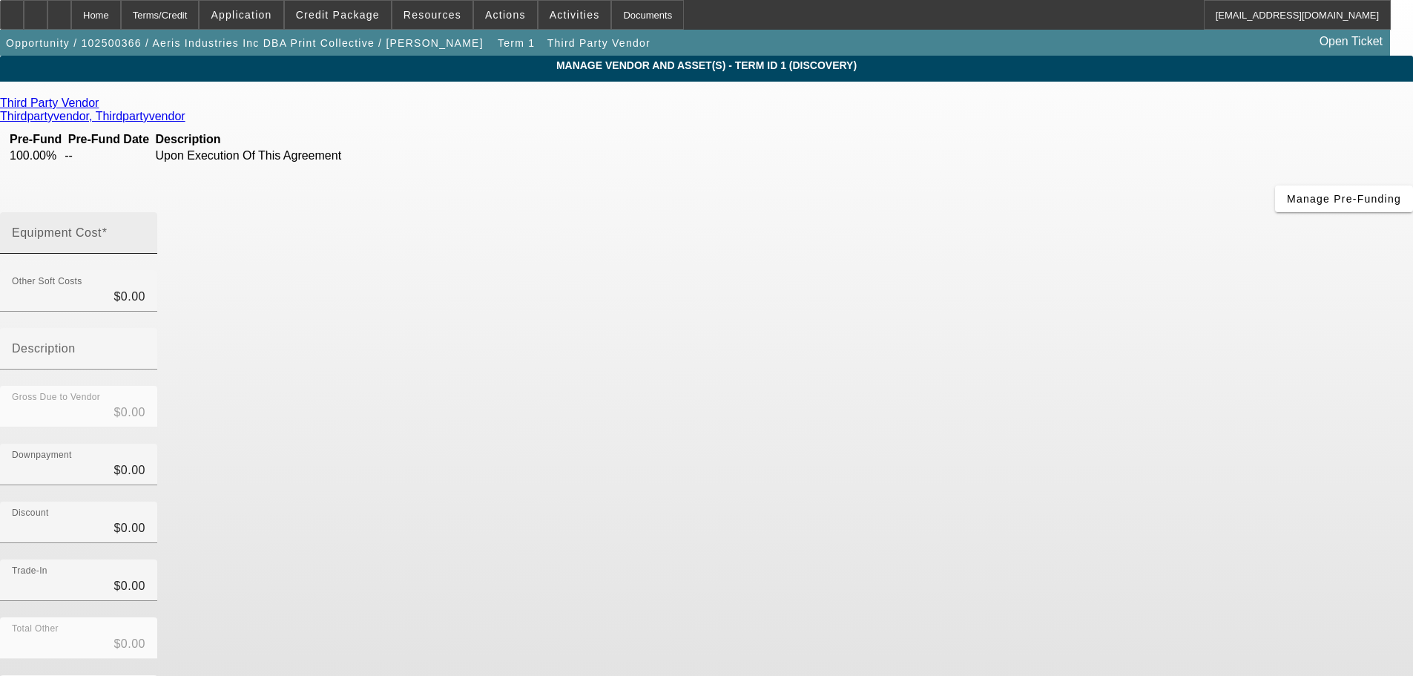
click at [145, 212] on div "Equipment Cost" at bounding box center [79, 233] width 134 height 42
type input "5"
type input "$5.00"
type input "50"
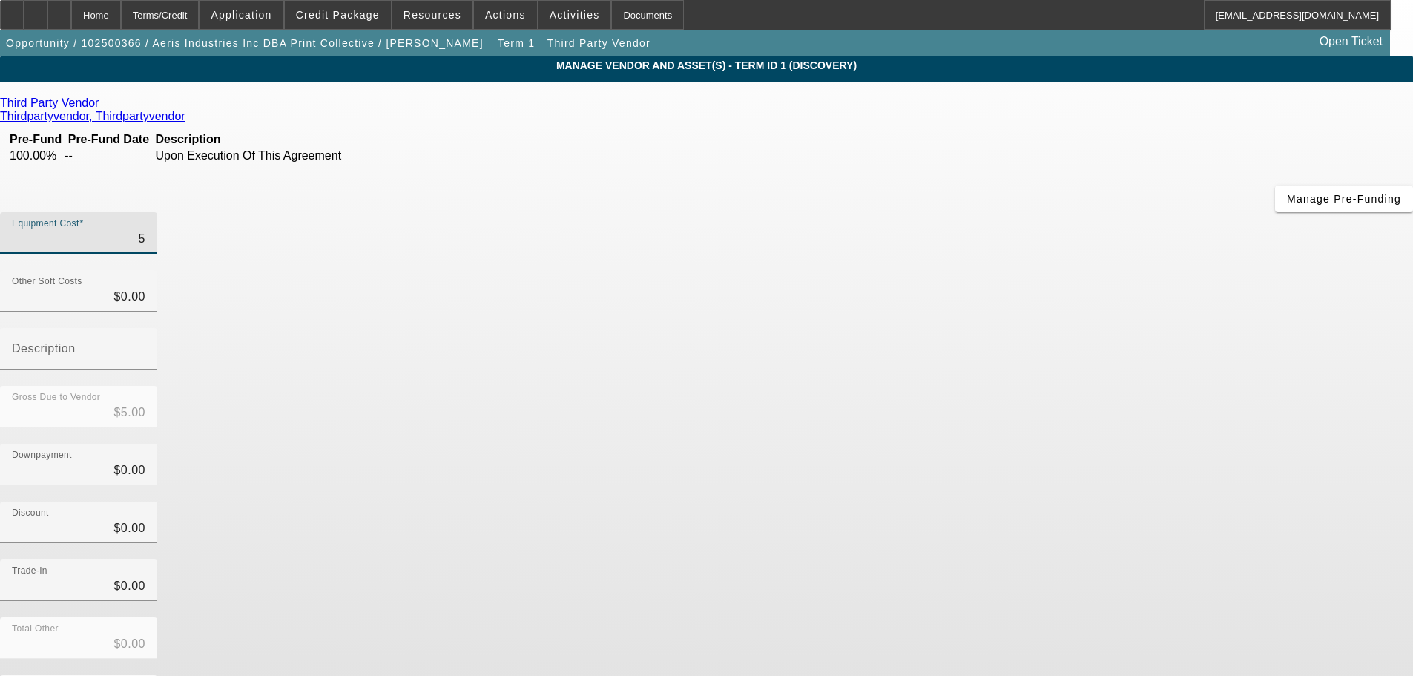
type input "$50.00"
type input "500"
type input "$500.00"
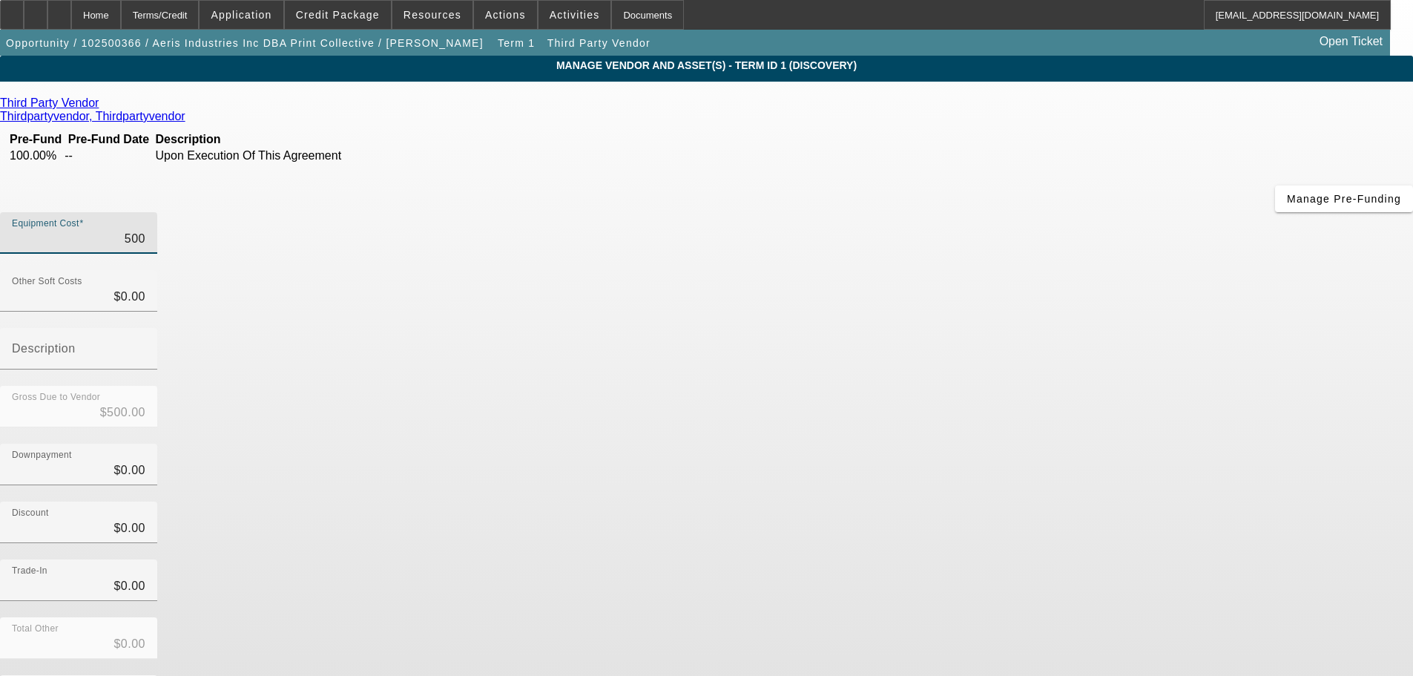
type input "5000"
type input "$5,000.00"
type input "50000"
type input "$50,000.00"
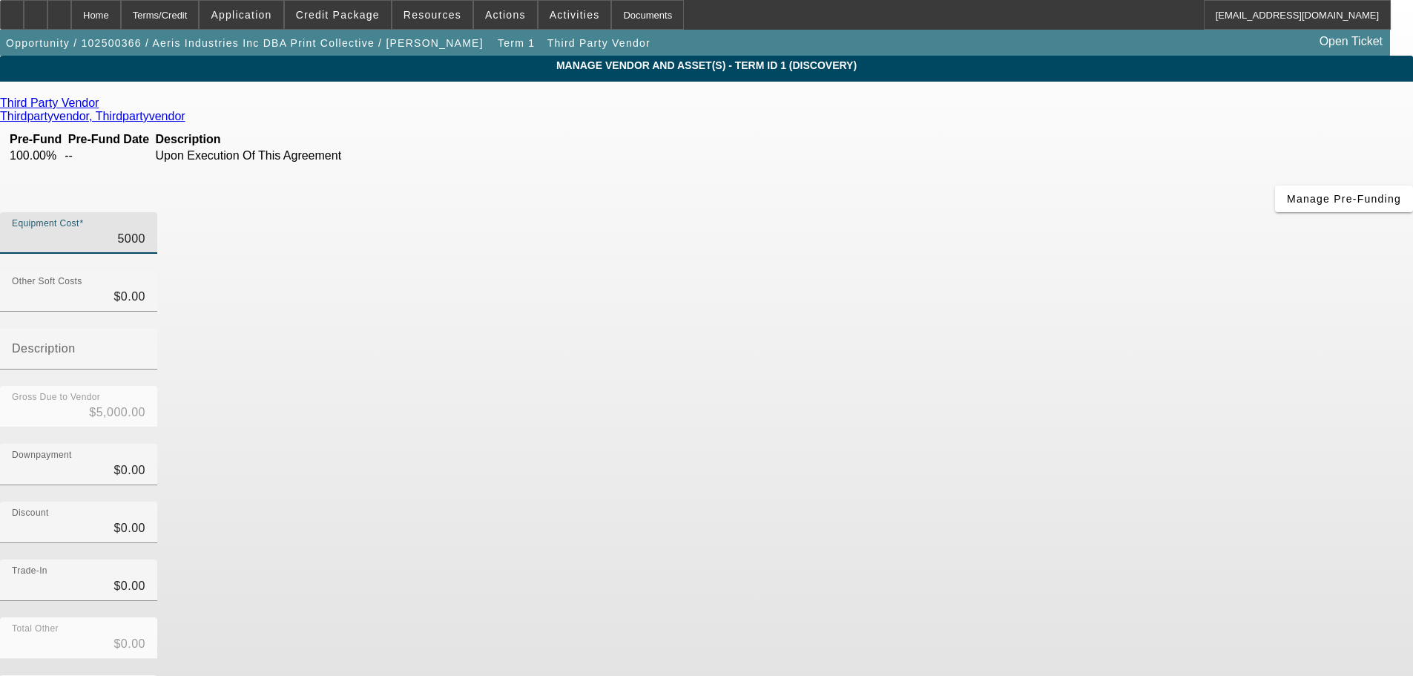
type input "$50,000.00"
click at [1045, 559] on div "Trade-In $0.00" at bounding box center [706, 588] width 1413 height 58
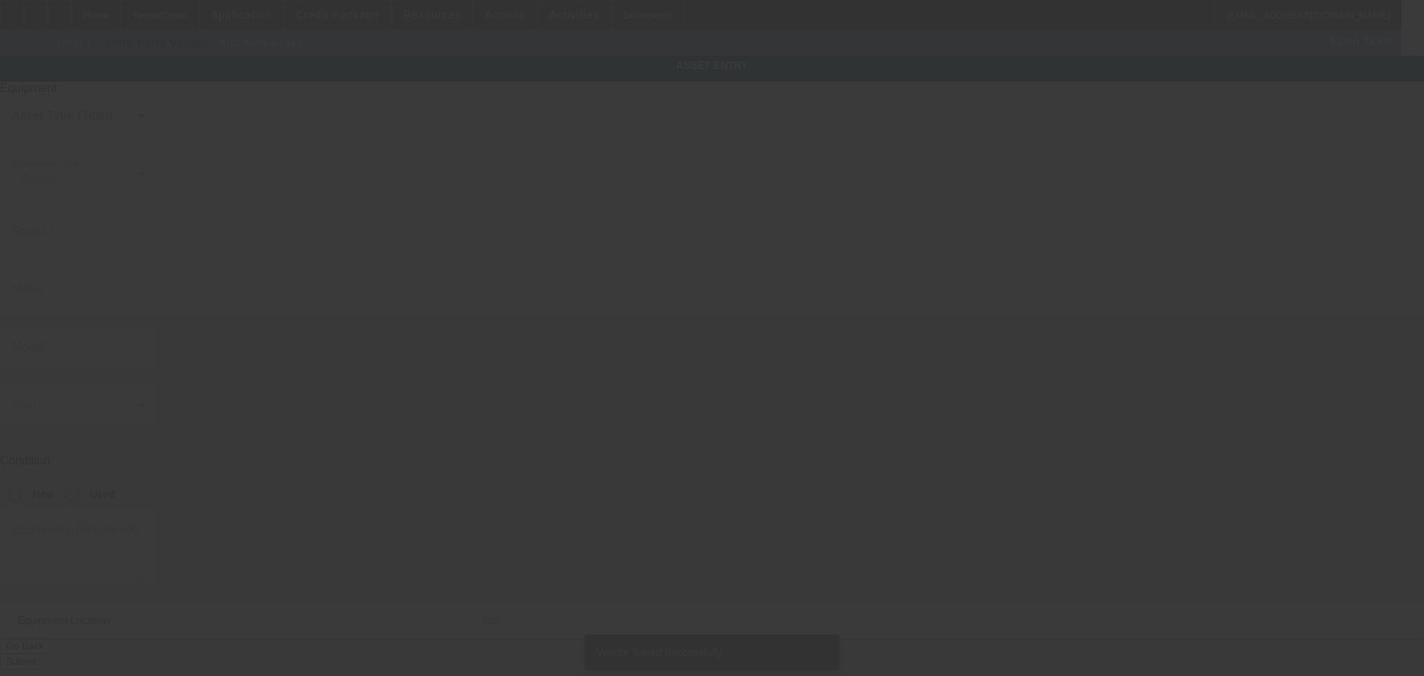
type input "1171 N Fiesta Blvd"
type input "Ste 4"
type input "Gilbert"
type input "85233"
type input "Maricopa"
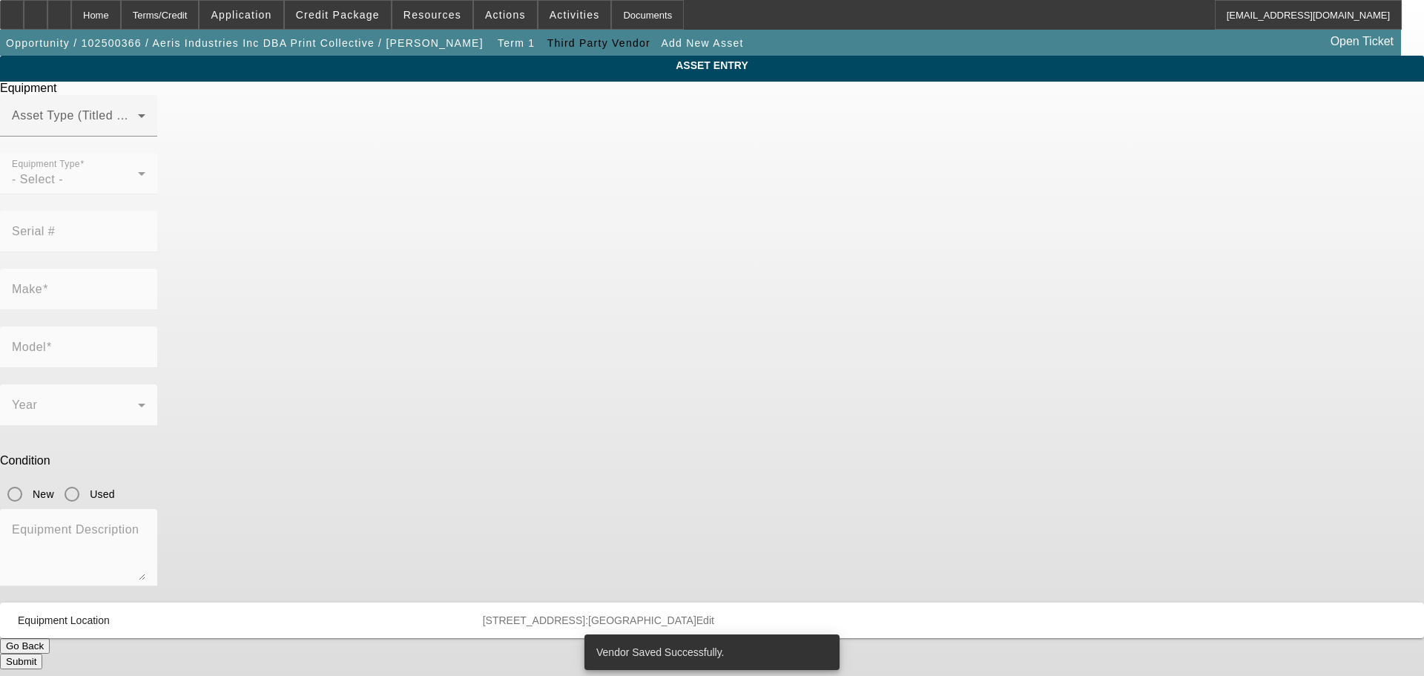
click at [80, 169] on mat-label "Equipment Type" at bounding box center [46, 165] width 68 height 10
click at [138, 131] on span at bounding box center [75, 122] width 126 height 18
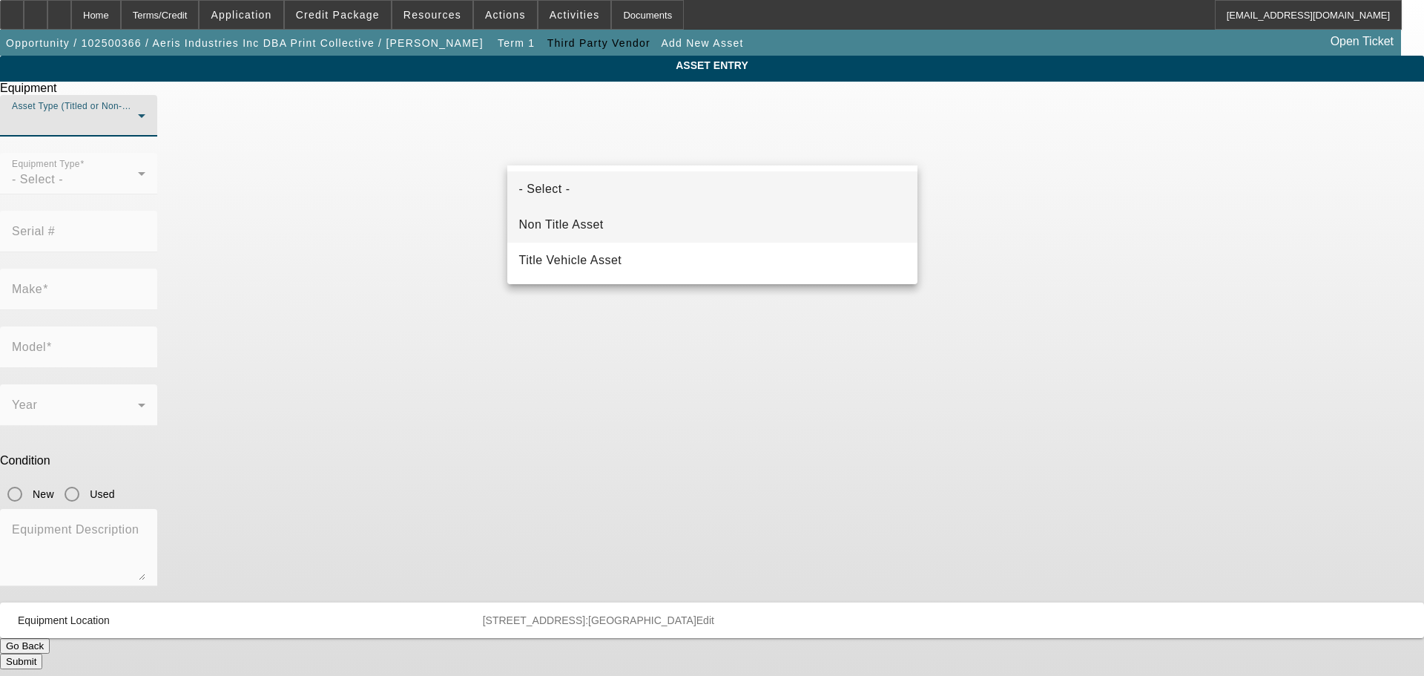
click at [575, 222] on span "Non Title Asset" at bounding box center [561, 225] width 85 height 18
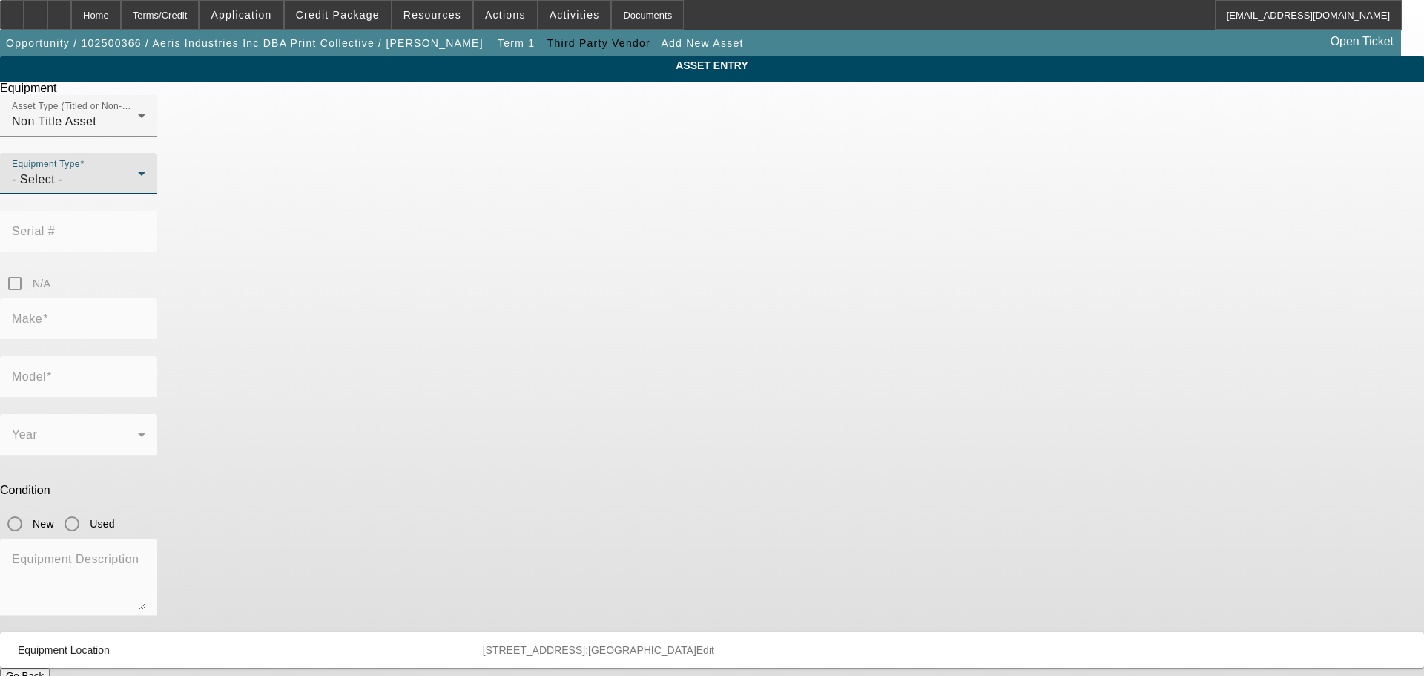
click at [138, 188] on div "- Select -" at bounding box center [75, 180] width 126 height 18
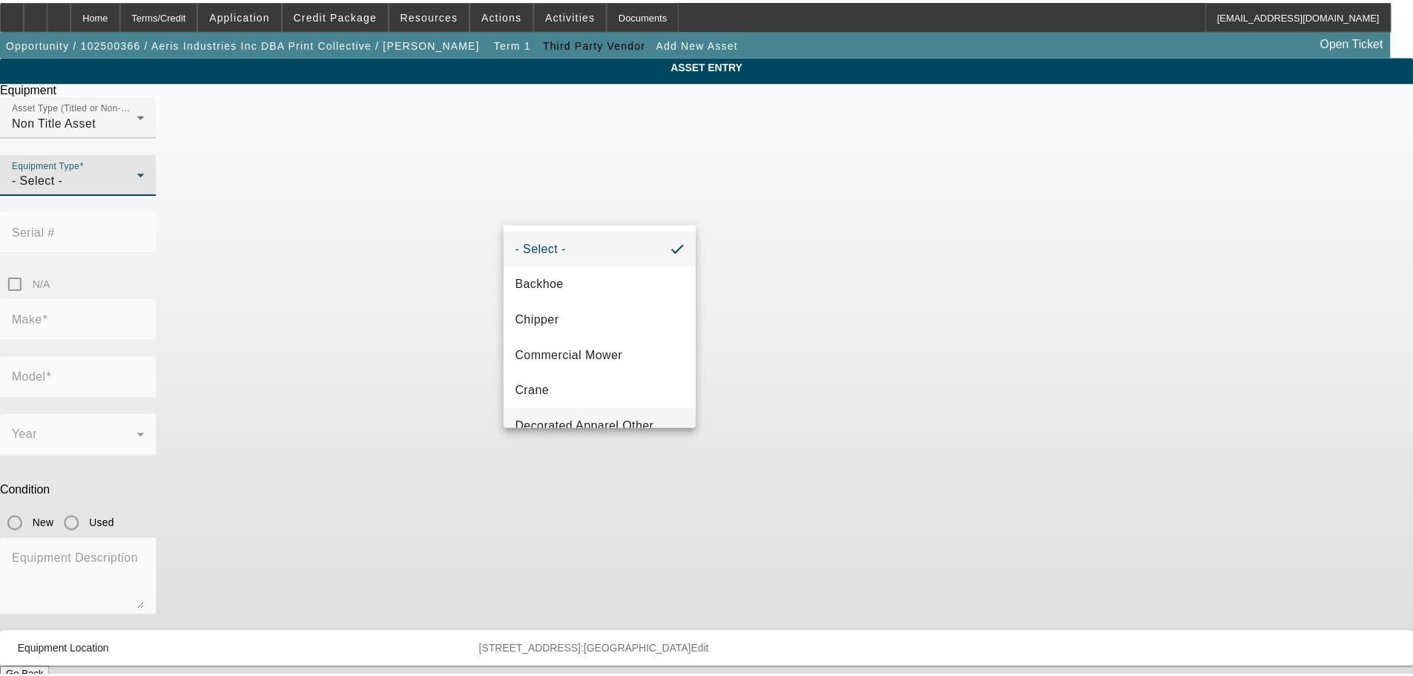
scroll to position [194, 0]
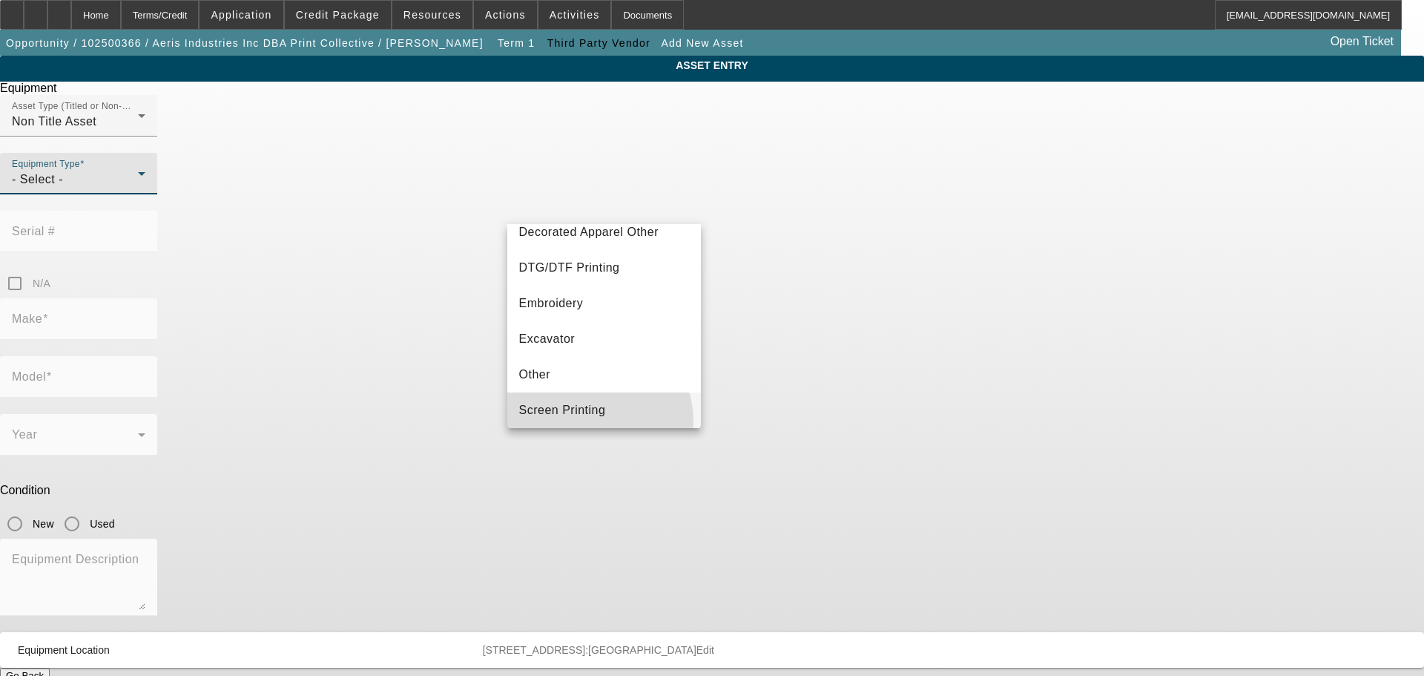
click at [586, 421] on mat-option "Screen Printing" at bounding box center [604, 410] width 194 height 36
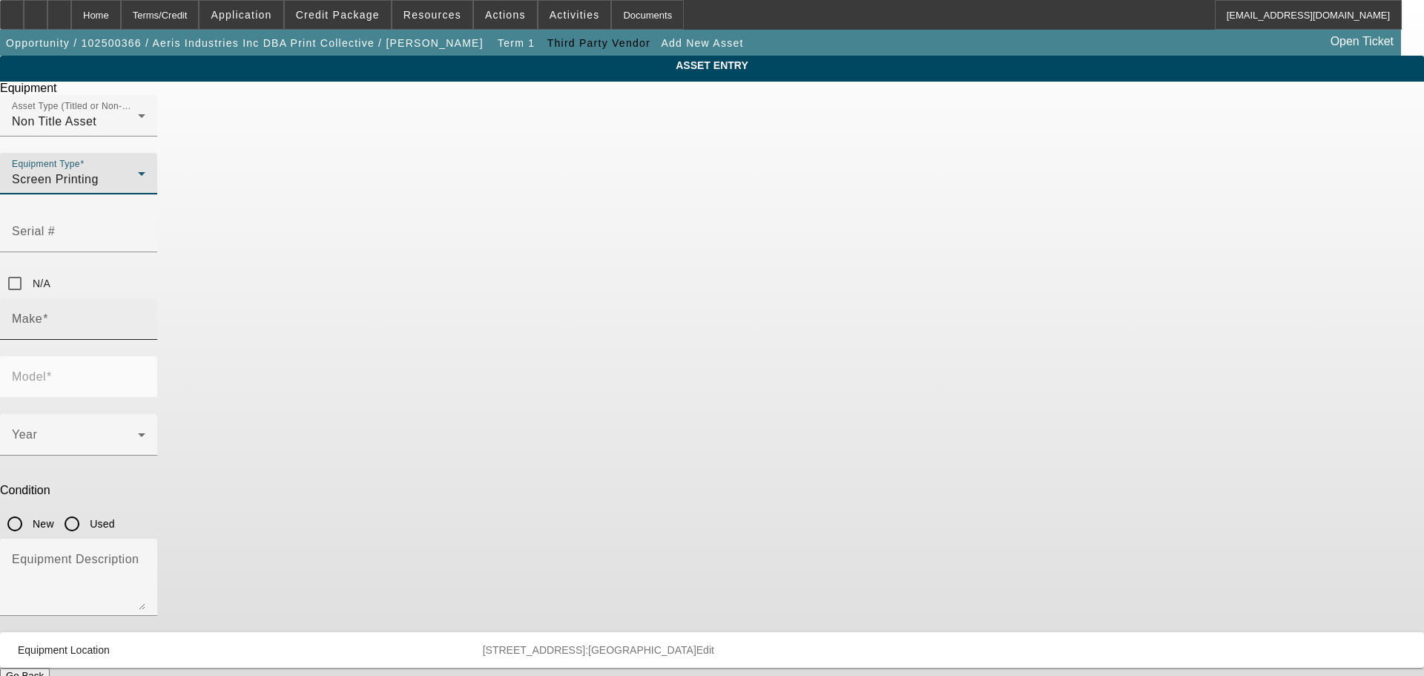
click at [145, 316] on input "Make" at bounding box center [79, 325] width 134 height 18
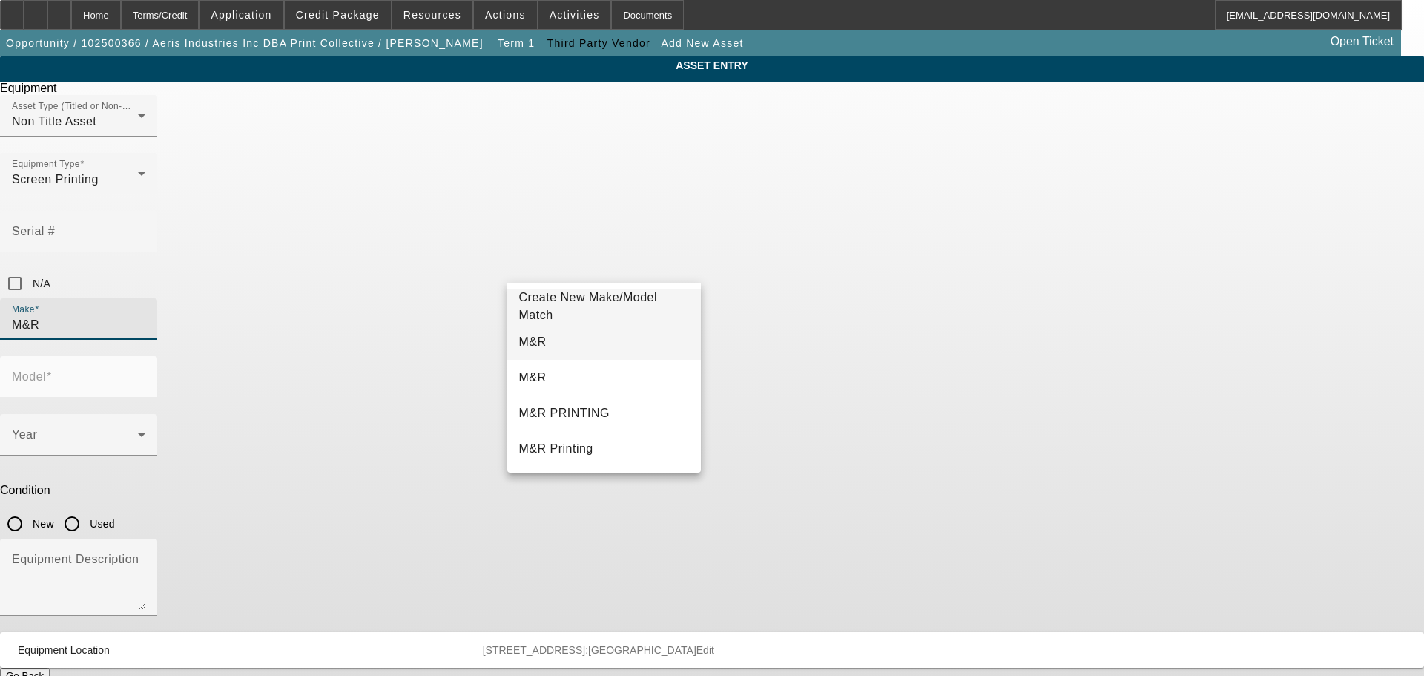
type input "M&R"
click at [582, 335] on mat-option "M&R" at bounding box center [604, 342] width 194 height 36
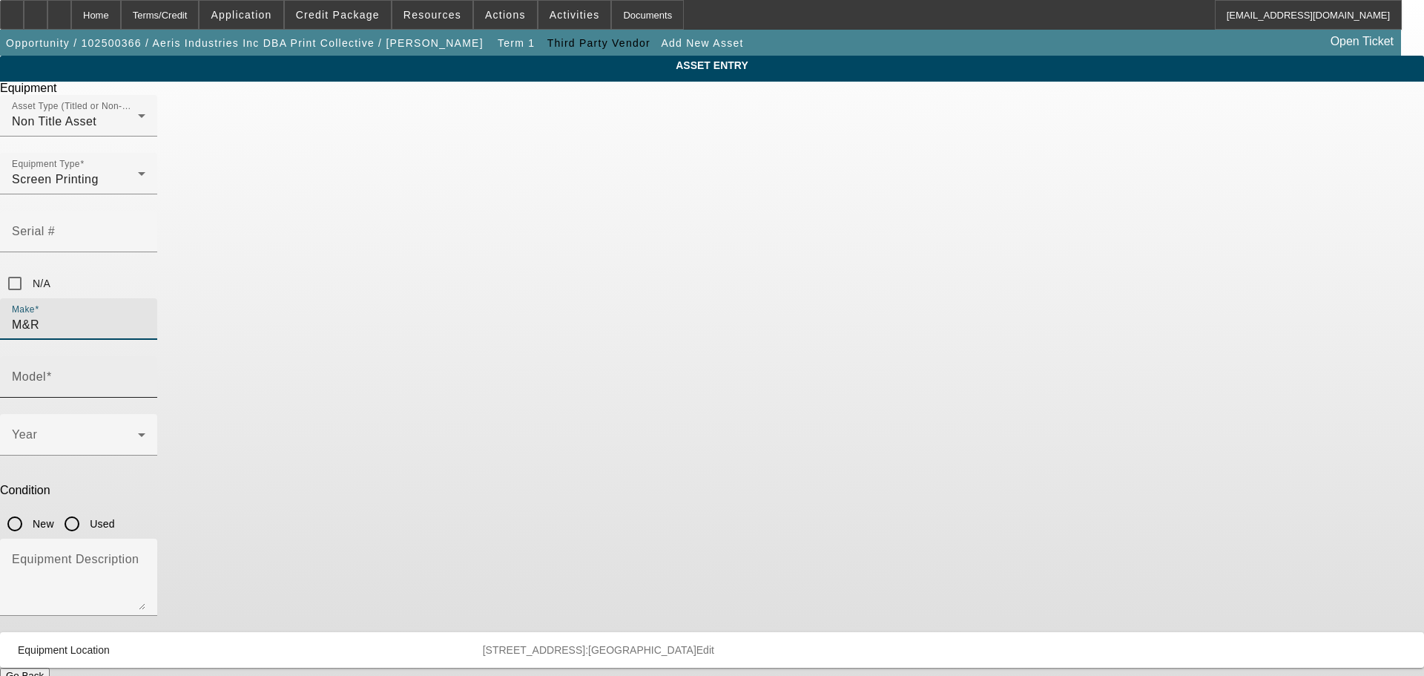
click at [46, 370] on mat-label "Model" at bounding box center [29, 376] width 34 height 13
click at [145, 374] on input "Model" at bounding box center [79, 383] width 134 height 18
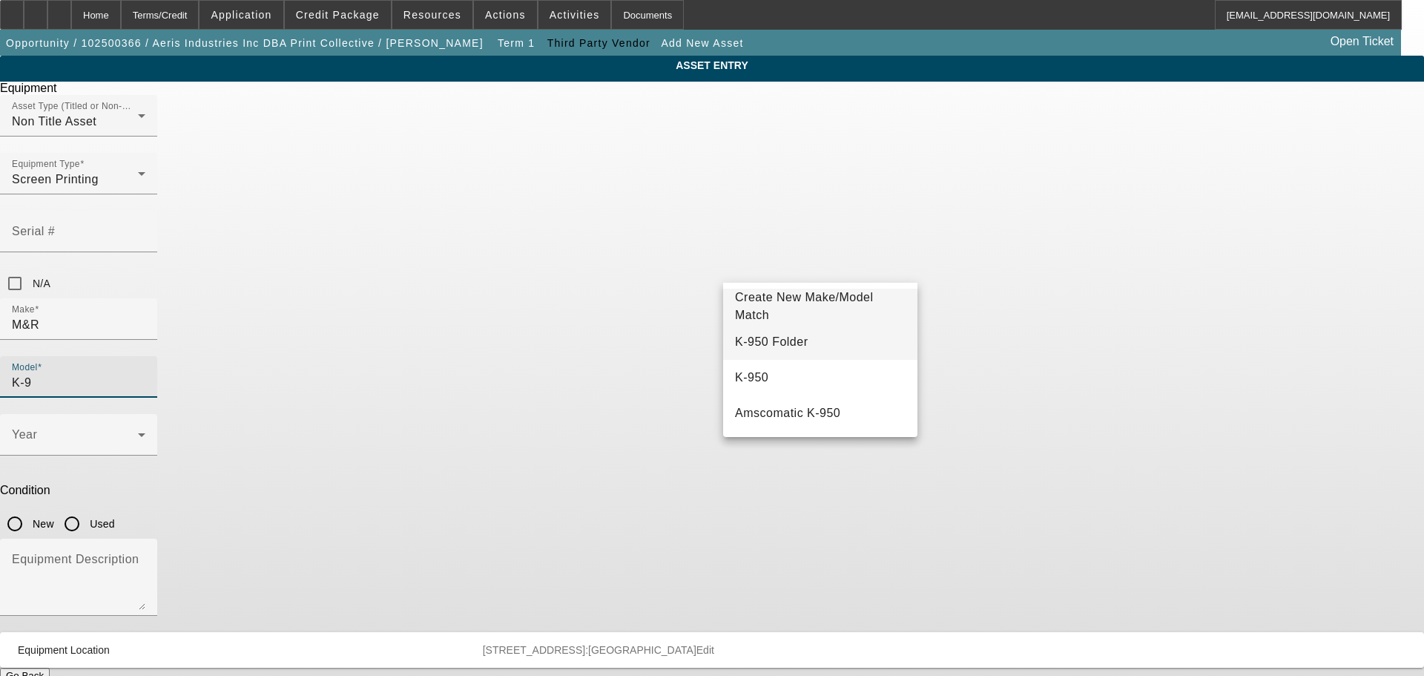
click at [792, 337] on mat-option "K-950 Folder" at bounding box center [820, 342] width 194 height 36
type input "K-950 Folder"
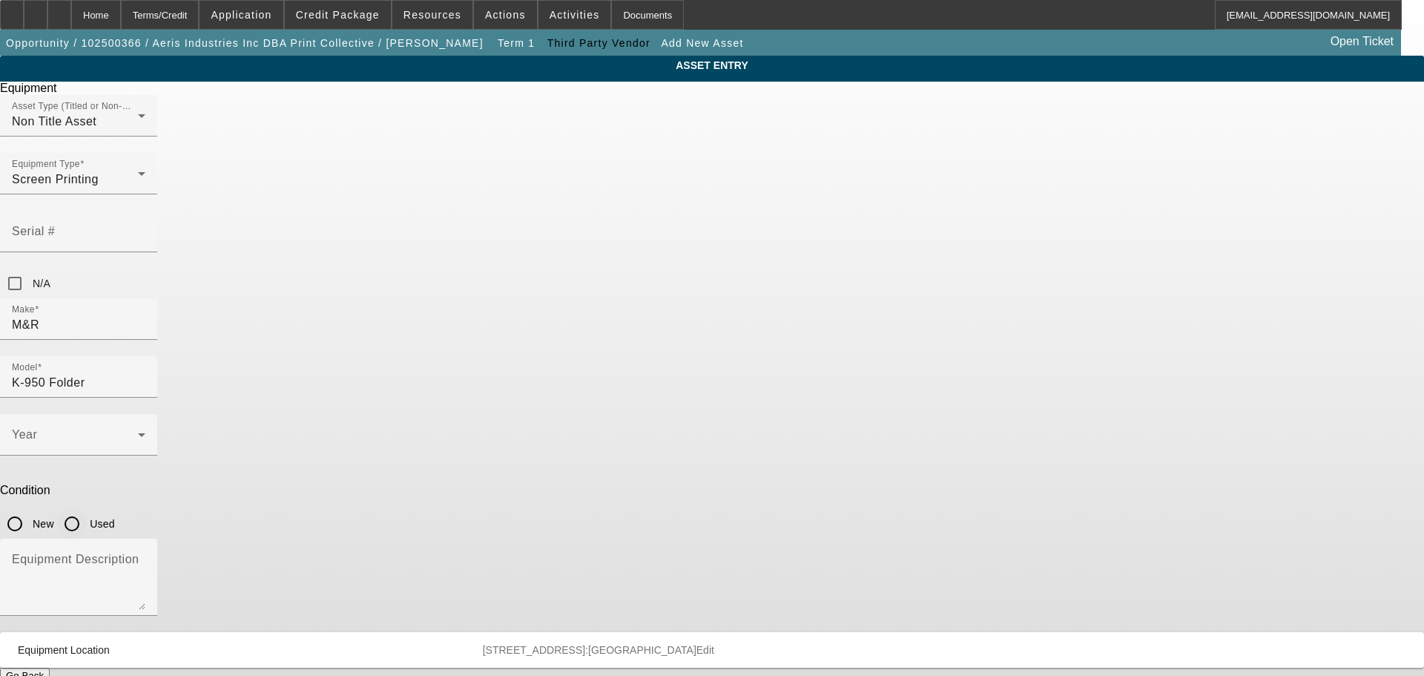
click at [87, 509] on input "Used" at bounding box center [72, 524] width 30 height 30
radio input "true"
click at [138, 432] on span at bounding box center [75, 441] width 126 height 18
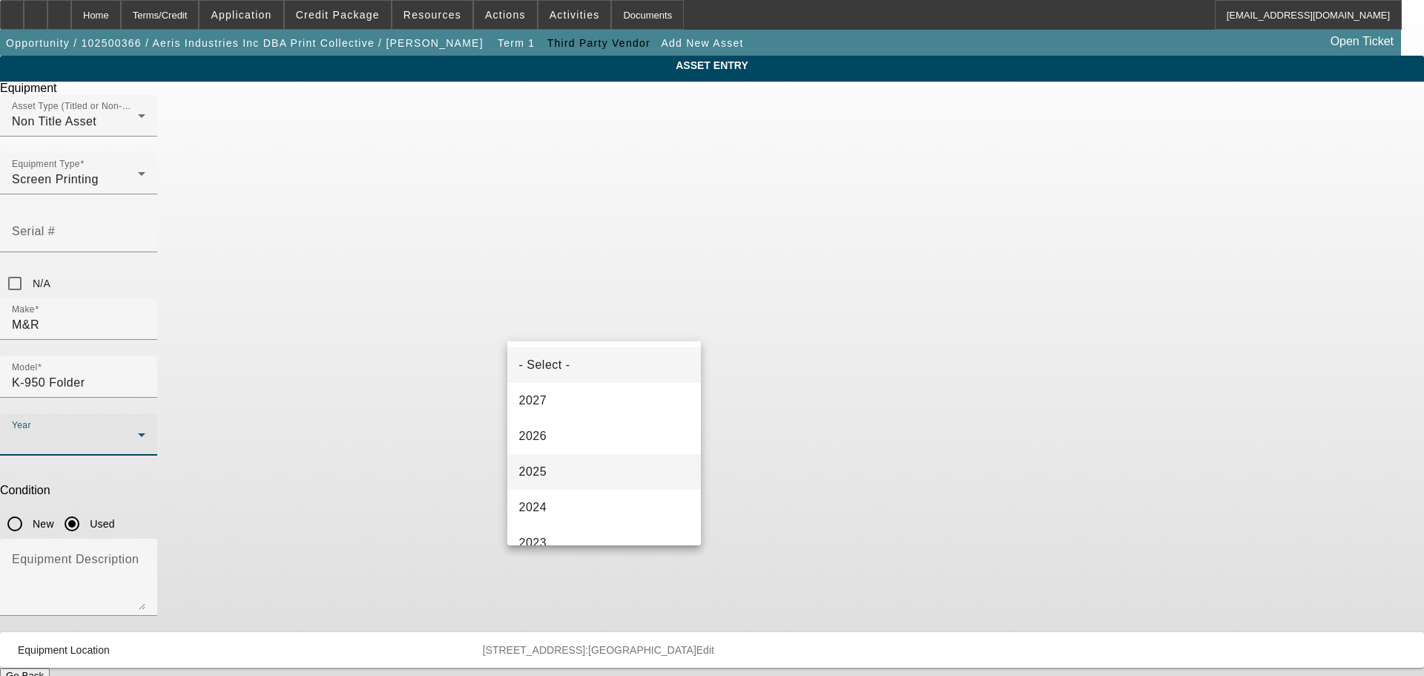
click at [546, 474] on span "2025" at bounding box center [533, 472] width 28 height 18
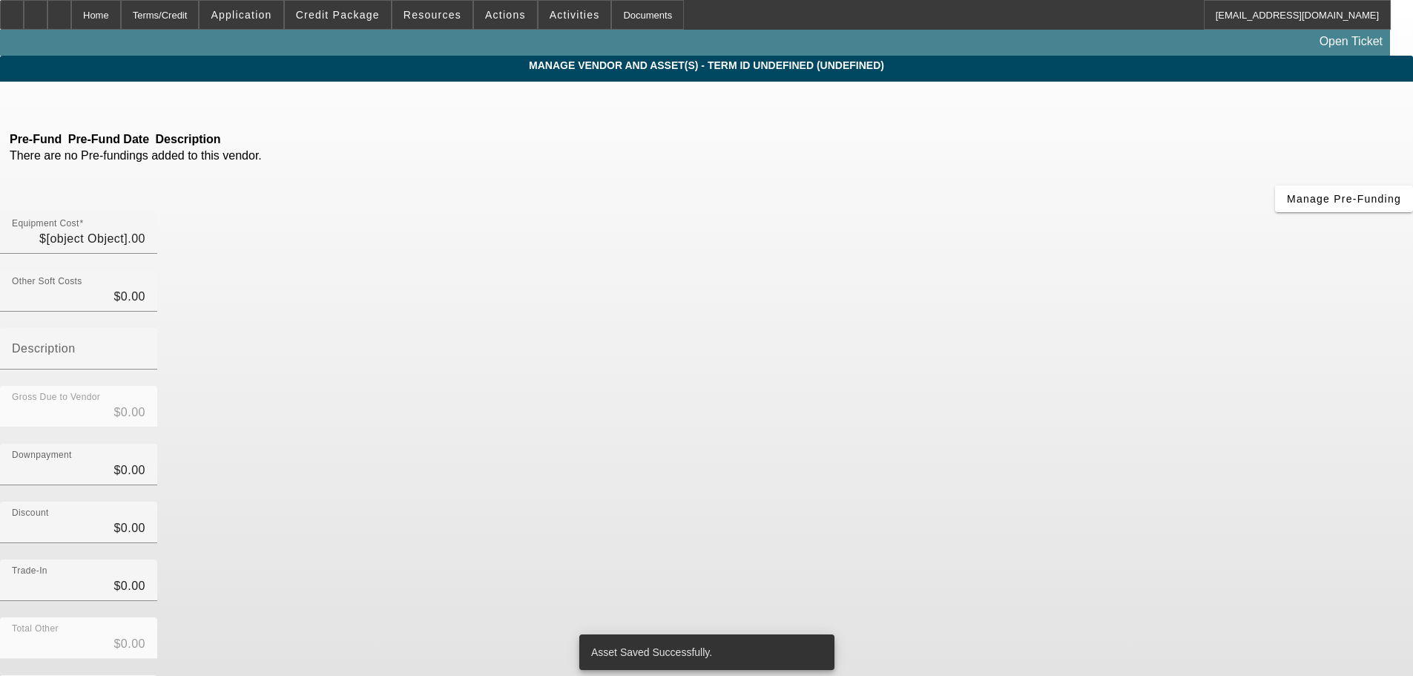
type input "$50,000.00"
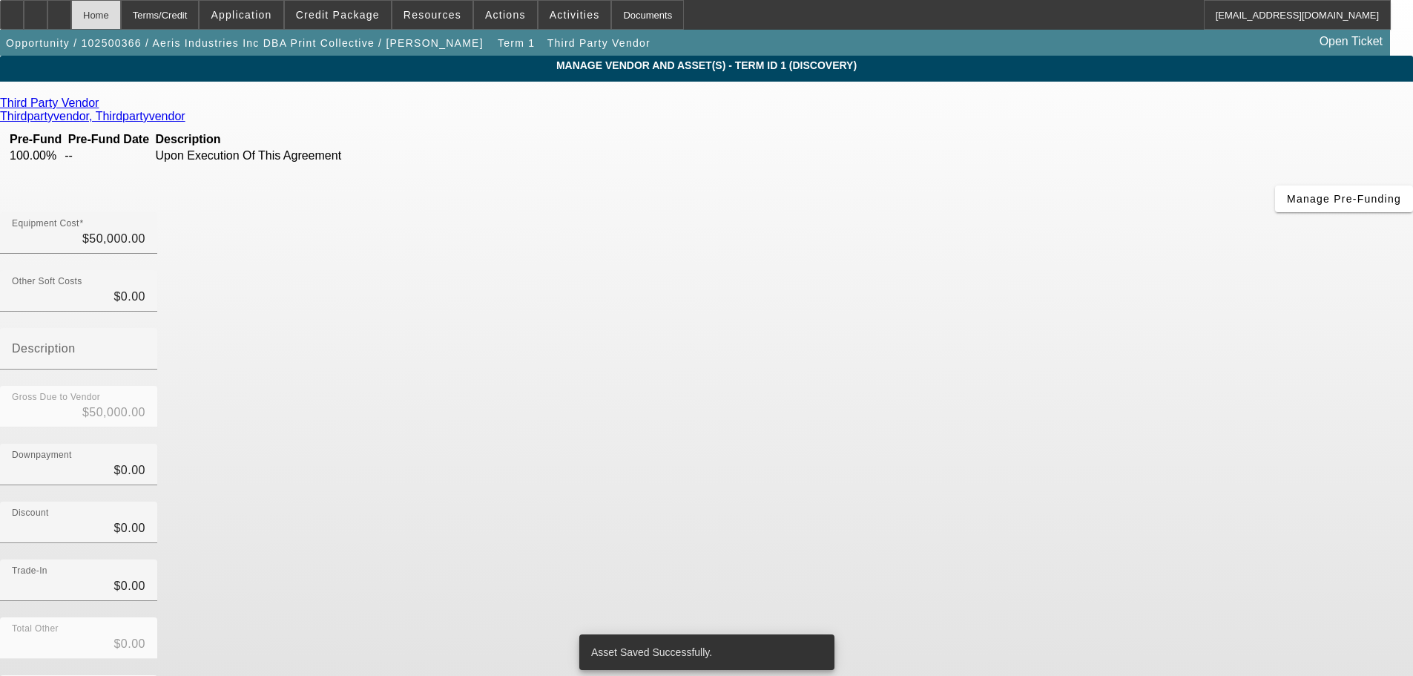
click at [121, 26] on div "Home" at bounding box center [96, 15] width 50 height 30
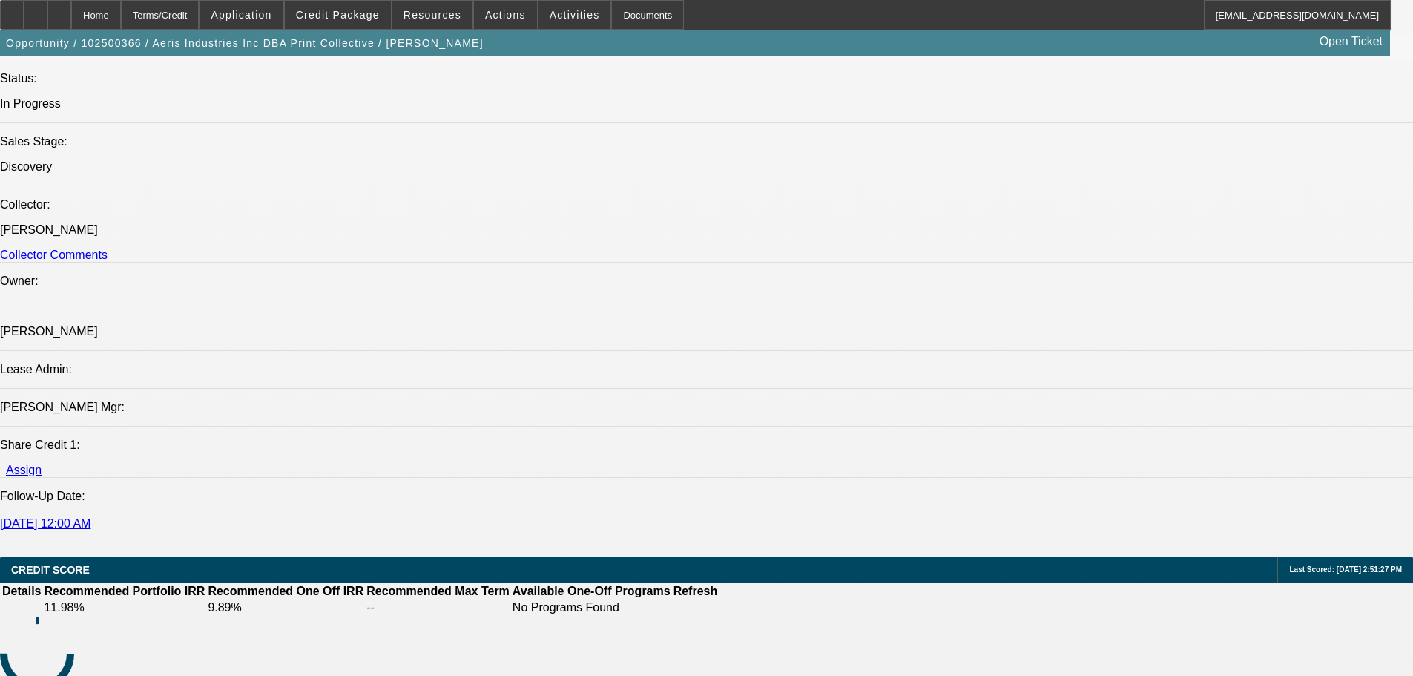
select select "0"
select select "2"
select select "0.1"
select select "4"
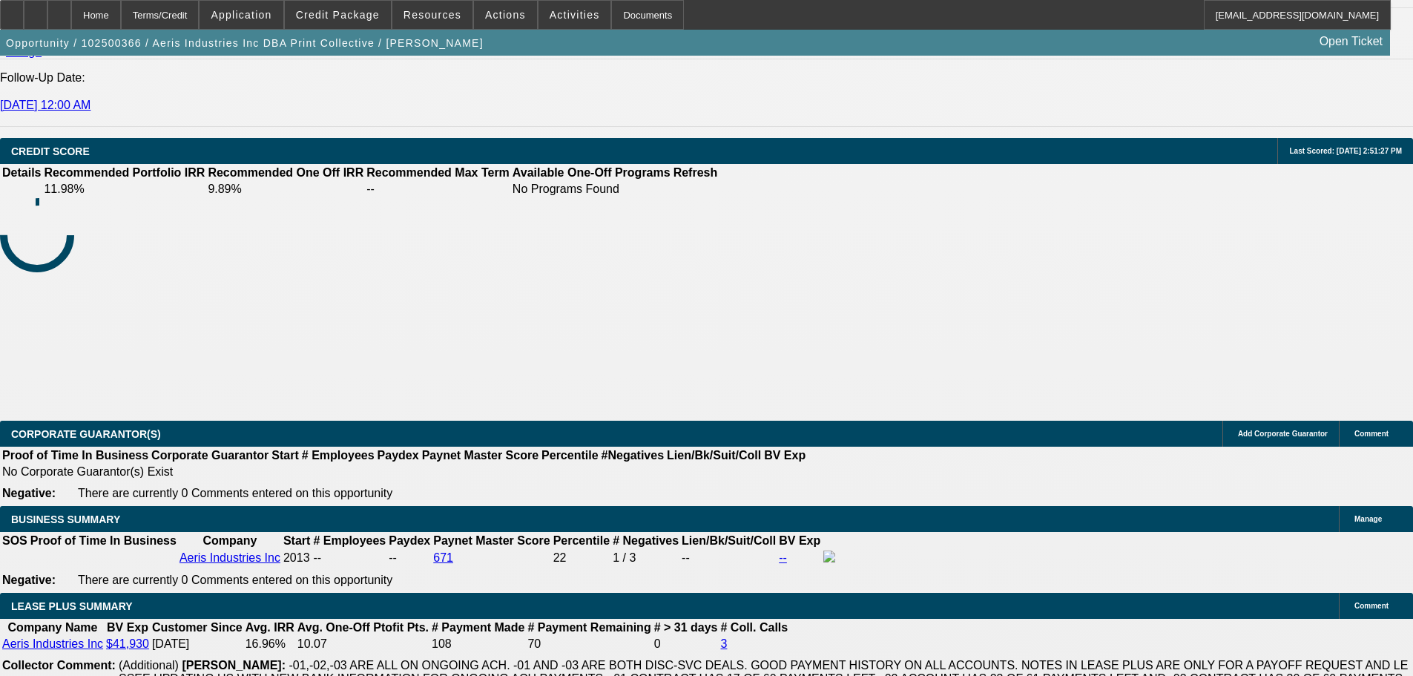
scroll to position [2538, 0]
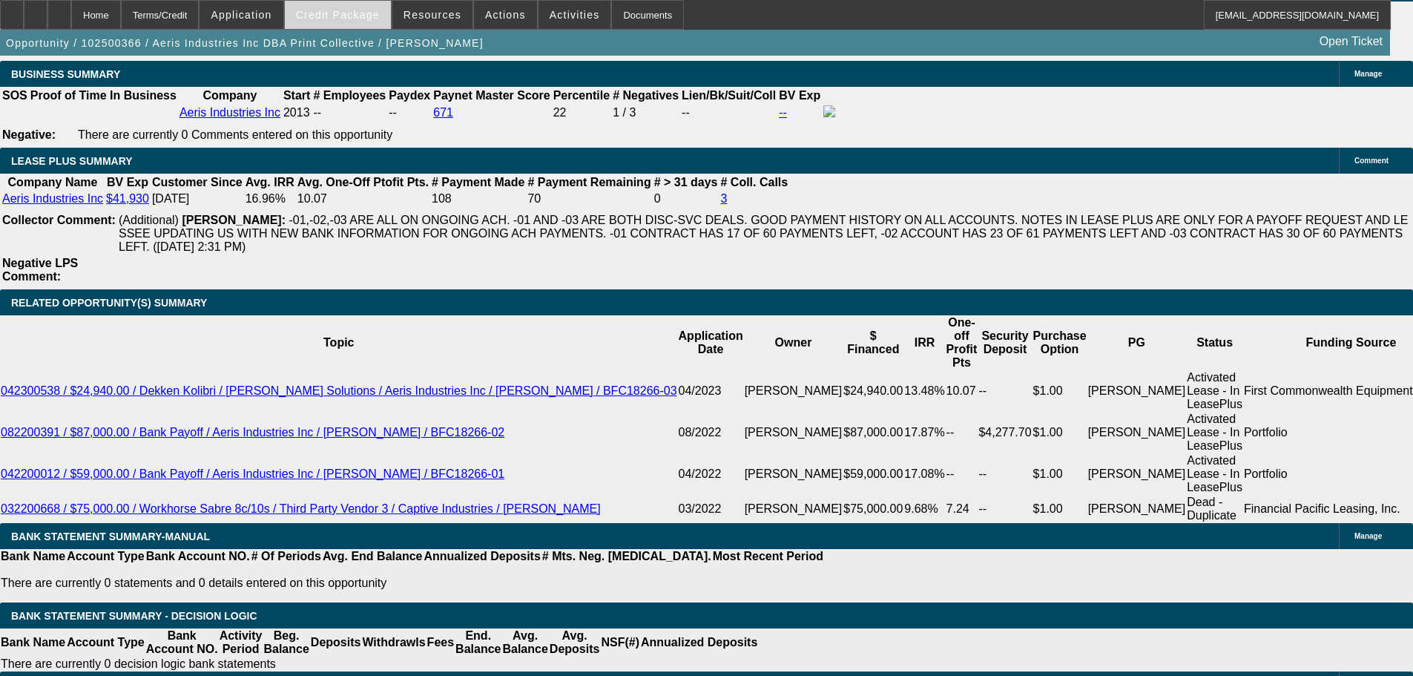
click at [339, 18] on span "Credit Package" at bounding box center [338, 15] width 84 height 12
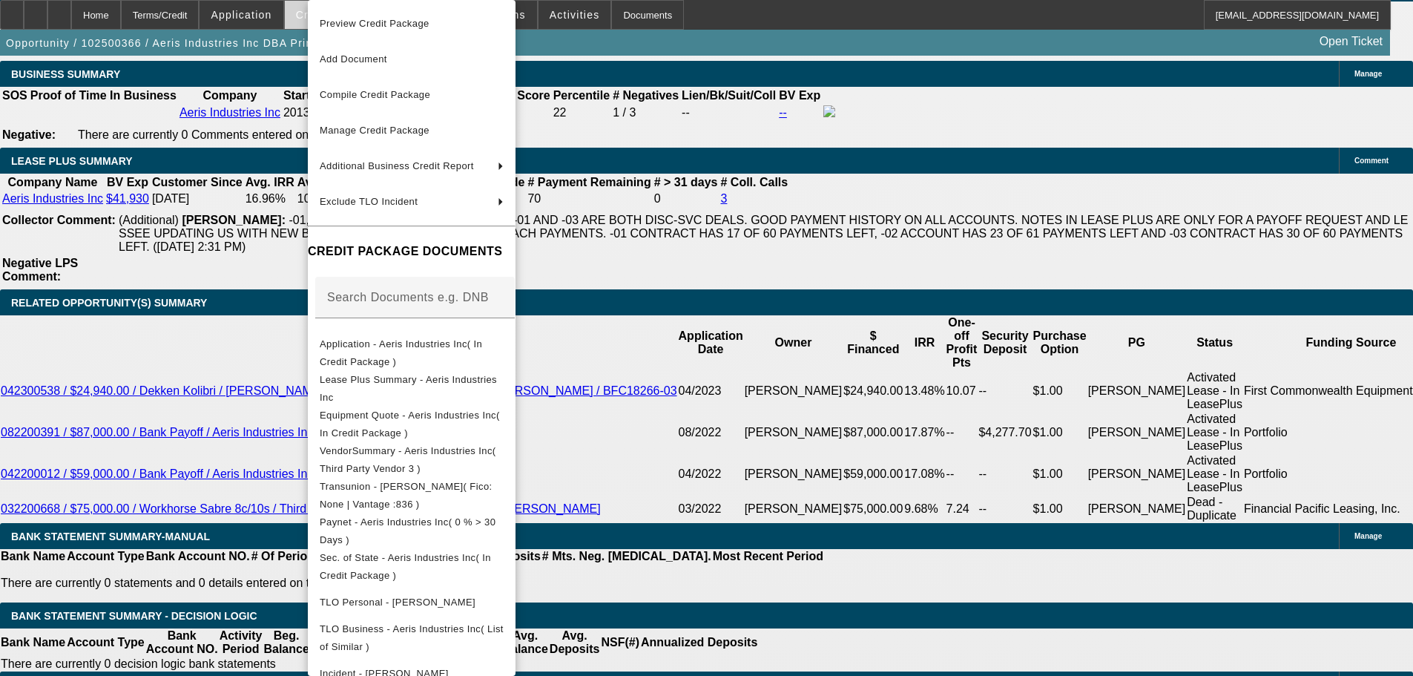
click at [339, 18] on span "Preview Credit Package" at bounding box center [375, 23] width 110 height 11
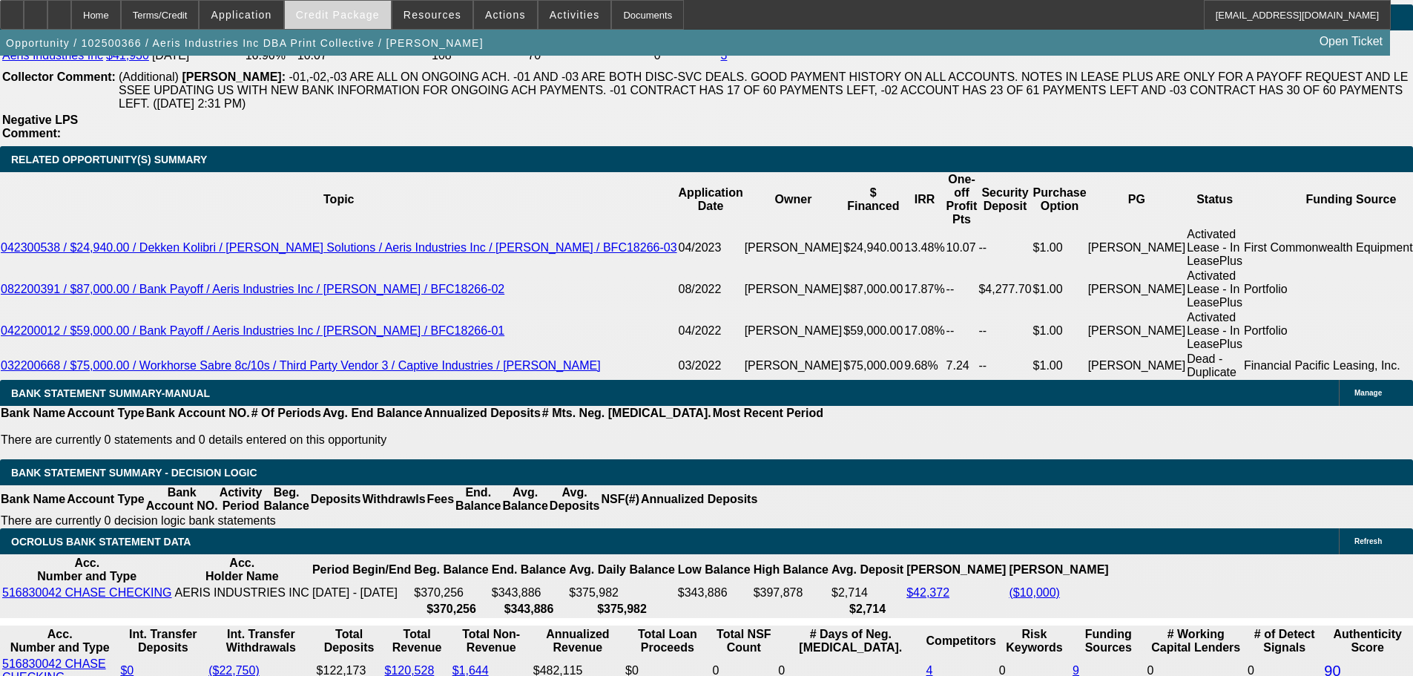
scroll to position [2652, 0]
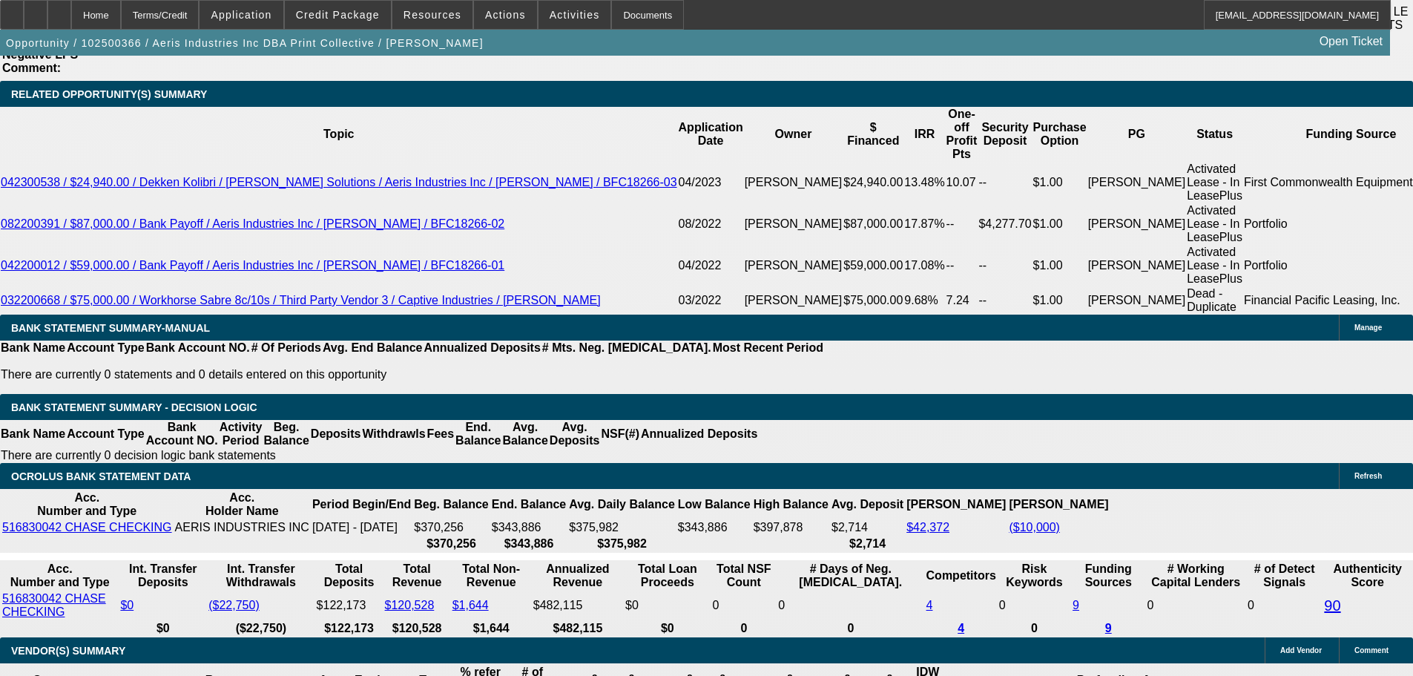
type input "$0.00"
drag, startPoint x: 291, startPoint y: 388, endPoint x: 561, endPoint y: 270, distance: 294.7
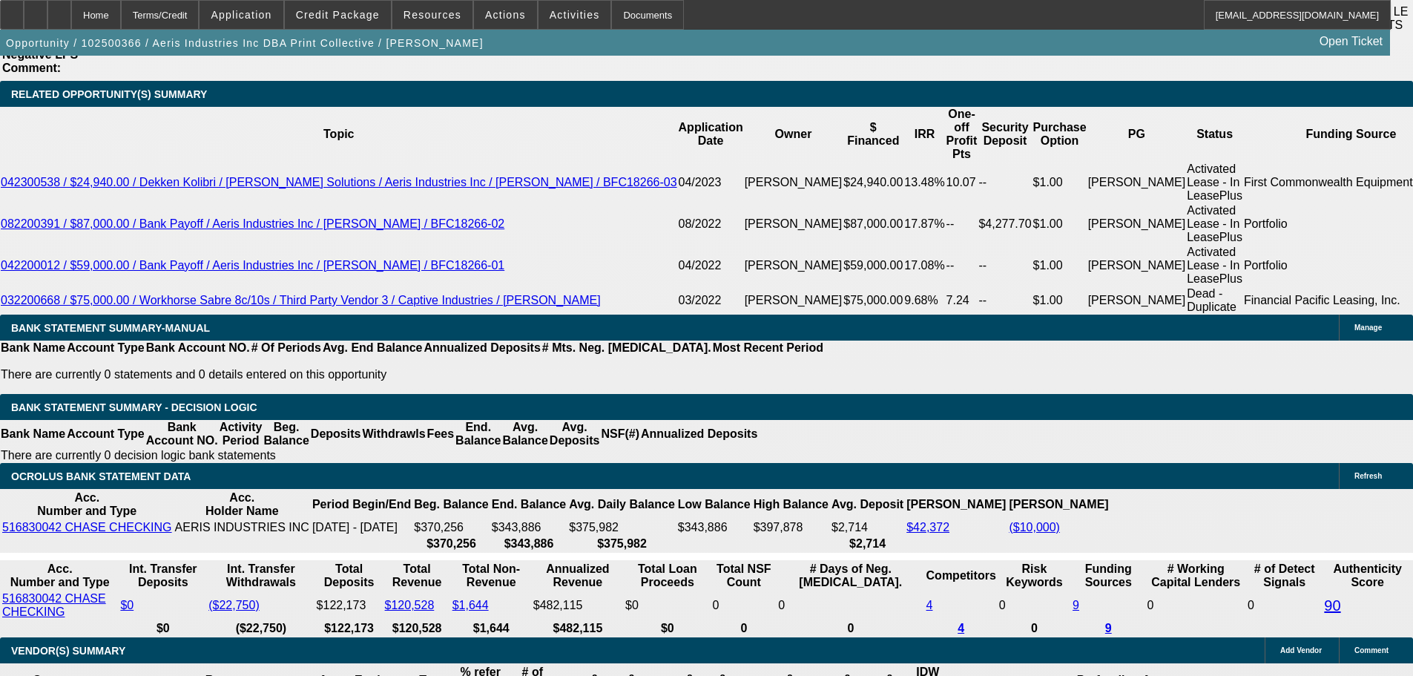
type input "60"
type input "1"
type input "$2,803.38"
type input "$1,401.69"
type input "10"
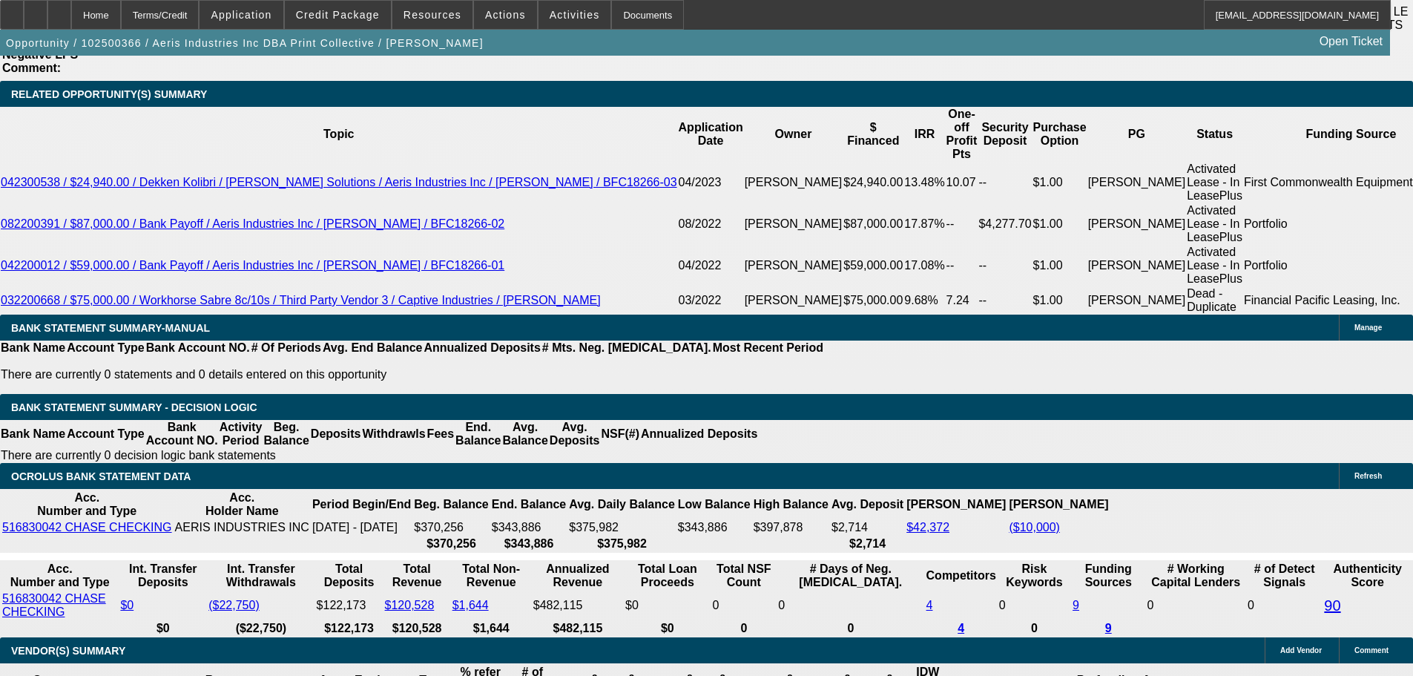
type input "$3,484.52"
type input "$1,742.26"
type input "10"
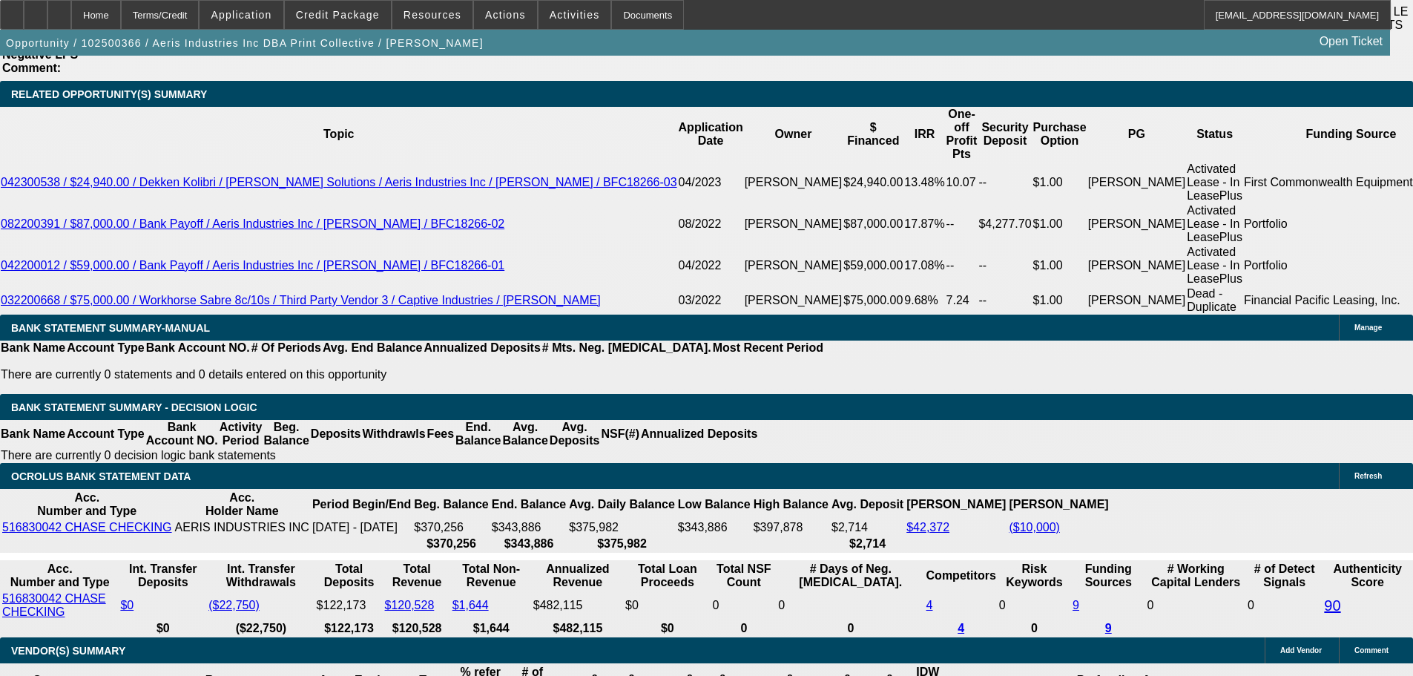
select select "0"
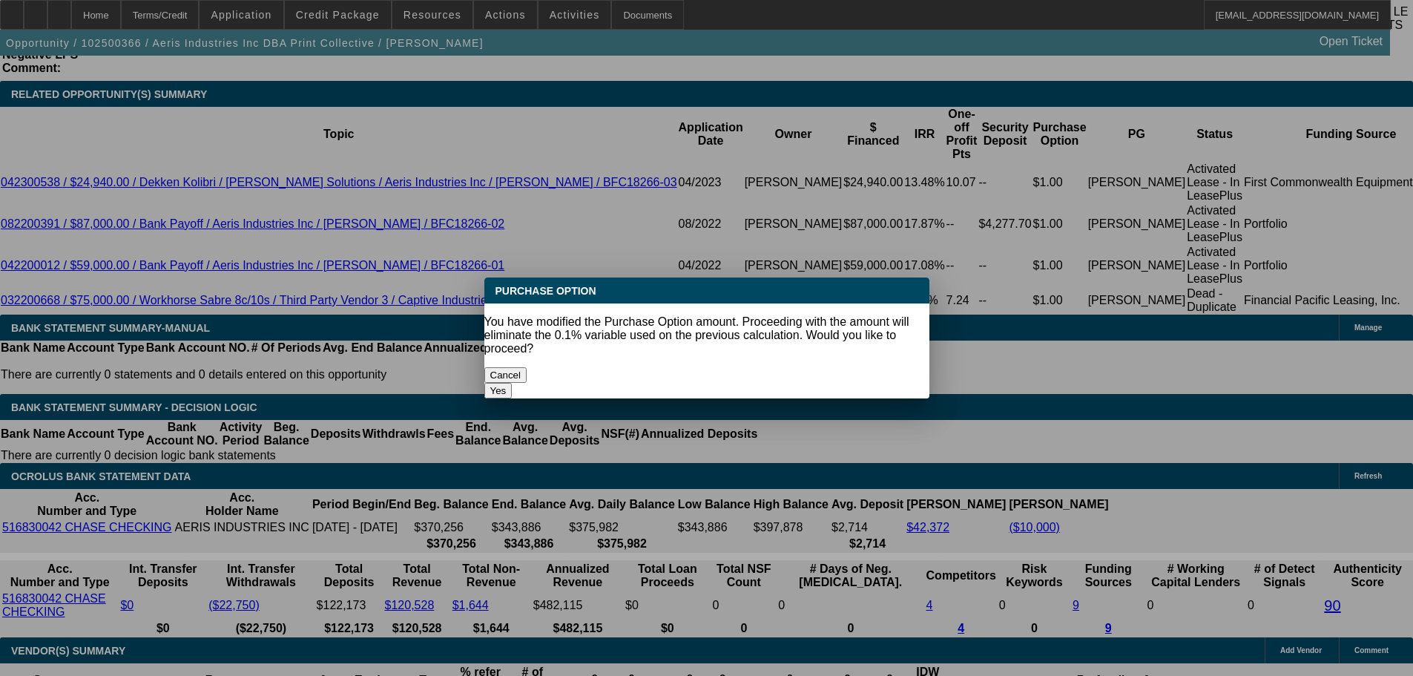
scroll to position [0, 0]
click at [513, 383] on button "Yes" at bounding box center [498, 391] width 28 height 16
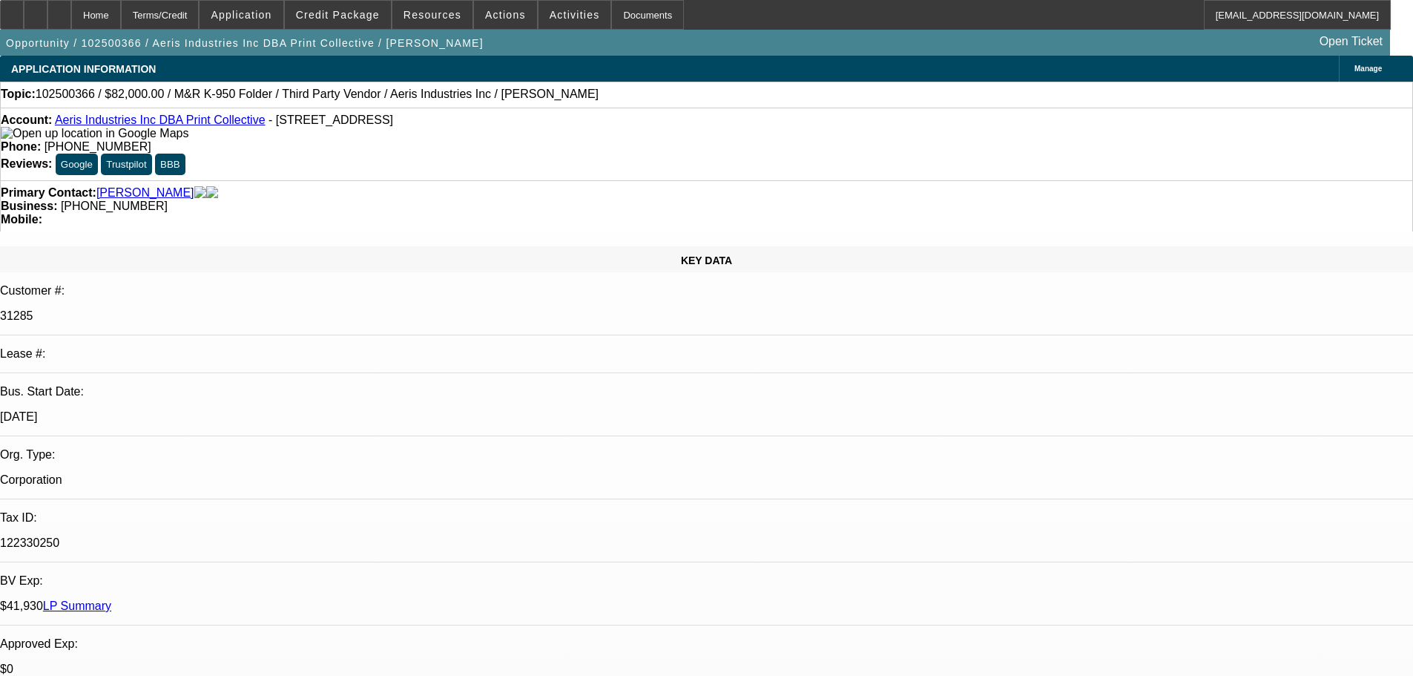
scroll to position [2652, 0]
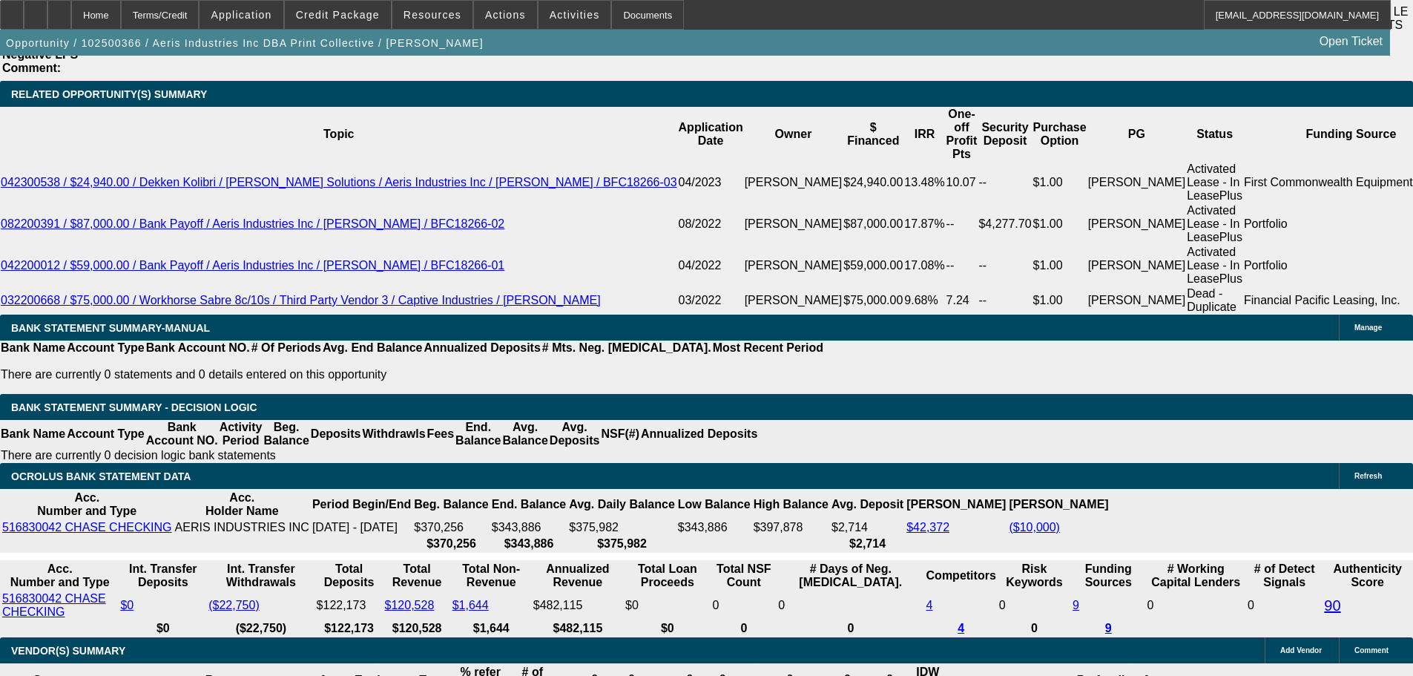
drag, startPoint x: 269, startPoint y: 502, endPoint x: 390, endPoint y: 473, distance: 124.3
type input "$1.00"
select select "2"
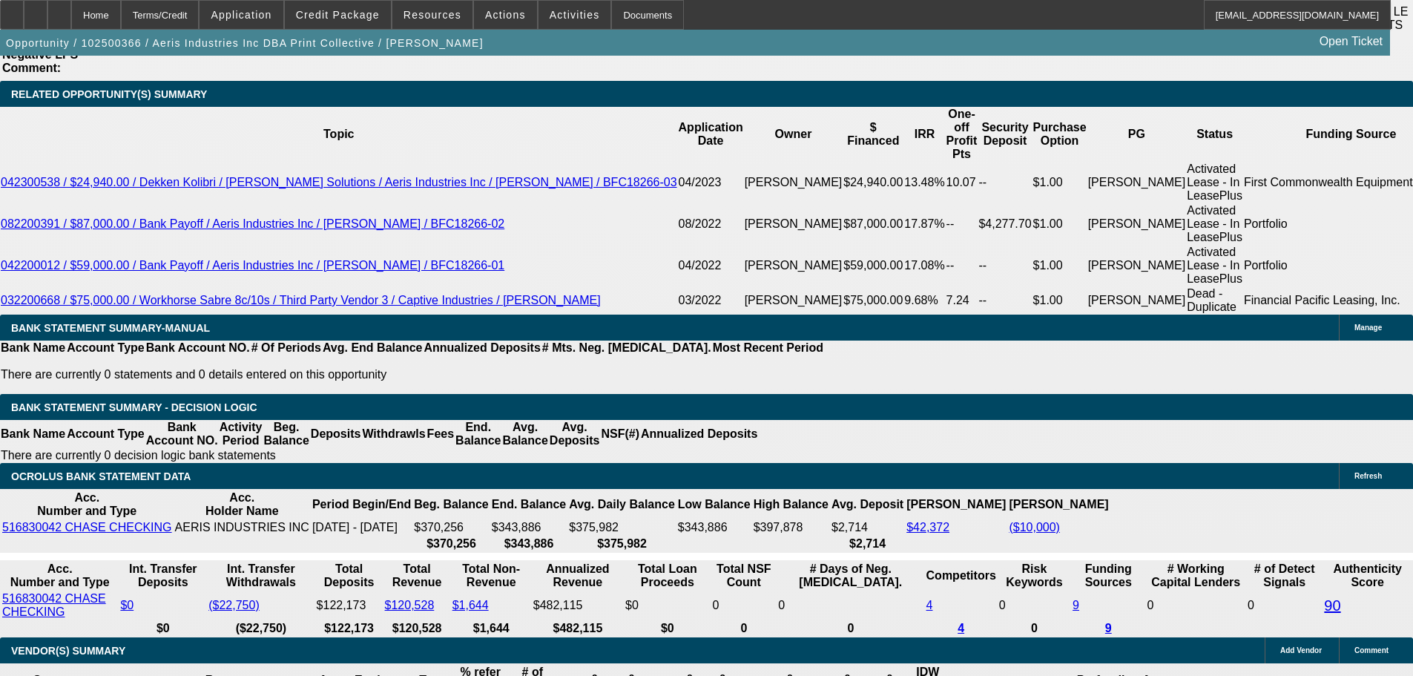
select select "0"
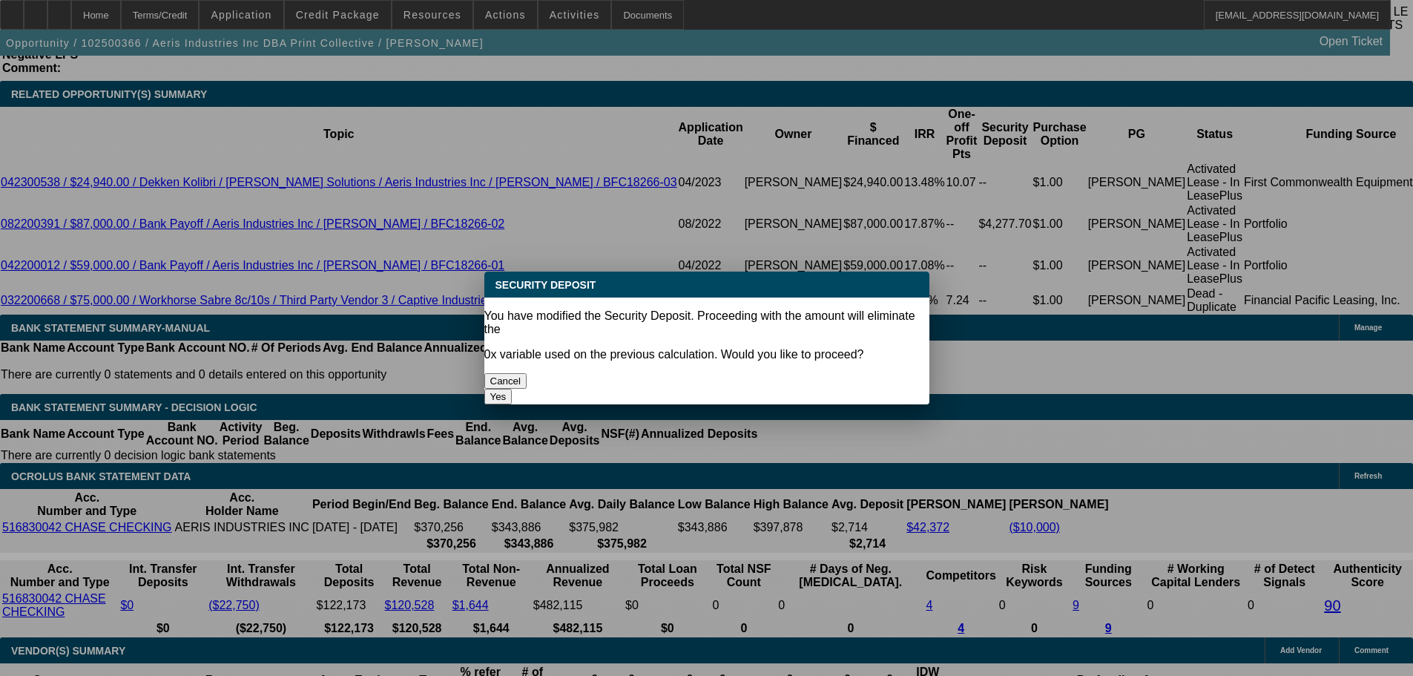
scroll to position [0, 0]
click at [513, 389] on button "Yes" at bounding box center [498, 397] width 28 height 16
type input "$0.00"
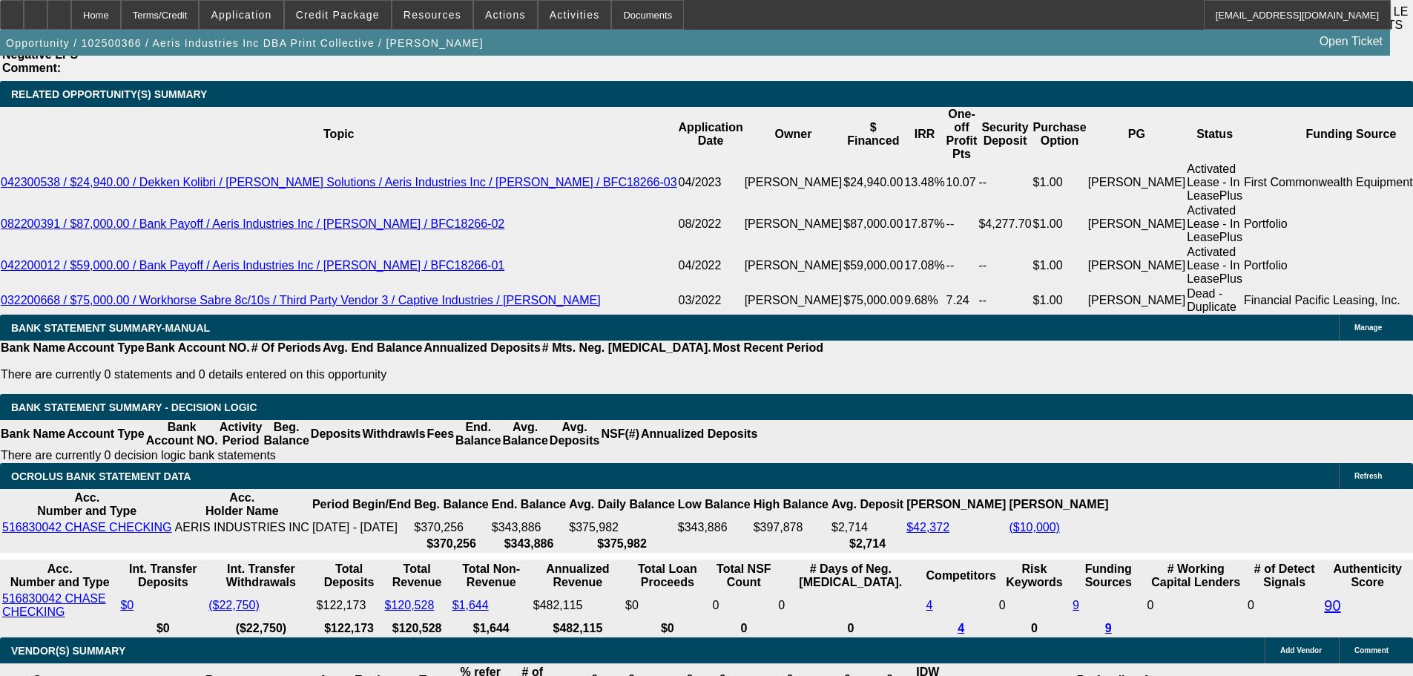
select select "1"
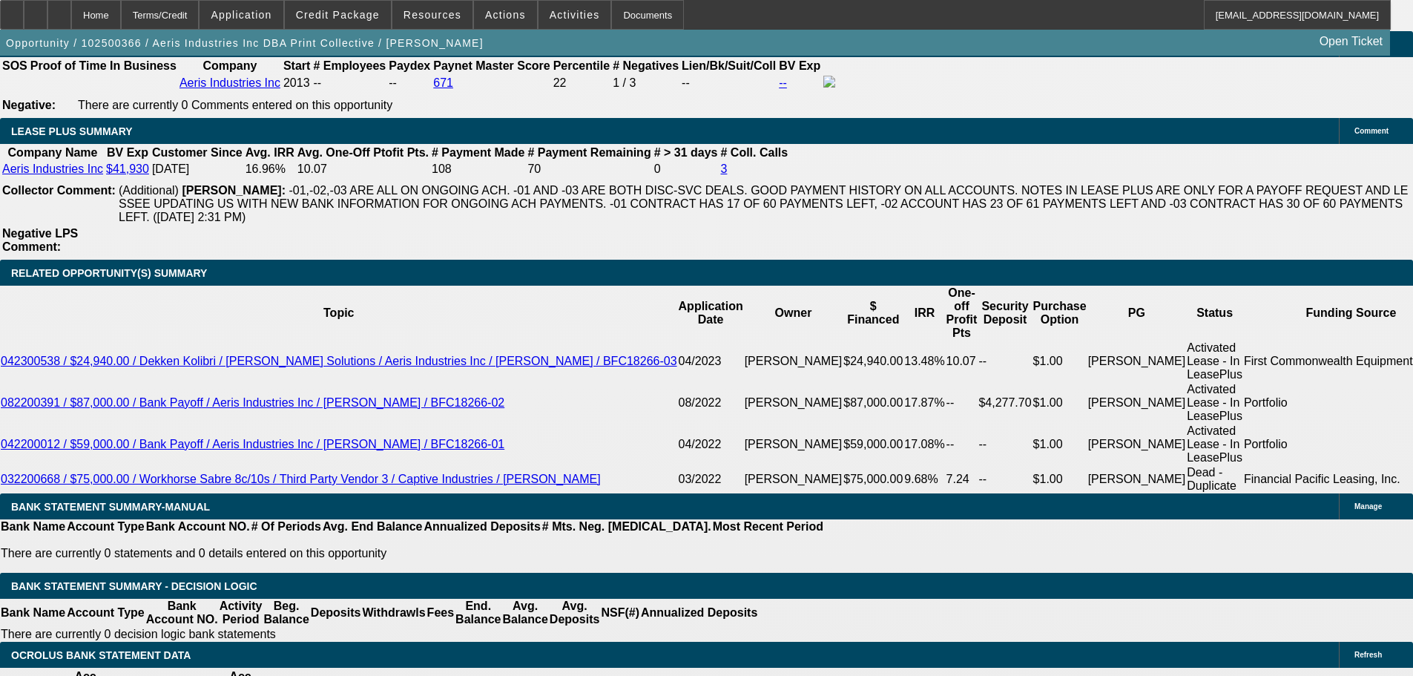
scroll to position [2356, 0]
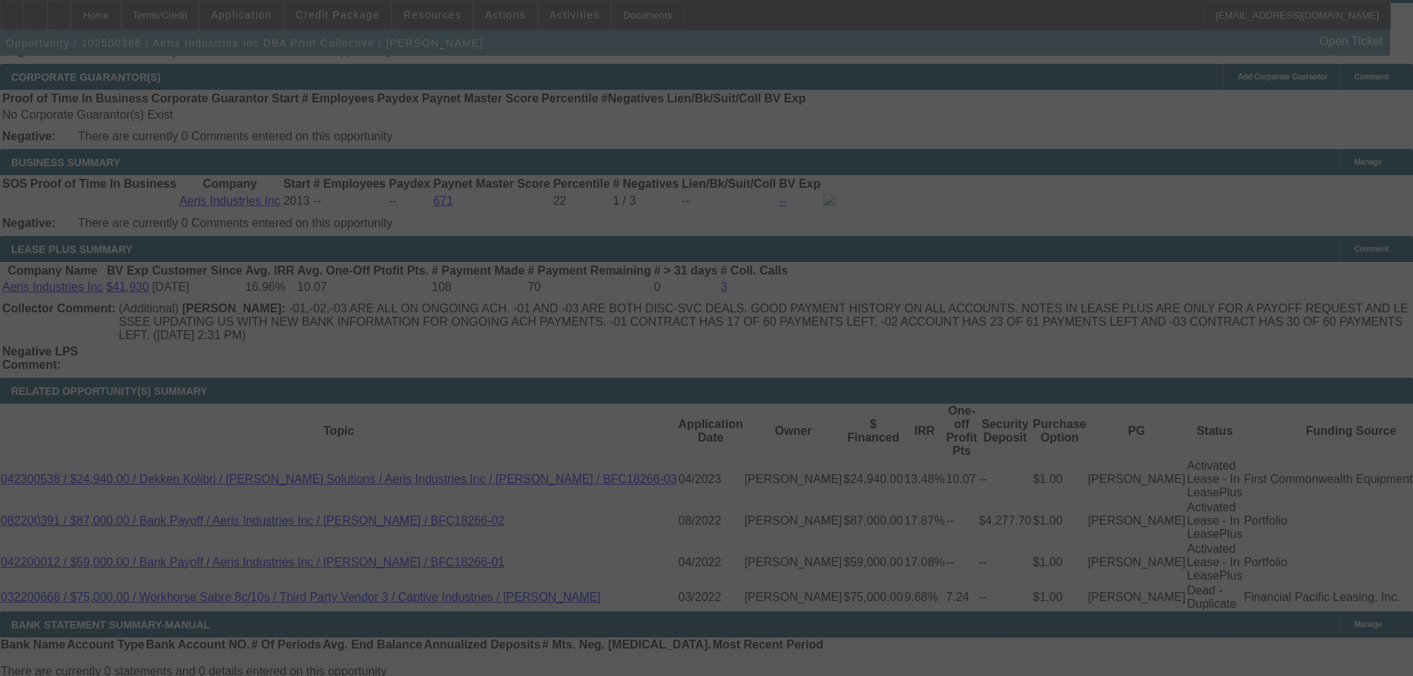
select select "0"
select select "2"
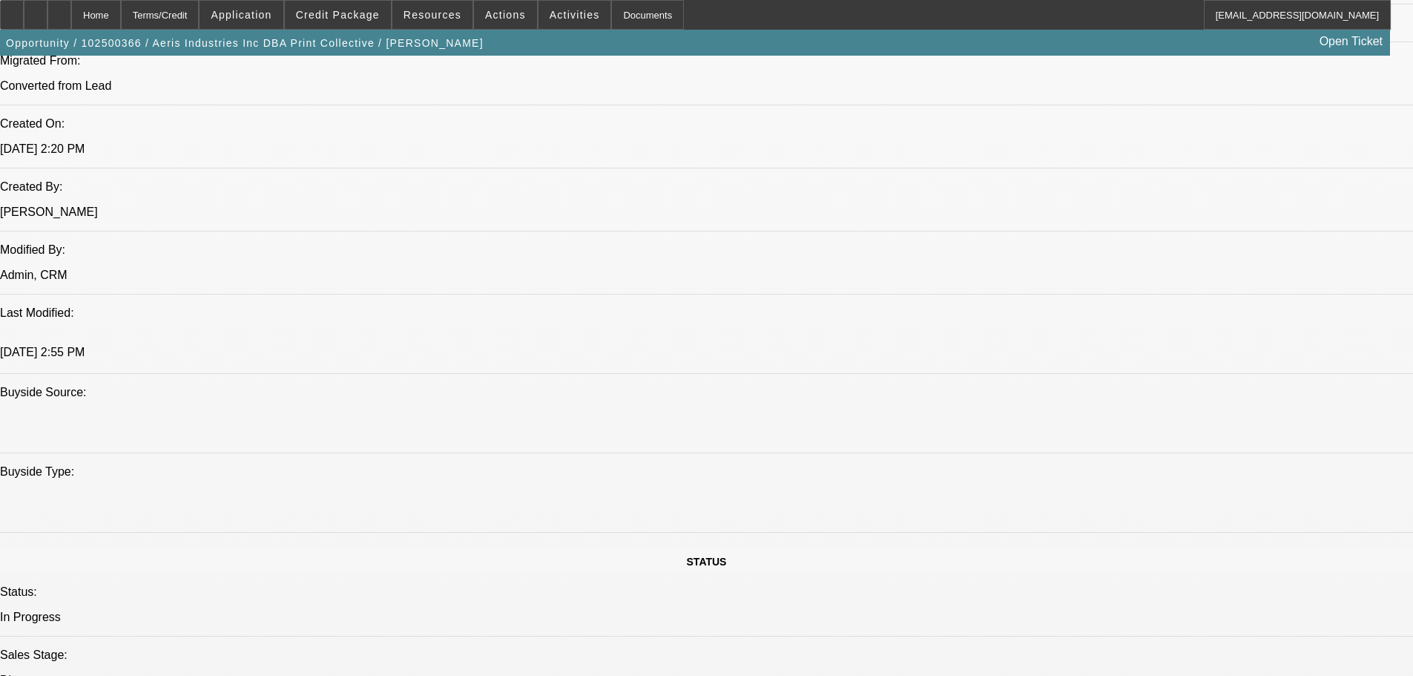
scroll to position [946, 0]
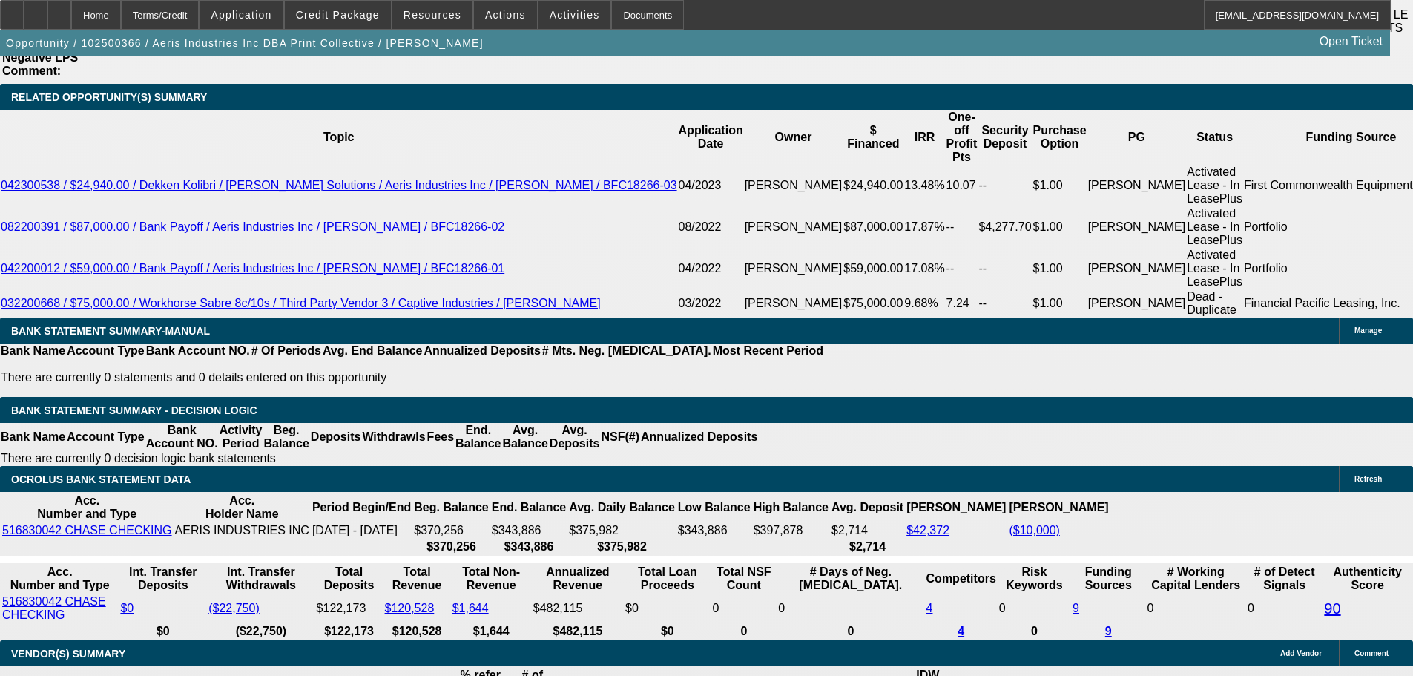
scroll to position [2652, 0]
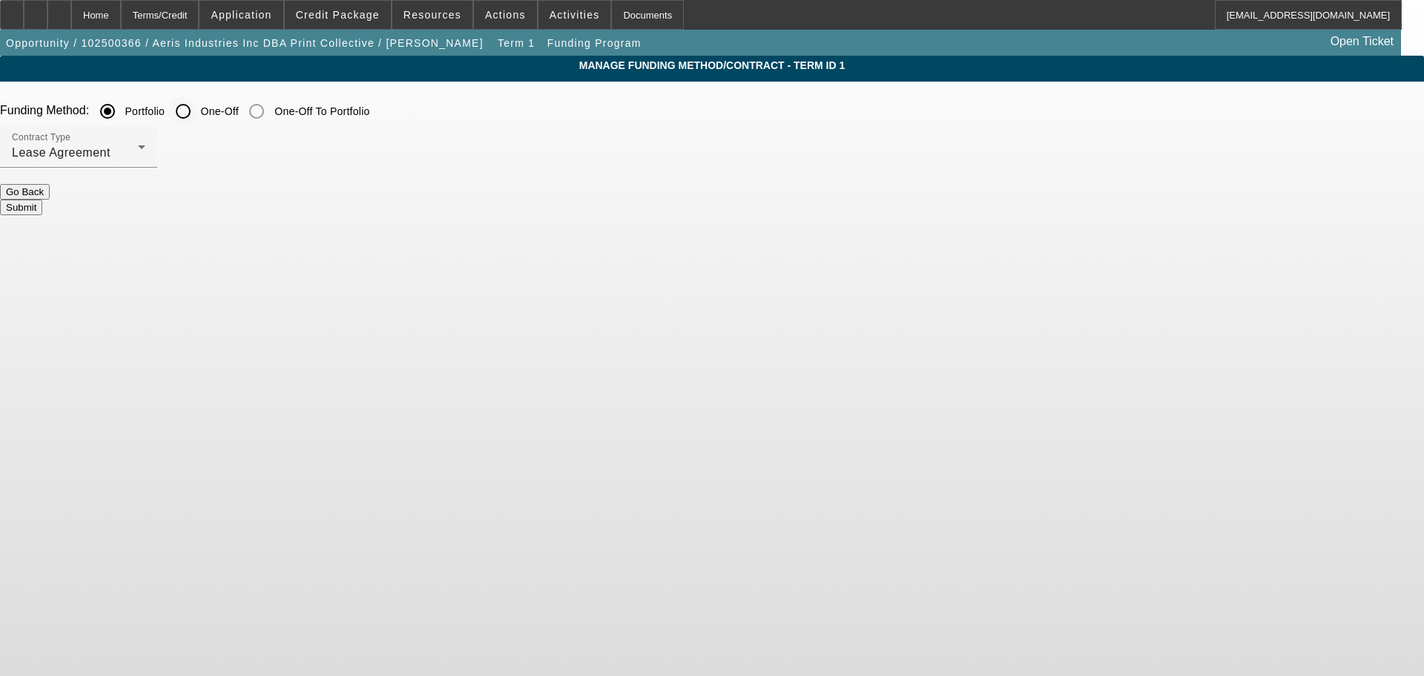
click at [198, 112] on input "One-Off" at bounding box center [183, 111] width 30 height 30
radio input "true"
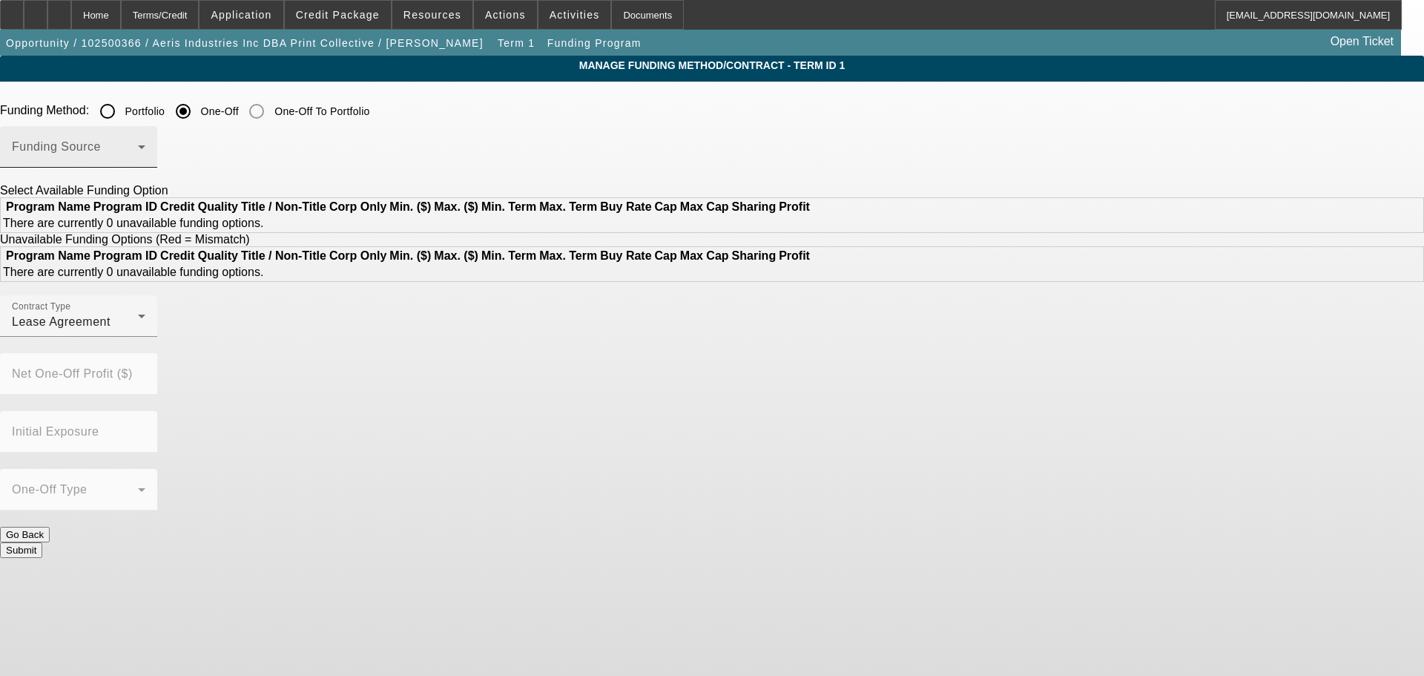
click at [138, 156] on span at bounding box center [75, 153] width 126 height 18
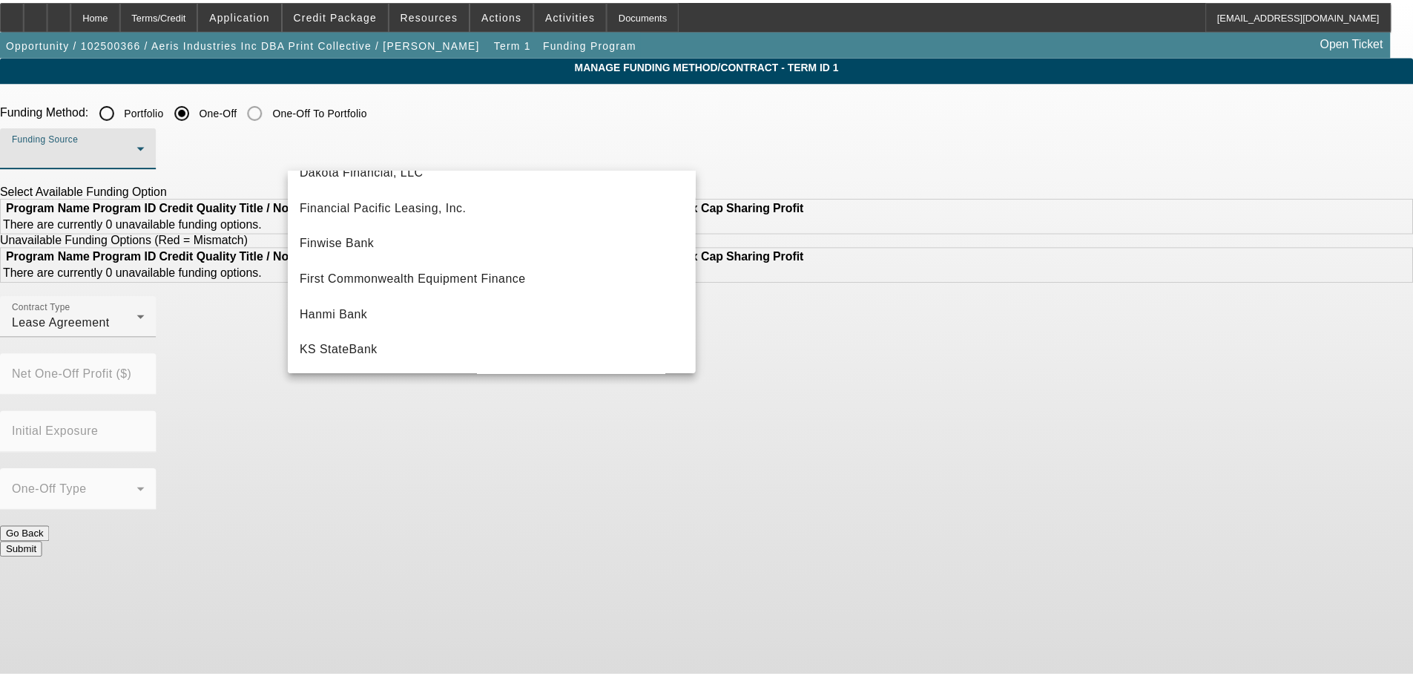
scroll to position [223, 0]
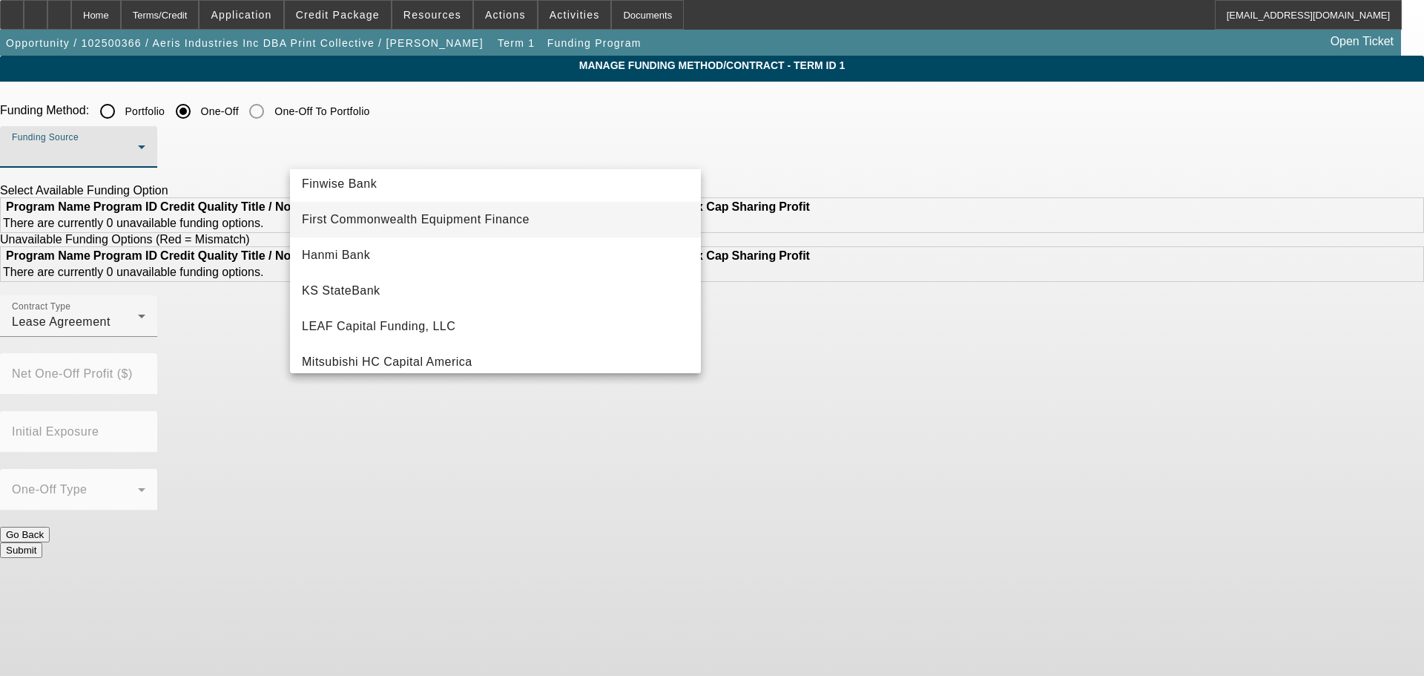
click at [471, 220] on span "First Commonwealth Equipment Finance" at bounding box center [416, 220] width 228 height 18
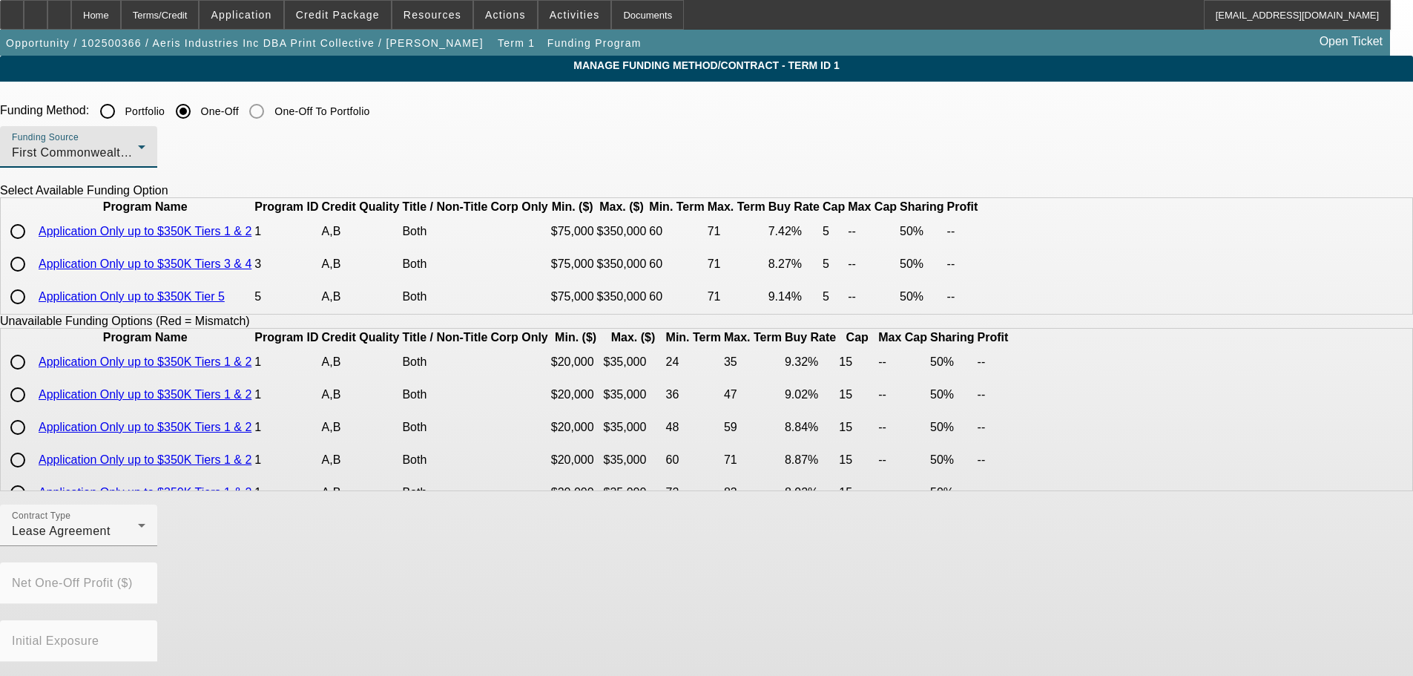
click at [33, 246] on input "radio" at bounding box center [18, 232] width 30 height 30
radio input "true"
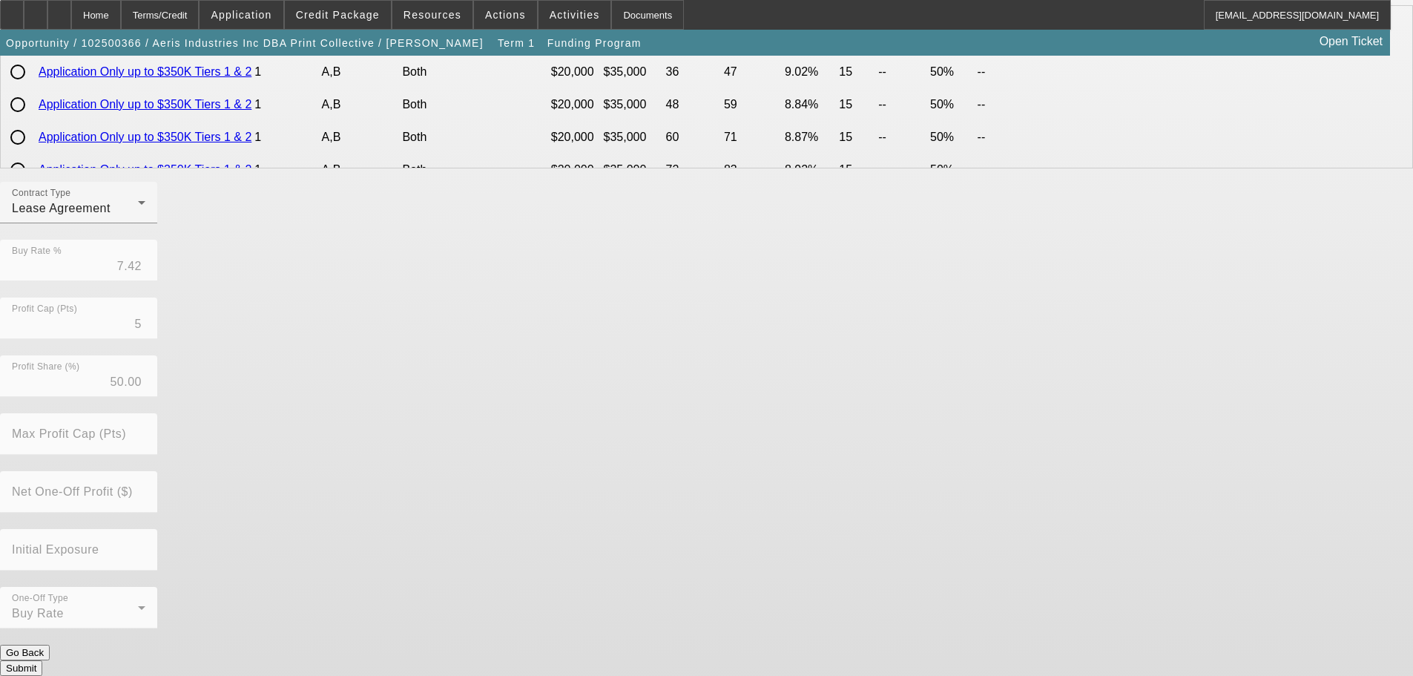
scroll to position [326, 0]
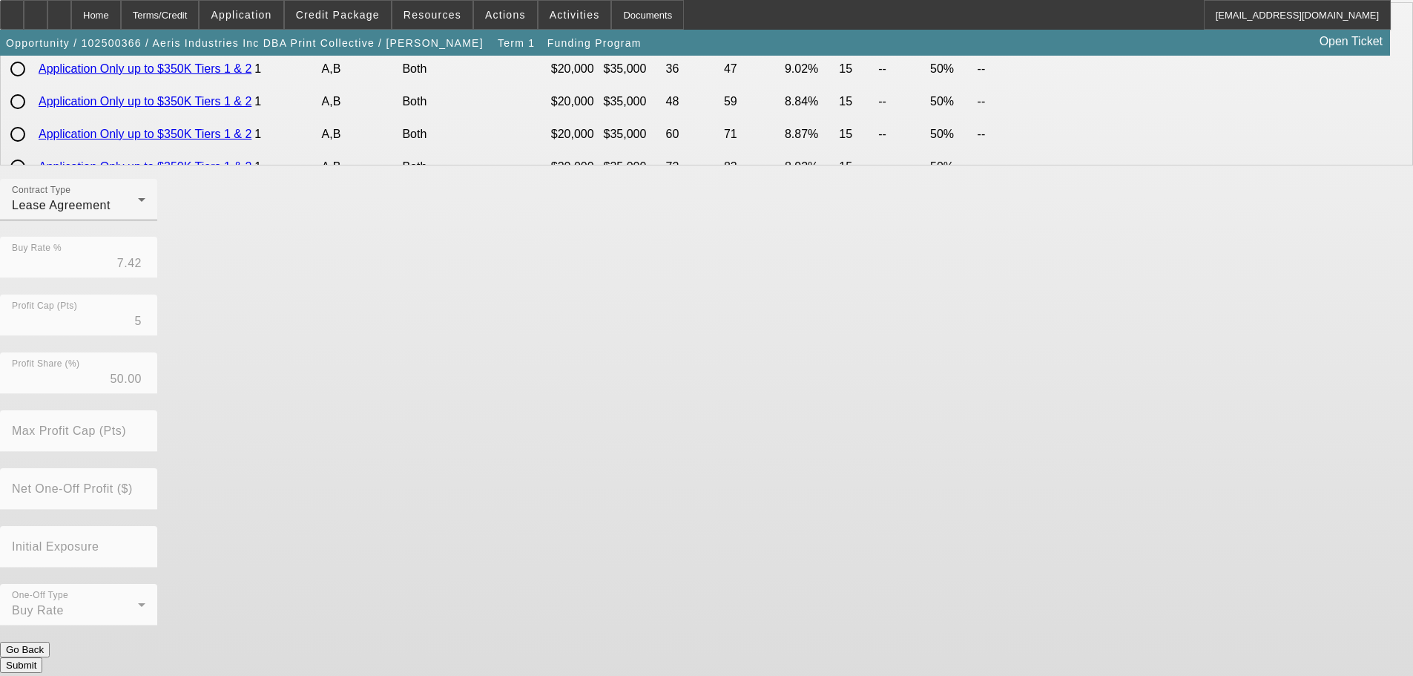
click at [42, 657] on button "Submit" at bounding box center [21, 665] width 42 height 16
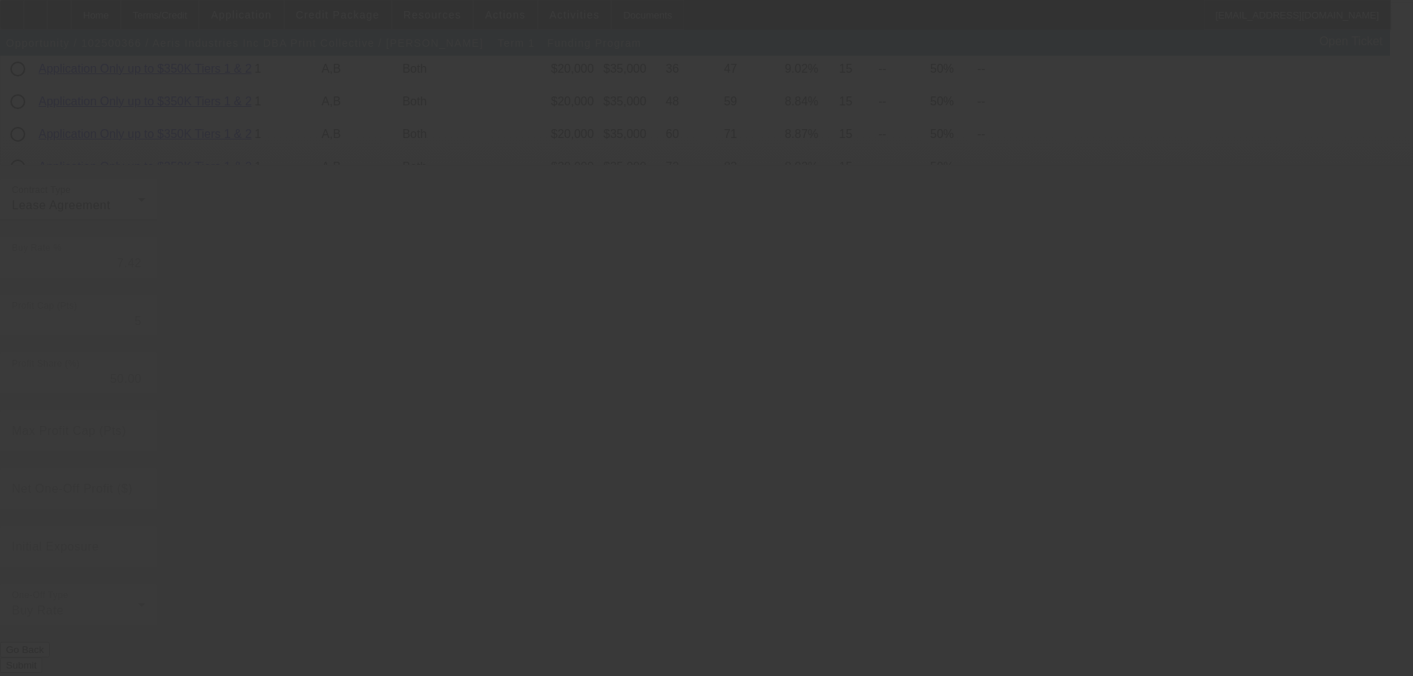
radio input "true"
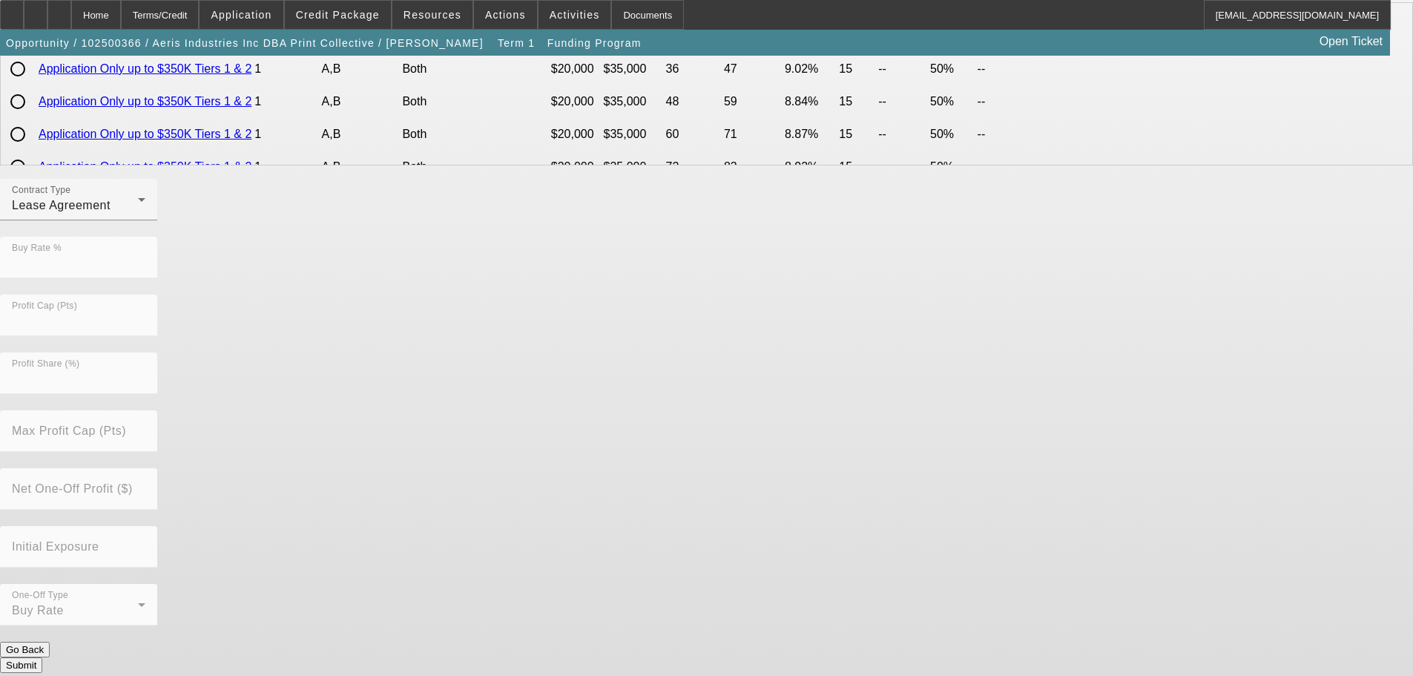
scroll to position [0, 0]
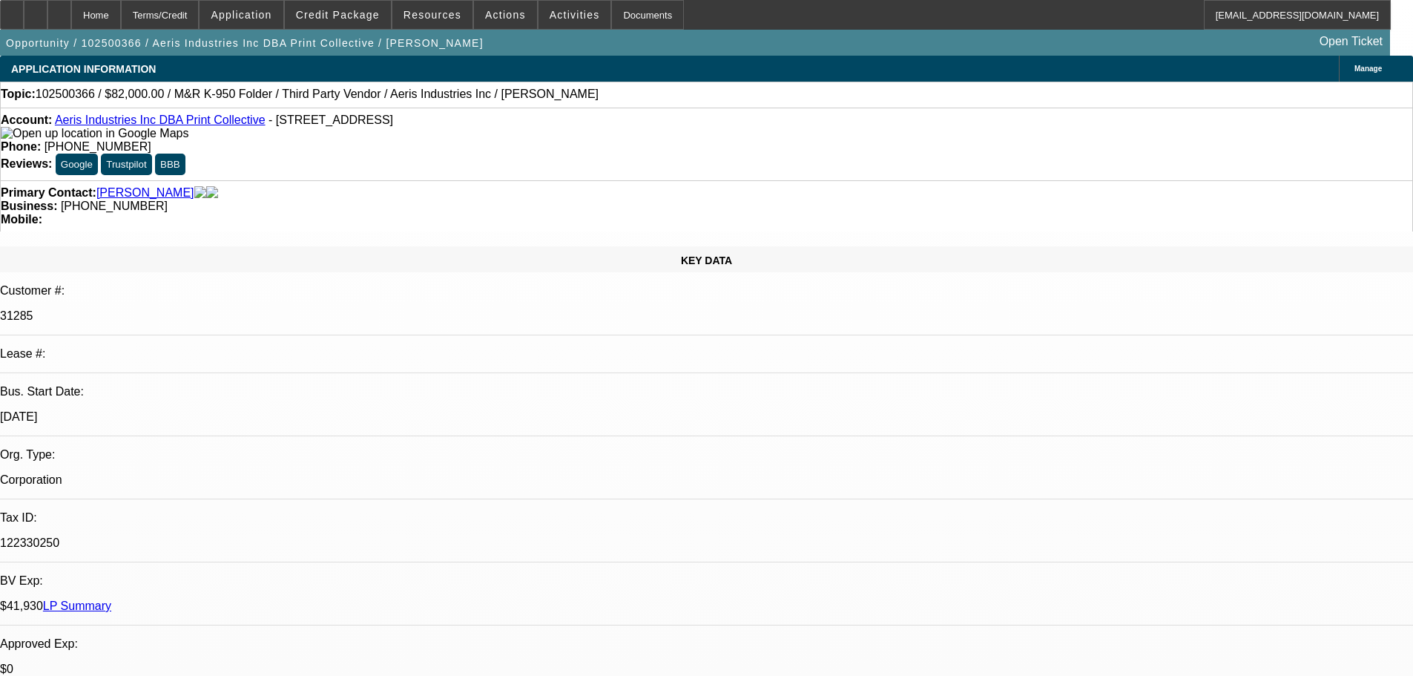
select select "0"
select select "2"
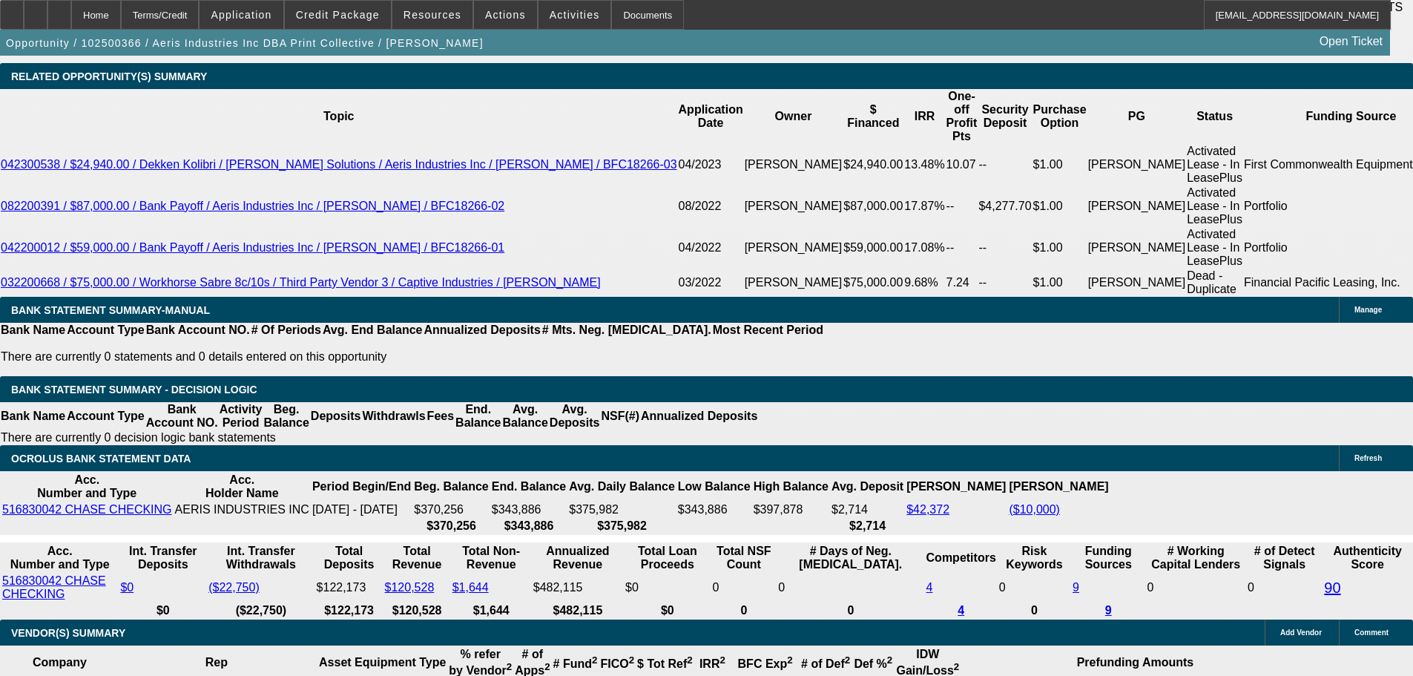
scroll to position [2671, 0]
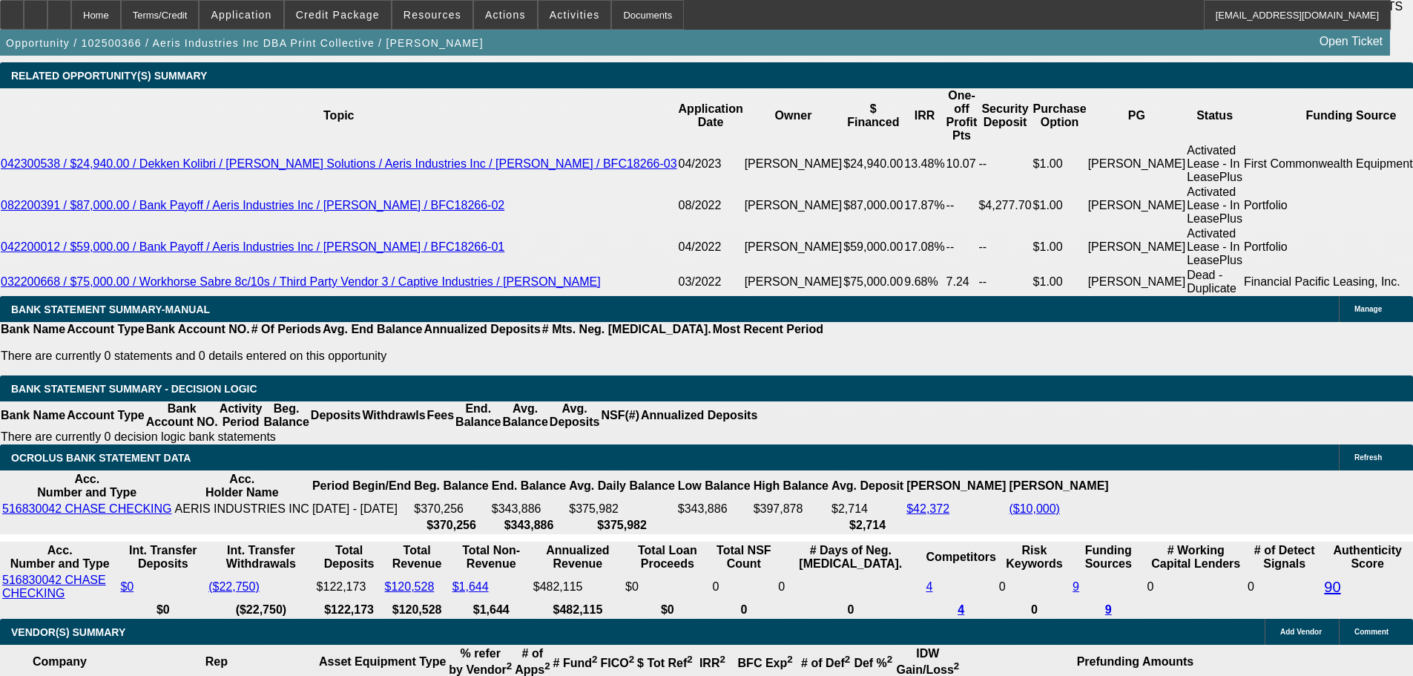
drag, startPoint x: 329, startPoint y: 379, endPoint x: 415, endPoint y: 375, distance: 86.9
type input "UNKNOWN"
type input "1"
type input "$1,401.69"
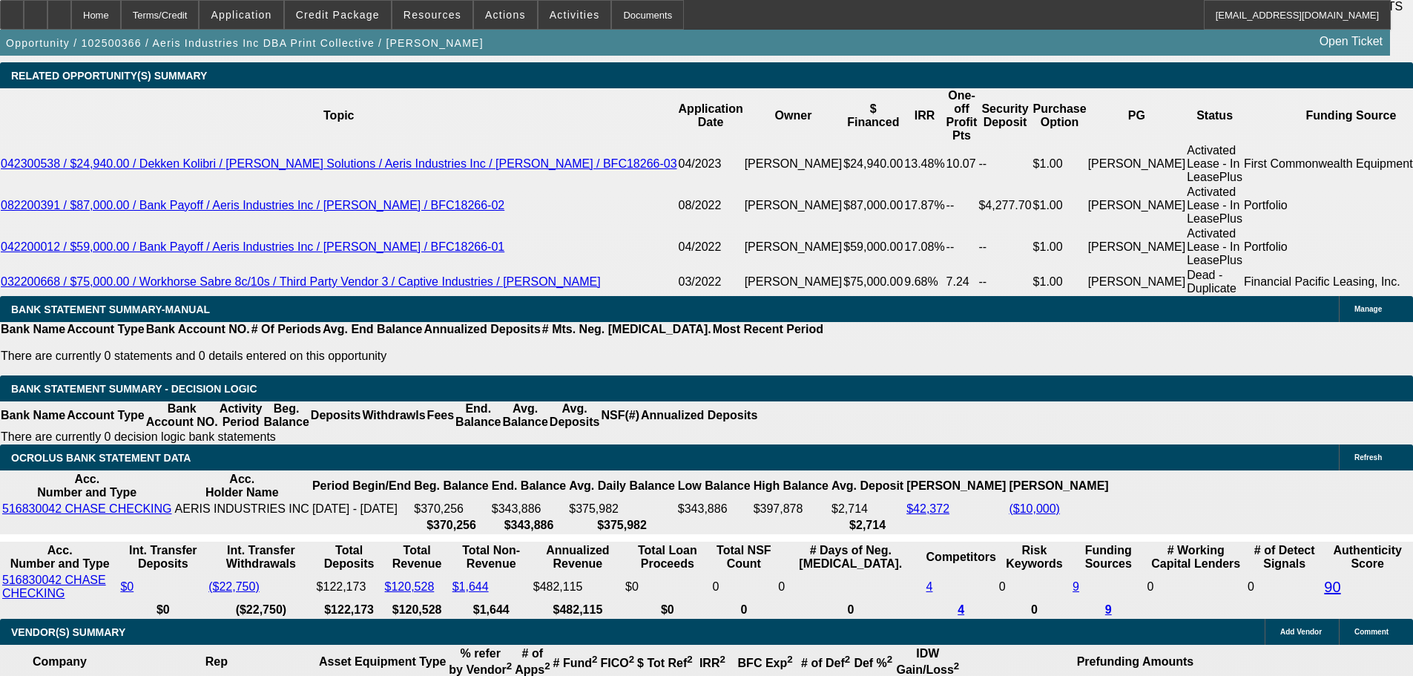
type input "11"
type input "$1,782.88"
type input "11.5"
type input "$1,803.39"
type input "11.5"
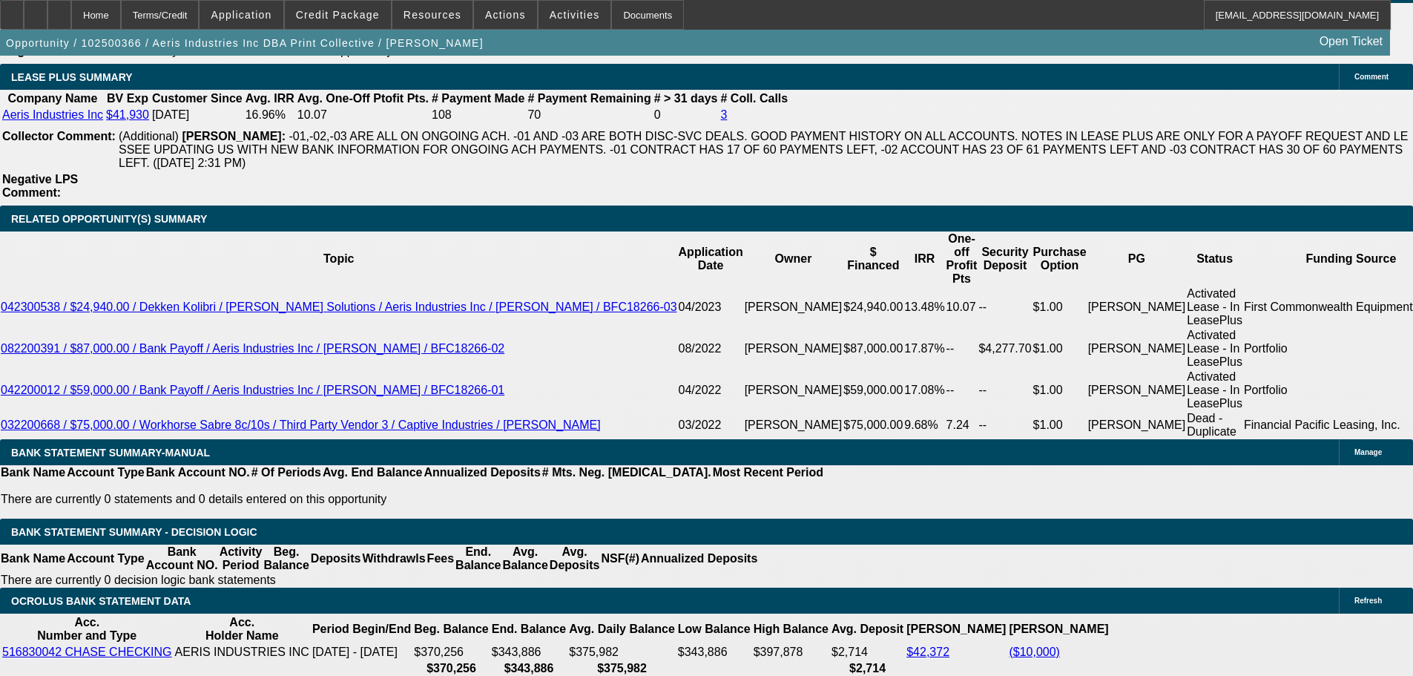
scroll to position [2374, 0]
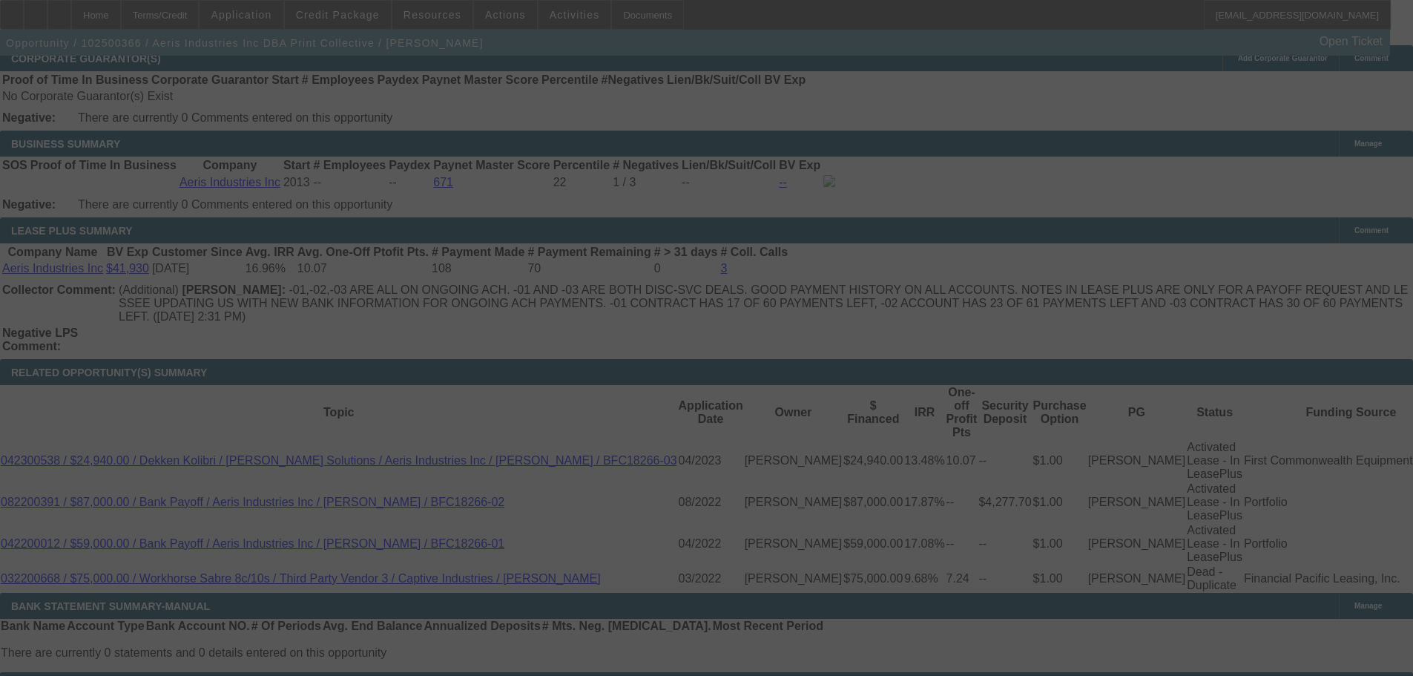
select select "0"
select select "2"
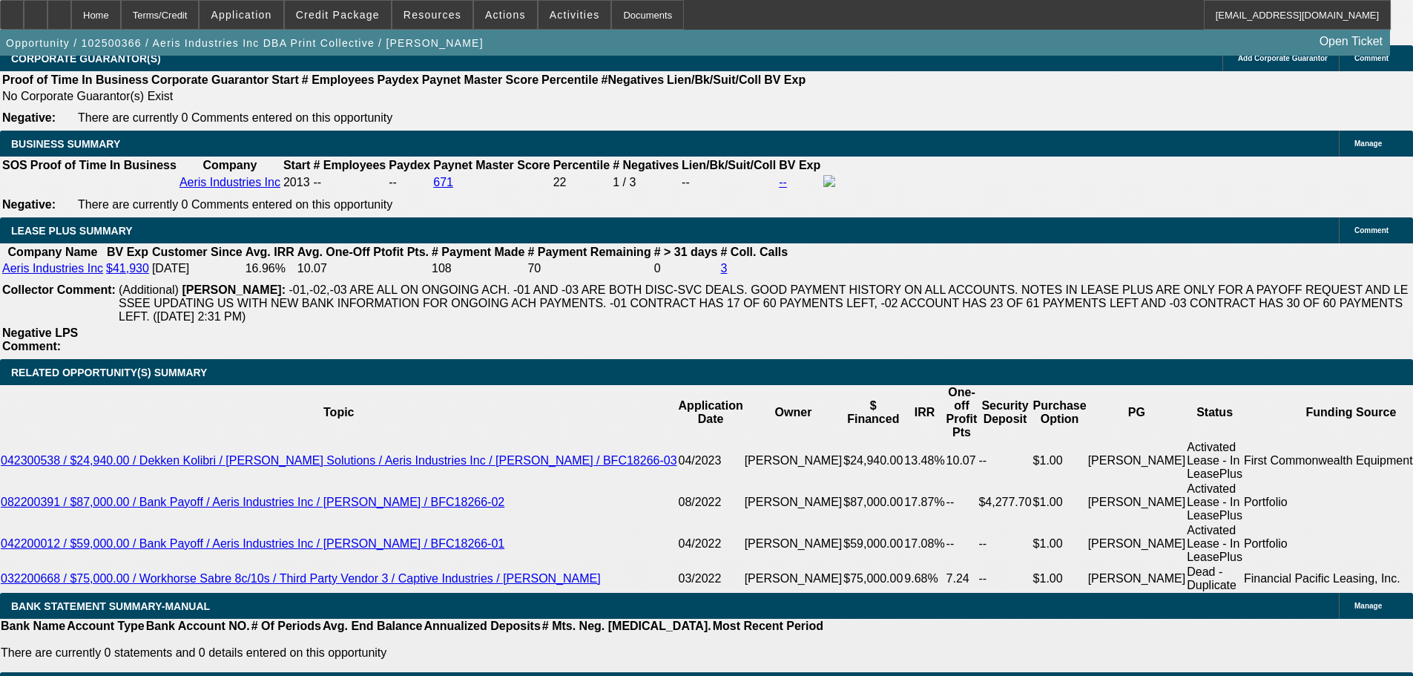
scroll to position [2152, 0]
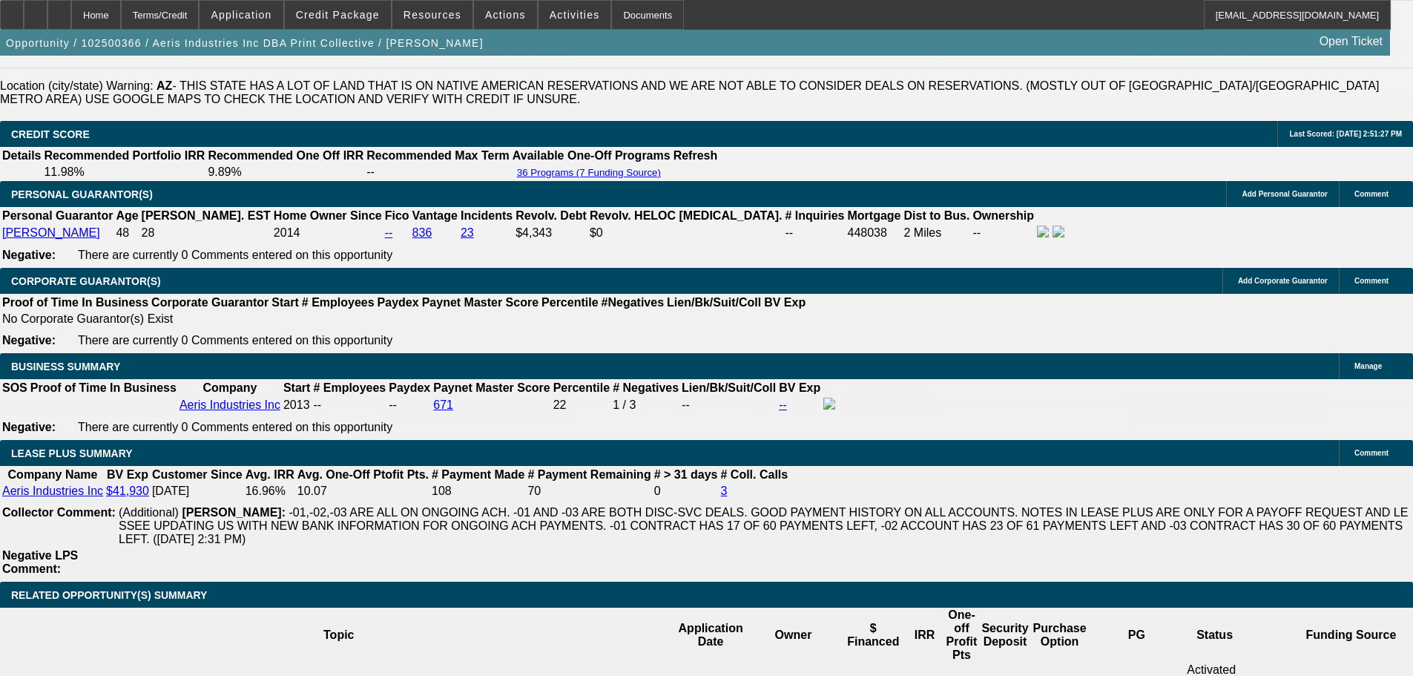
click at [509, 12] on span "Actions" at bounding box center [505, 15] width 41 height 12
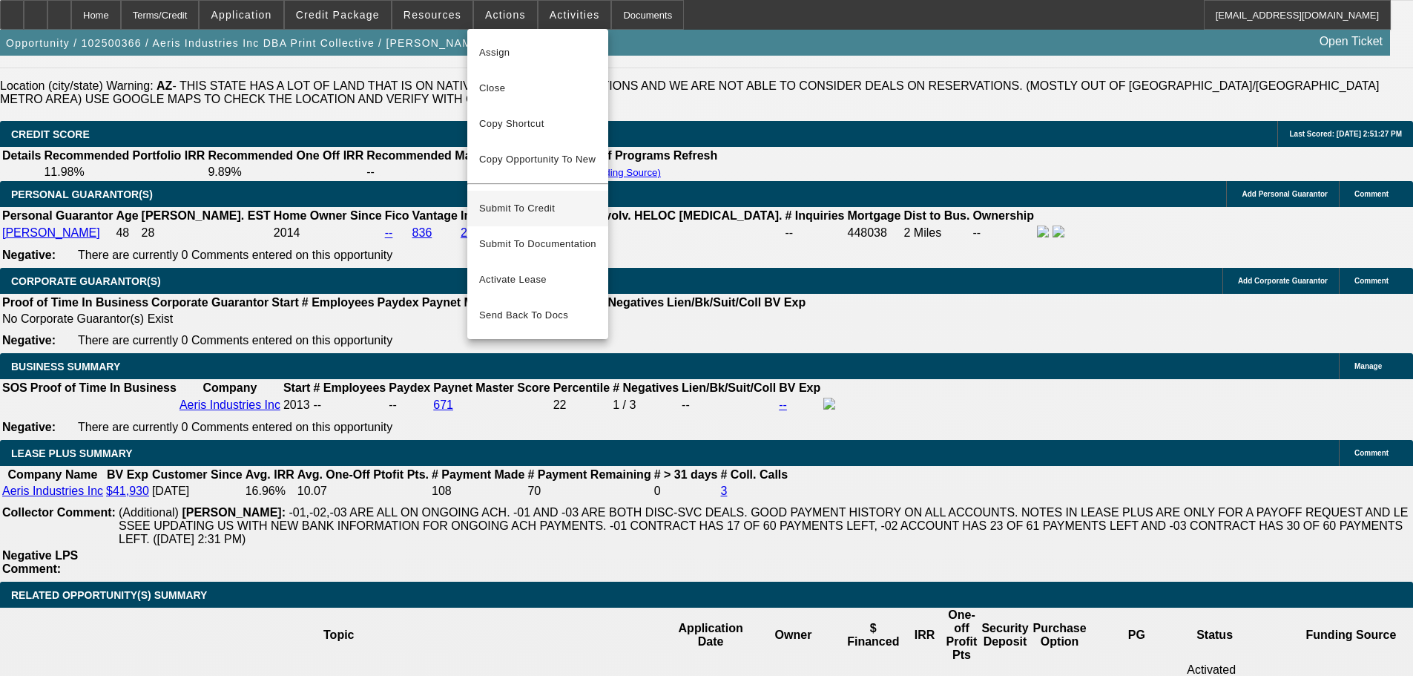
click at [538, 200] on span "Submit To Credit" at bounding box center [537, 209] width 117 height 18
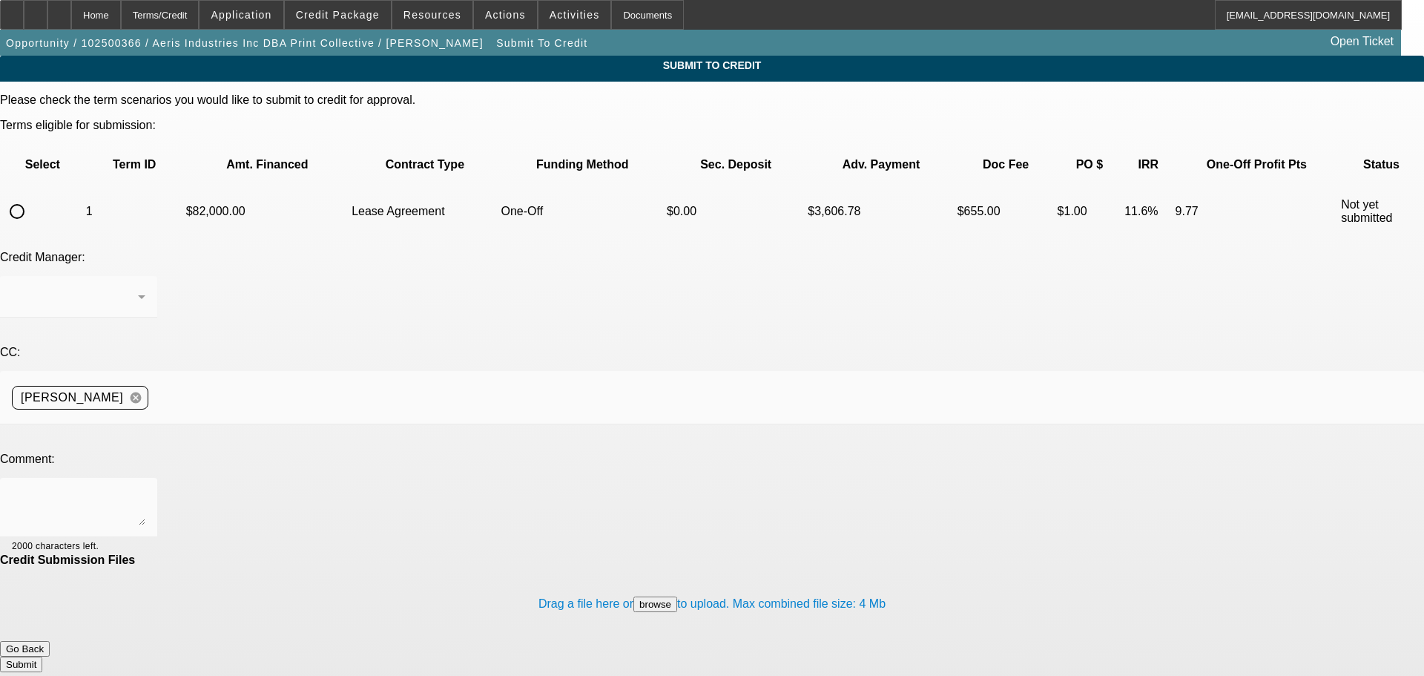
click at [32, 197] on input "radio" at bounding box center [17, 212] width 30 height 30
radio input "true"
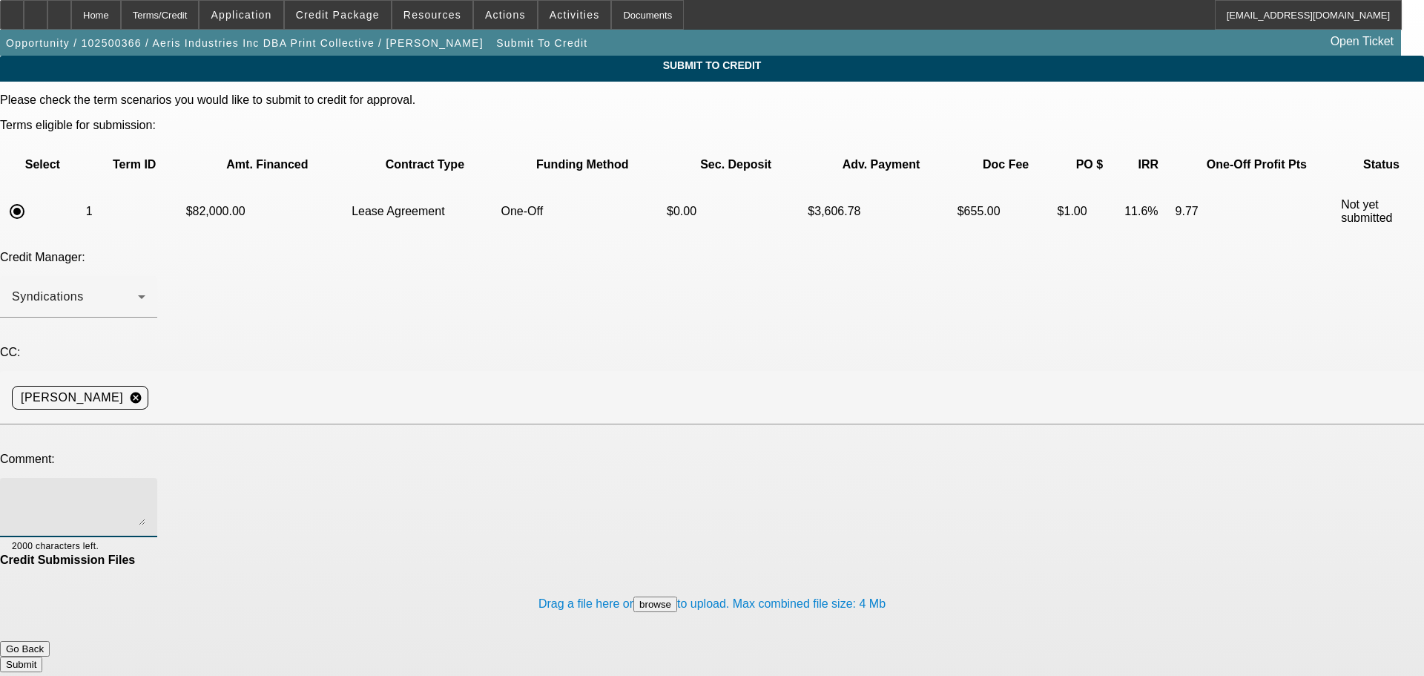
click at [145, 490] on textarea at bounding box center [79, 508] width 134 height 36
type textarea "Please send to FCEF"
click at [42, 657] on button "Submit" at bounding box center [21, 665] width 42 height 16
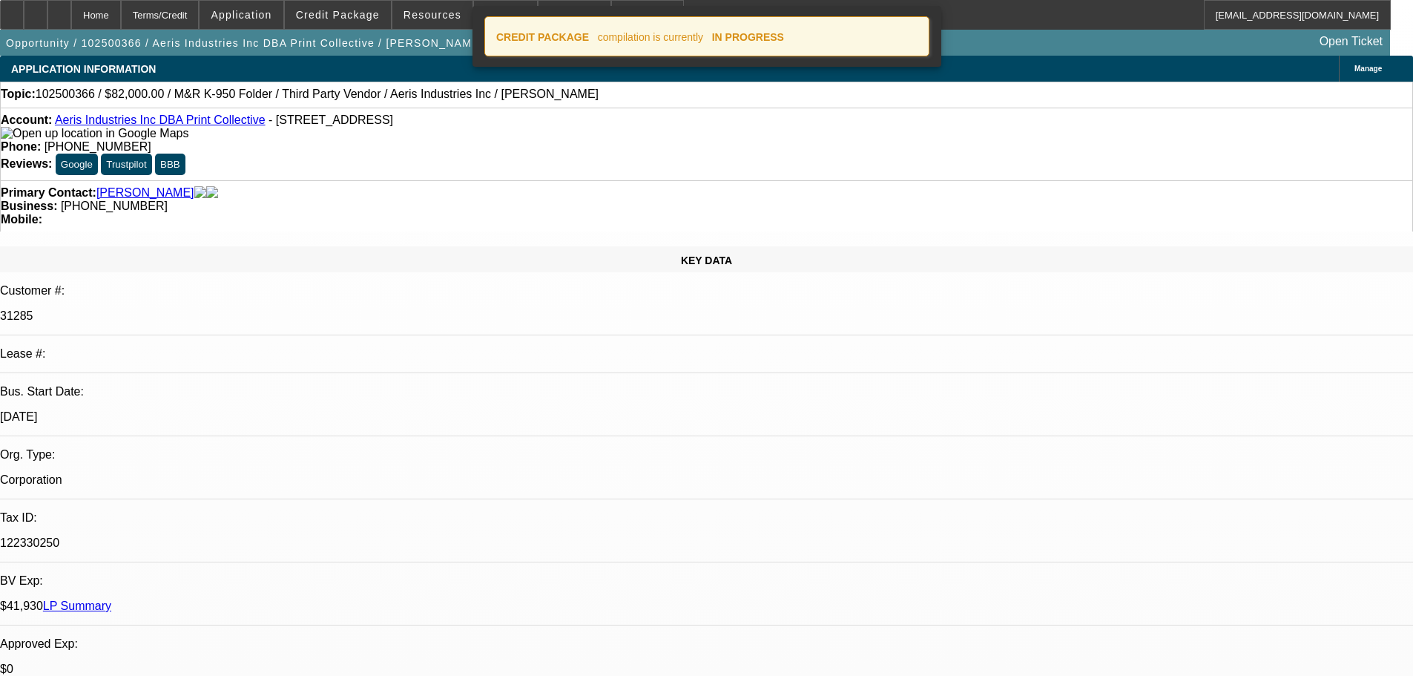
select select "0"
select select "2"
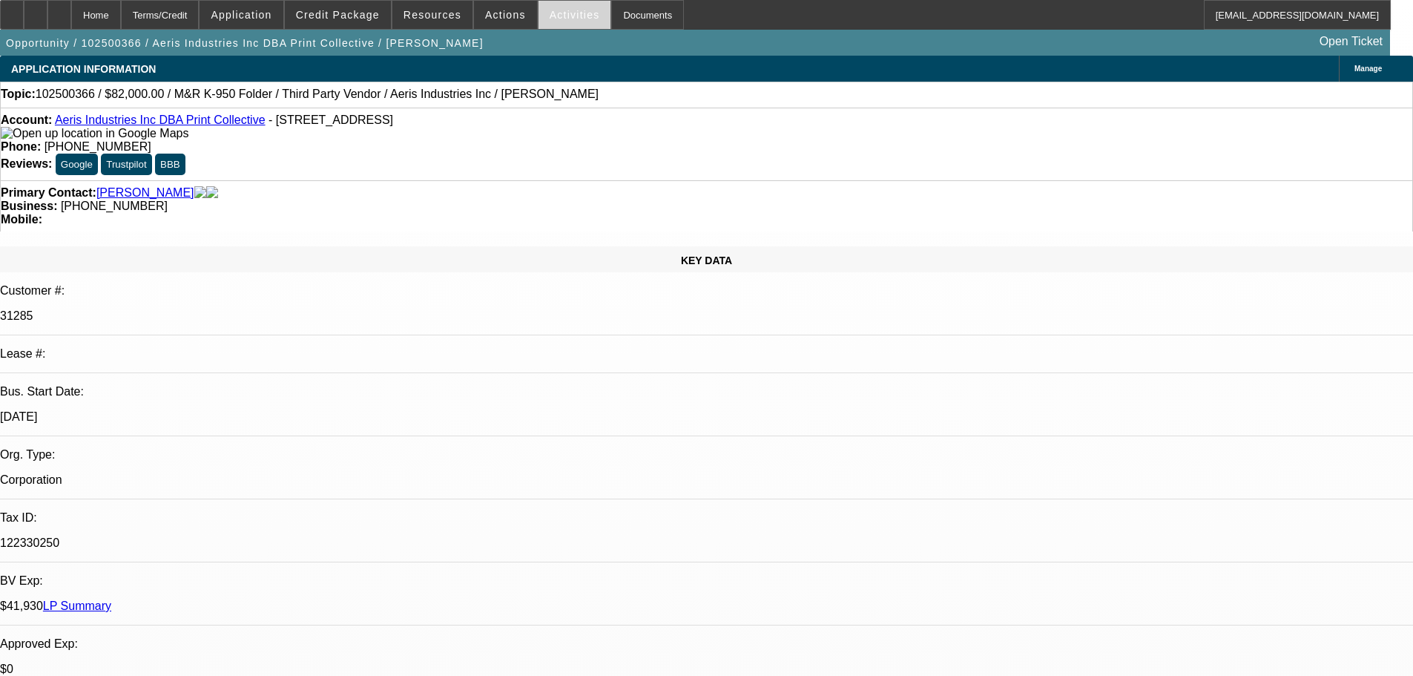
click at [568, 12] on span "Activities" at bounding box center [575, 15] width 50 height 12
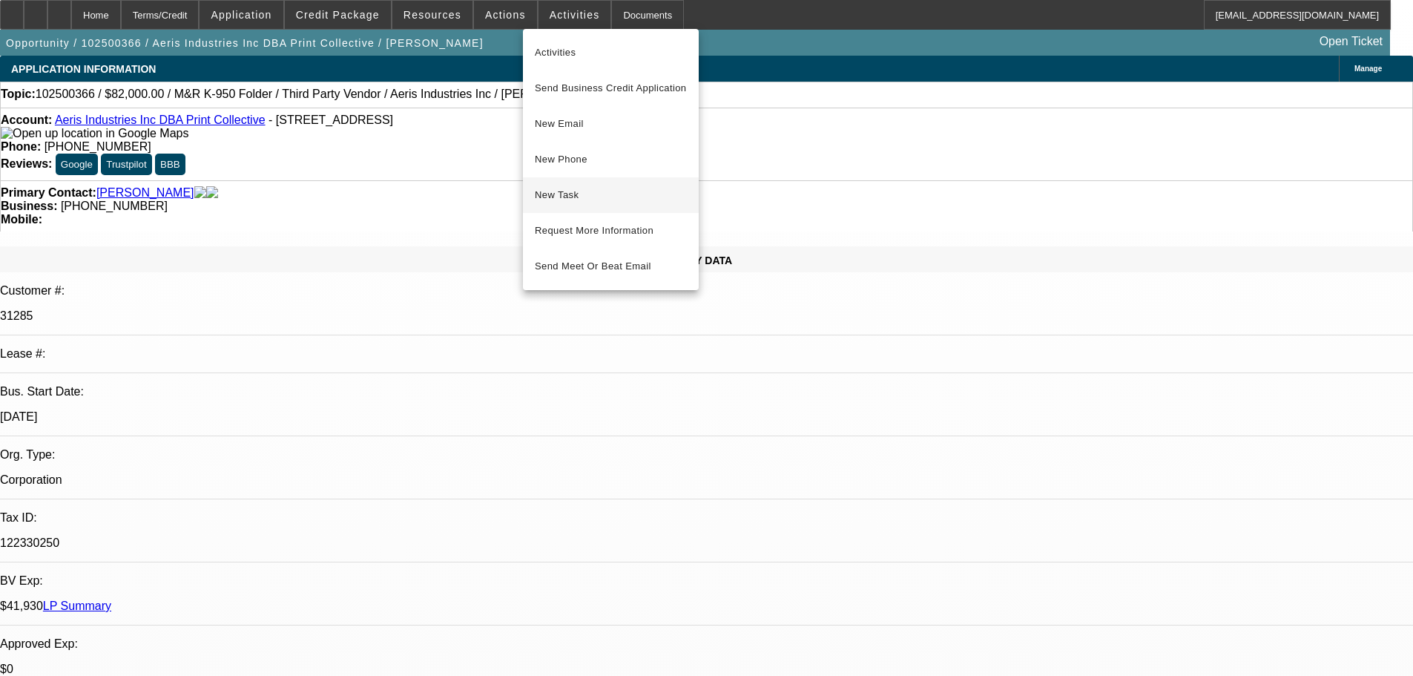
click at [582, 197] on span "New Task" at bounding box center [611, 195] width 152 height 18
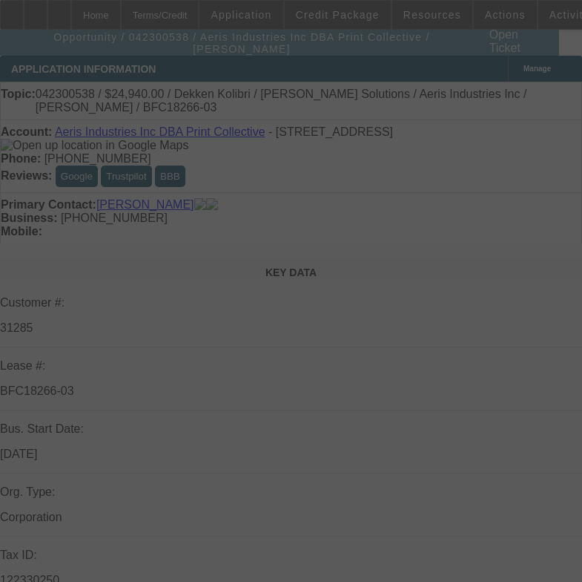
select select "0"
select select "2"
select select "0"
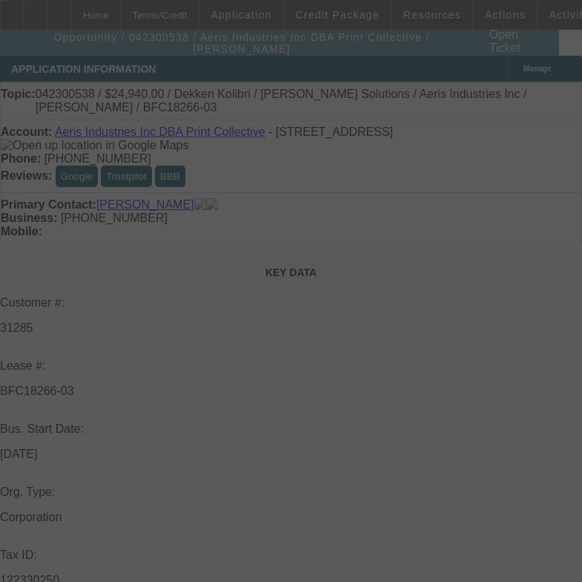
select select "0"
select select "2"
select select "0"
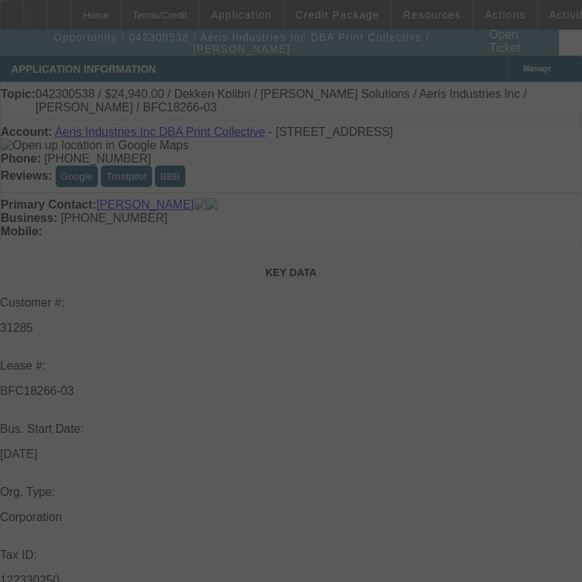
select select "0"
select select "2"
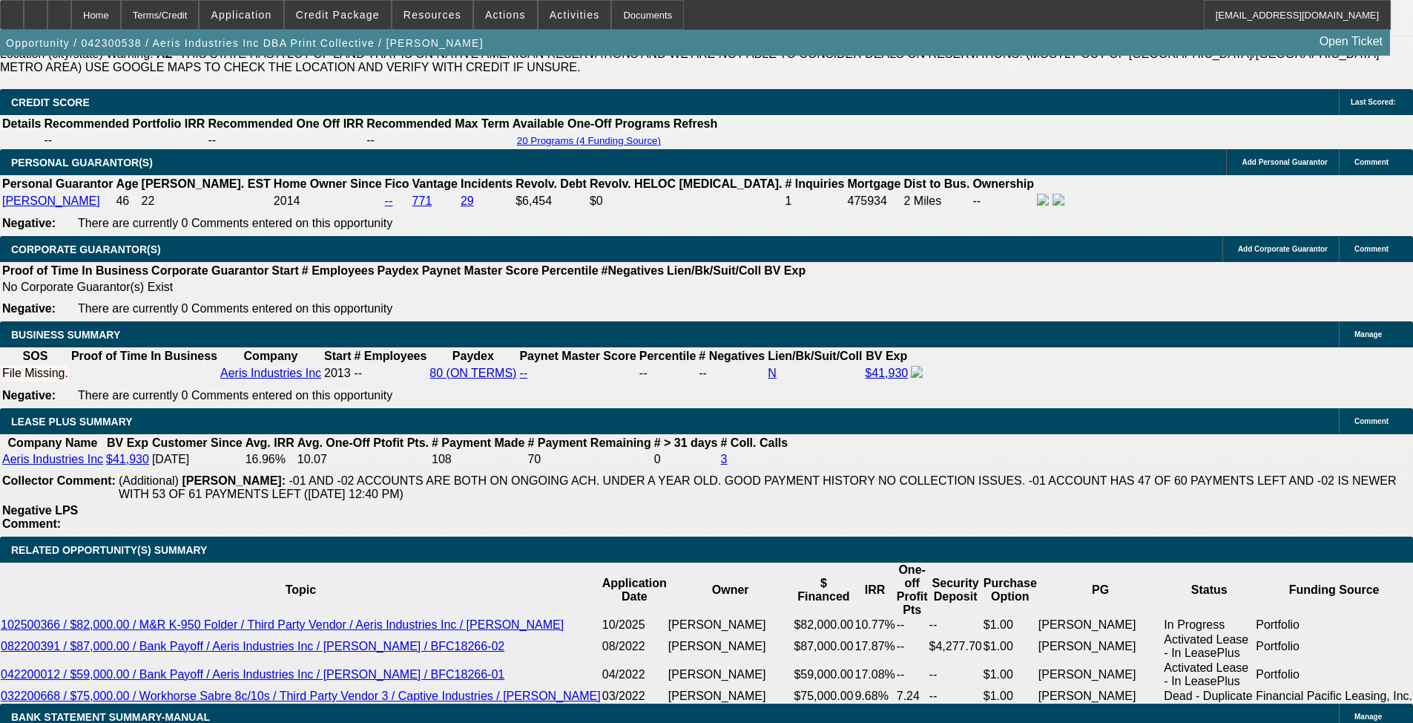
scroll to position [2307, 0]
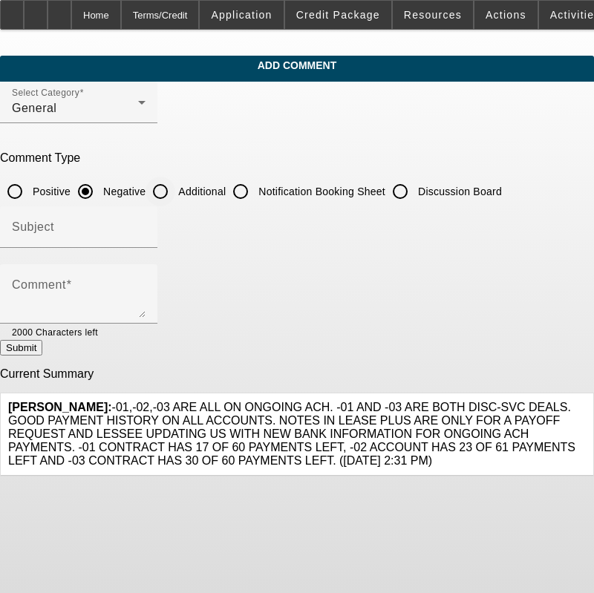
click at [175, 184] on input "Additional" at bounding box center [160, 192] width 30 height 30
radio input "true"
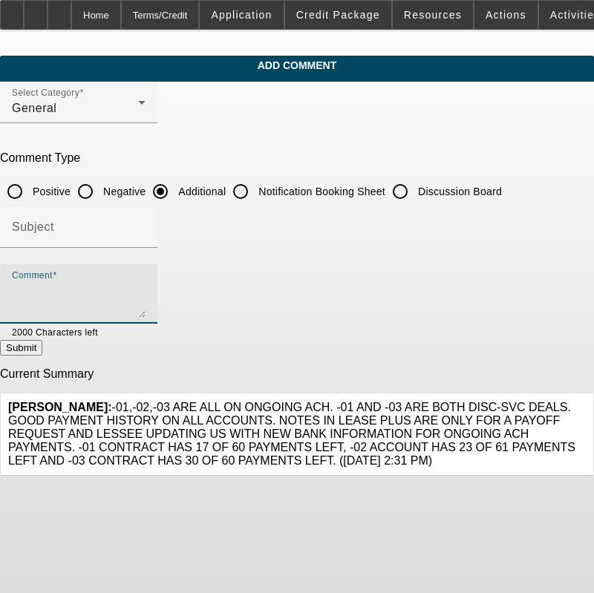
click at [145, 292] on textarea "Comment" at bounding box center [79, 300] width 134 height 36
paste textarea "Aeris Industries, doing business as Print Collective, is an existing BFC/First …"
type textarea "Aeris Industries, doing business as Print Collective, is an existing BFC/First …"
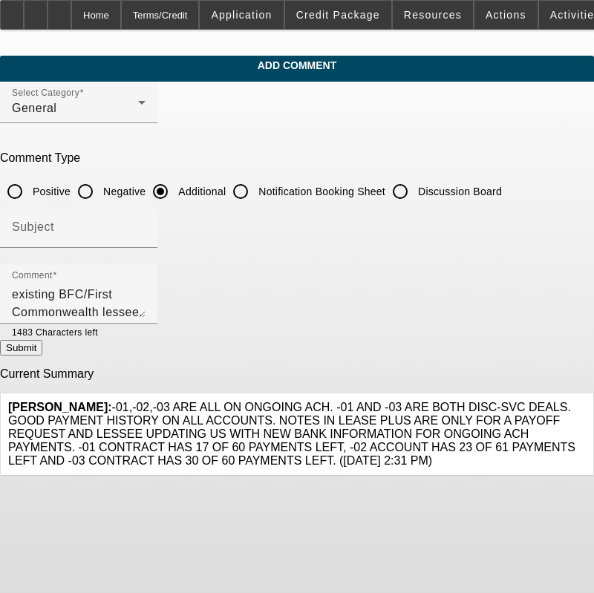
click at [42, 350] on button "Submit" at bounding box center [21, 348] width 42 height 16
radio input "true"
